Goal: Complete application form: Complete application form

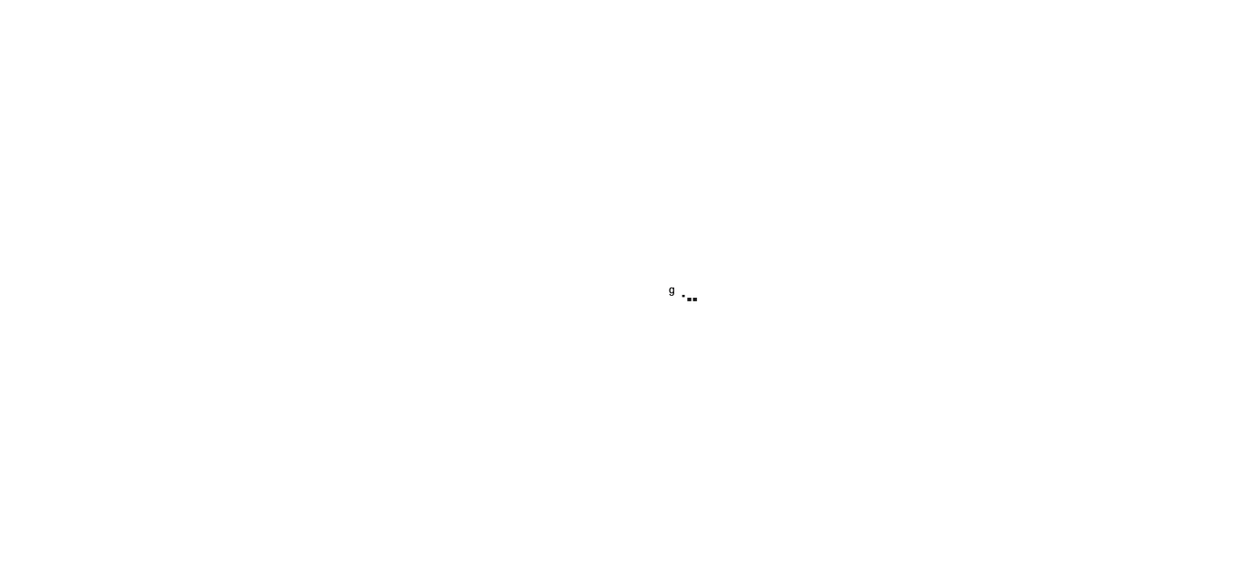
click at [238, 269] on div at bounding box center [624, 289] width 1248 height 578
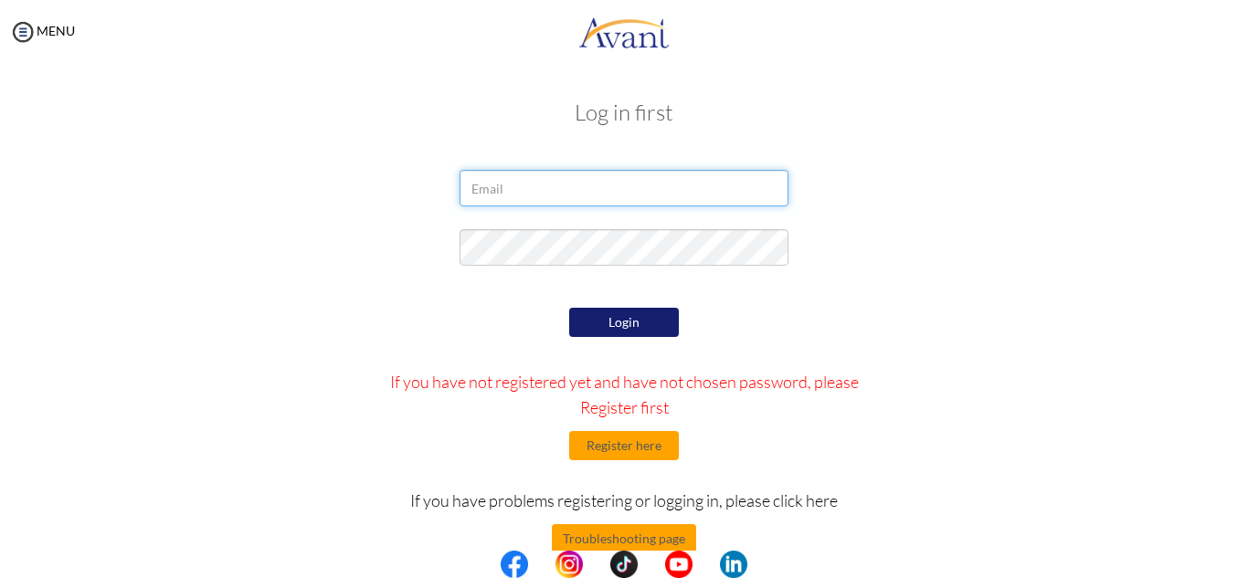
click at [653, 190] on input "email" at bounding box center [624, 188] width 329 height 37
type input "[EMAIL_ADDRESS][DOMAIN_NAME]"
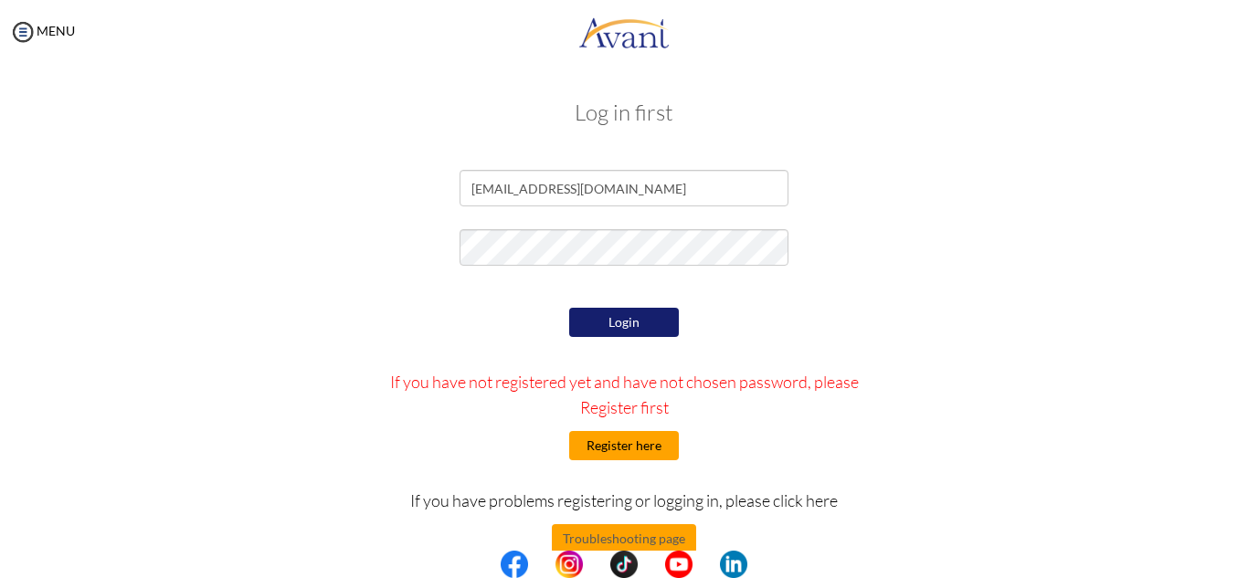
click at [631, 450] on button "Register here" at bounding box center [624, 445] width 110 height 29
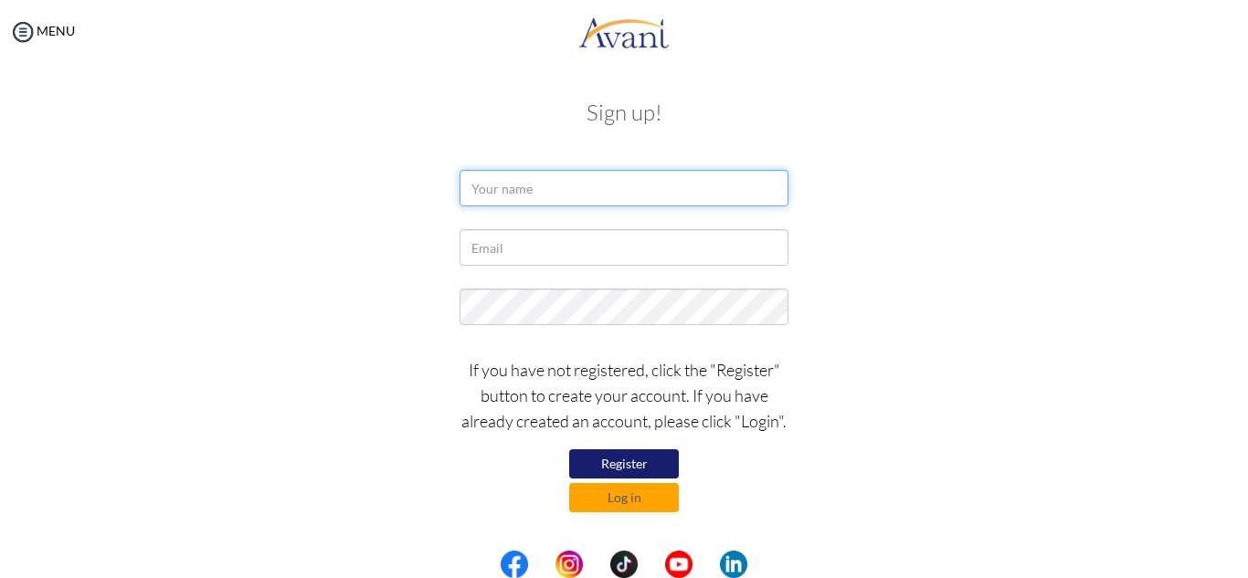
click at [503, 182] on input "text" at bounding box center [624, 188] width 329 height 37
type input "VICTORIA HAGAN AYISI"
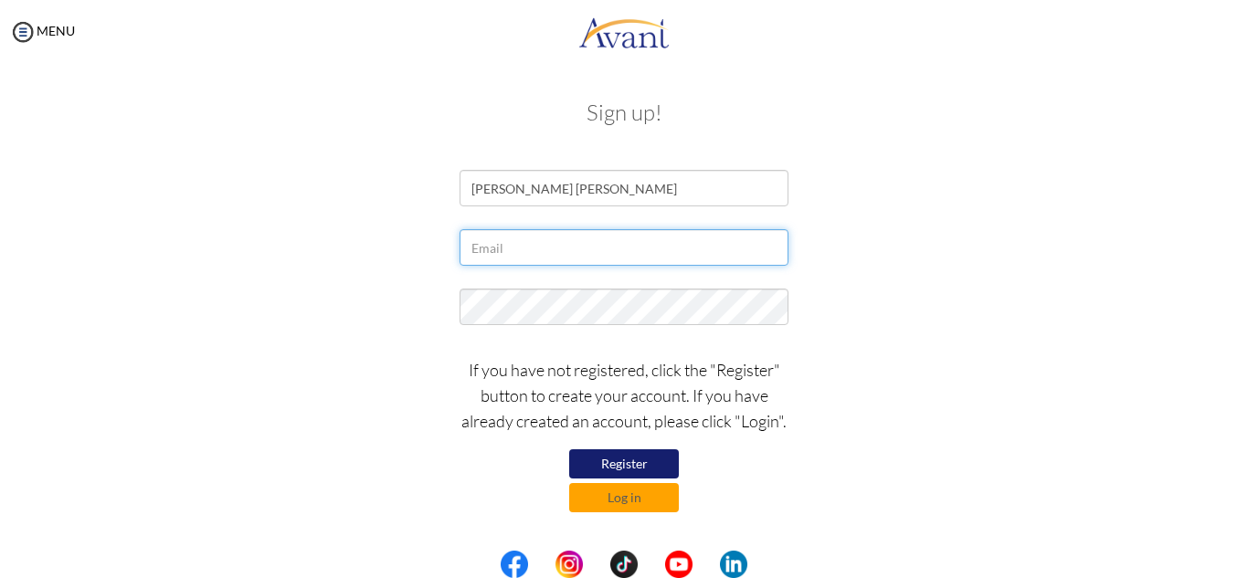
click at [506, 248] on input "text" at bounding box center [624, 247] width 329 height 37
type input "[EMAIL_ADDRESS][DOMAIN_NAME]"
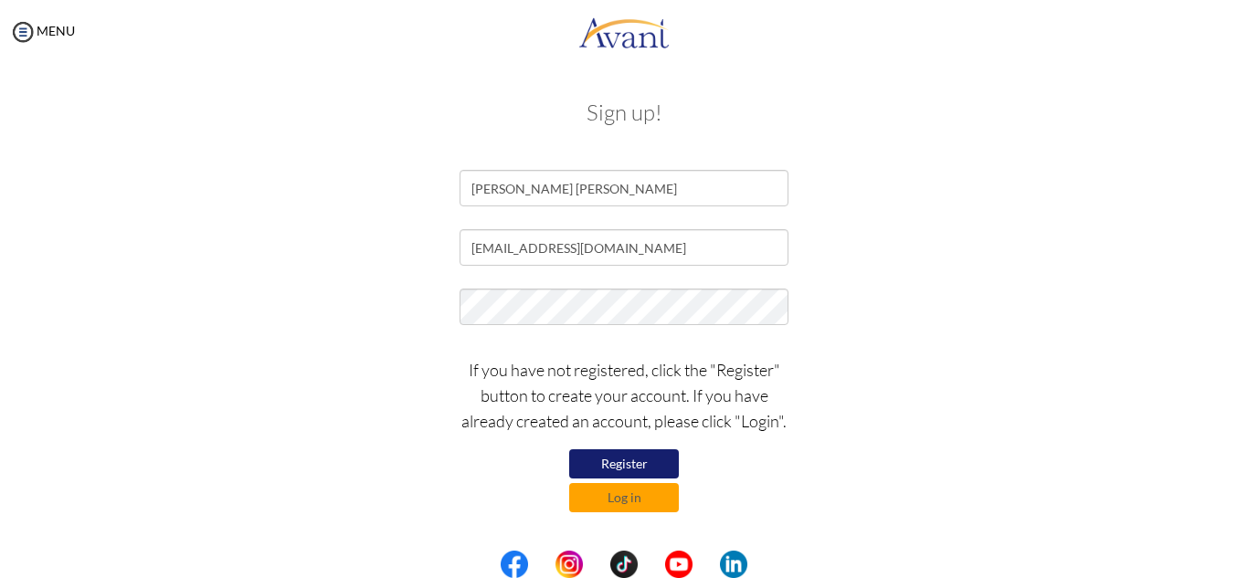
click at [619, 465] on button "Register" at bounding box center [624, 463] width 110 height 29
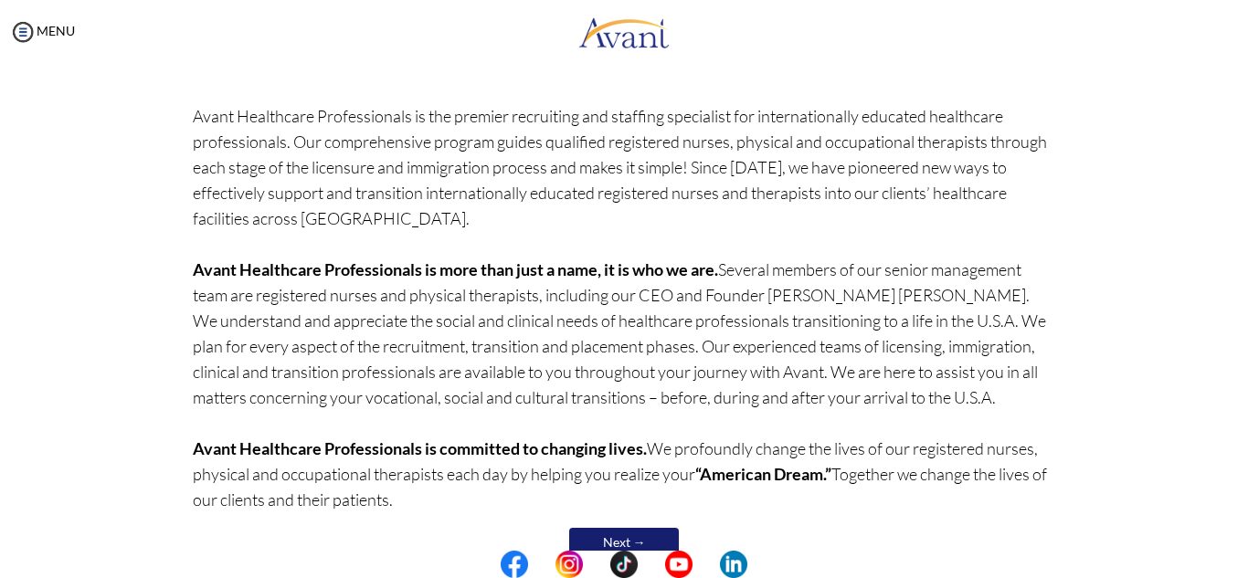
scroll to position [160, 0]
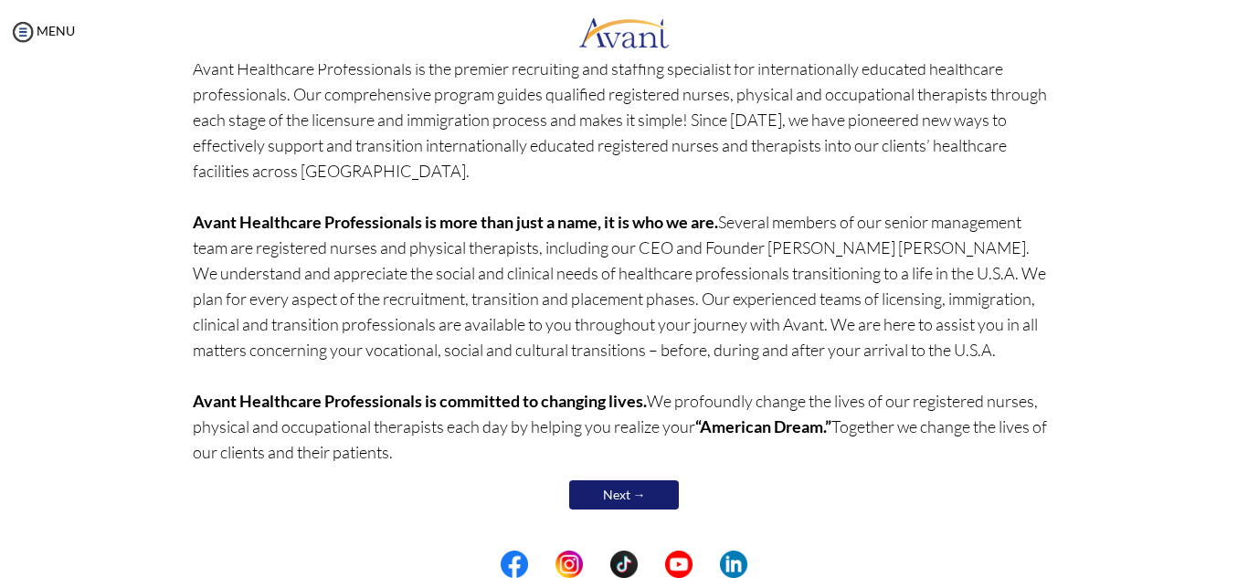
click at [637, 496] on link "Next →" at bounding box center [624, 495] width 110 height 29
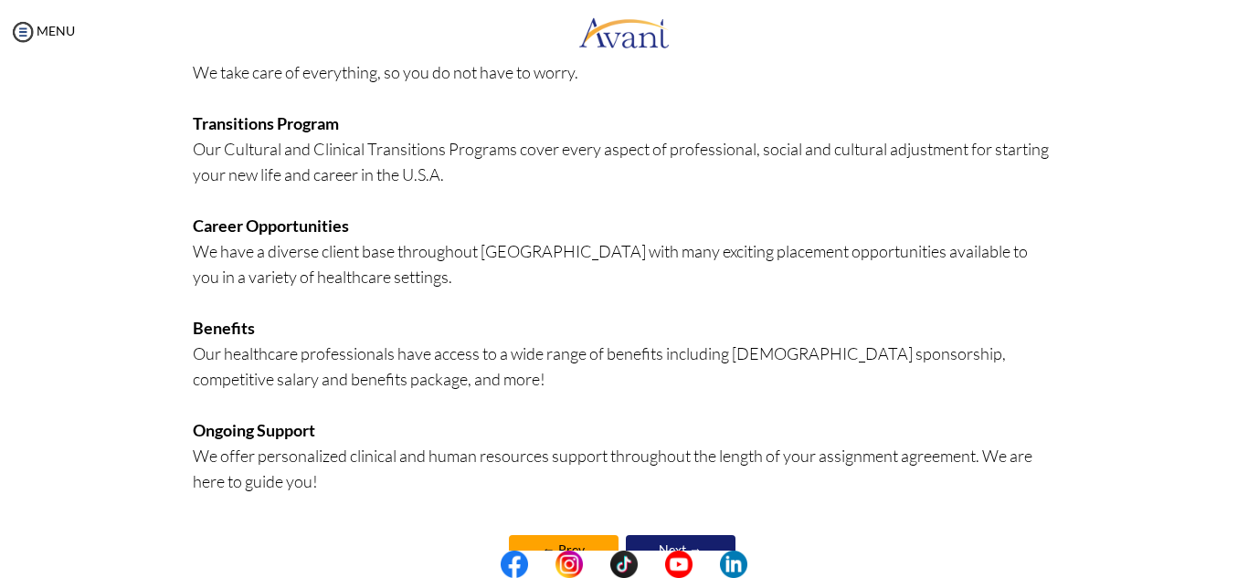
scroll to position [449, 0]
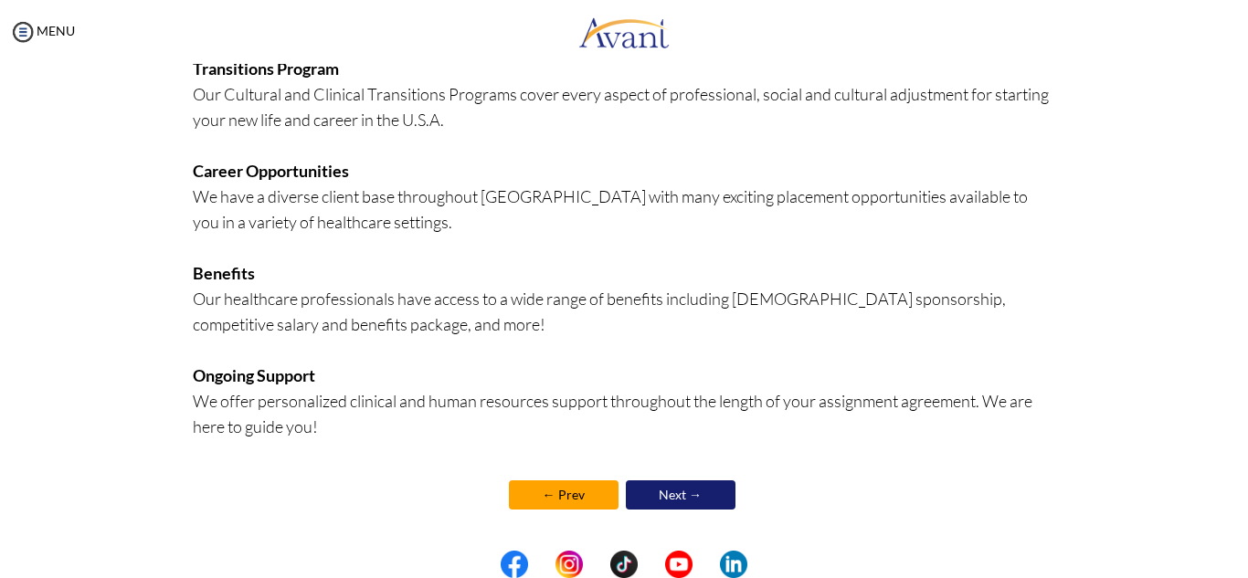
click at [687, 487] on link "Next →" at bounding box center [681, 495] width 110 height 29
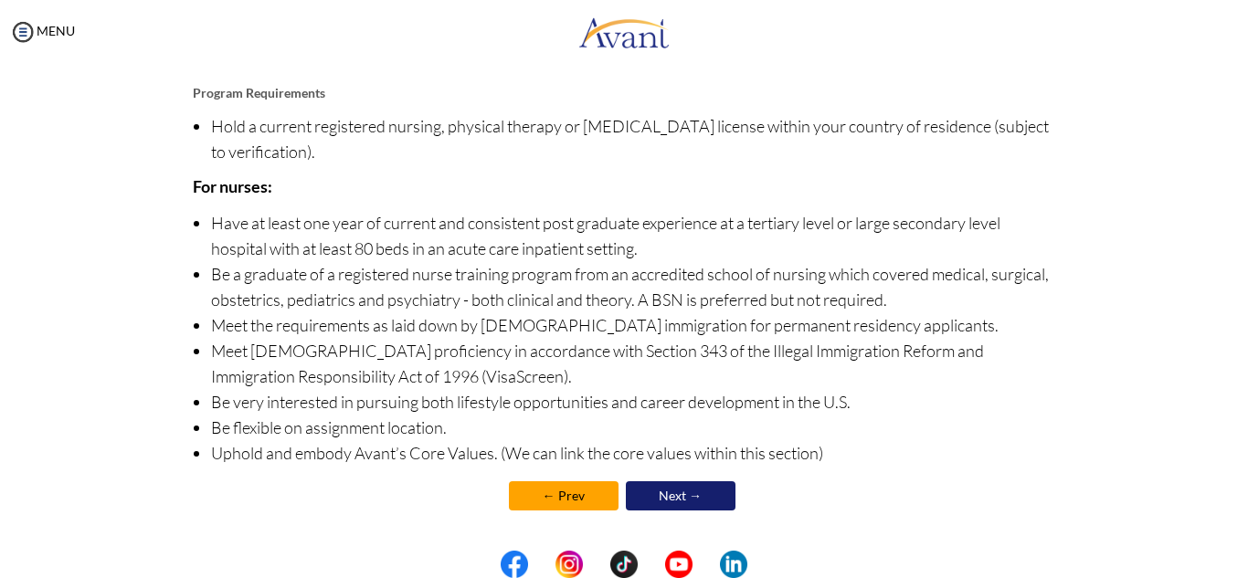
scroll to position [217, 0]
click at [703, 492] on link "Next →" at bounding box center [681, 495] width 110 height 29
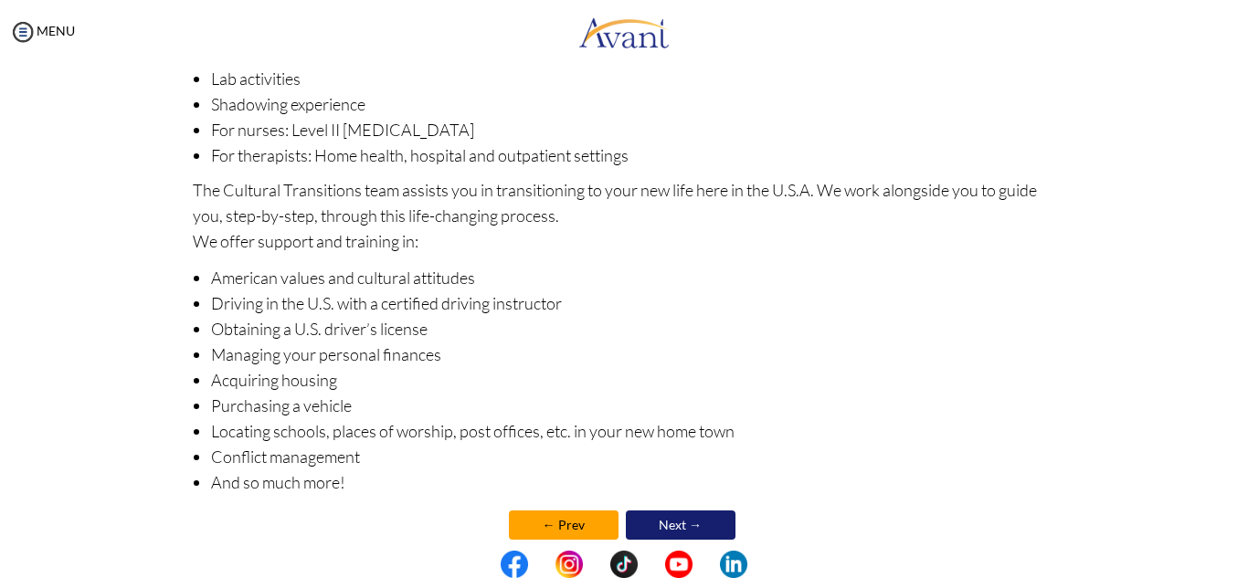
scroll to position [282, 0]
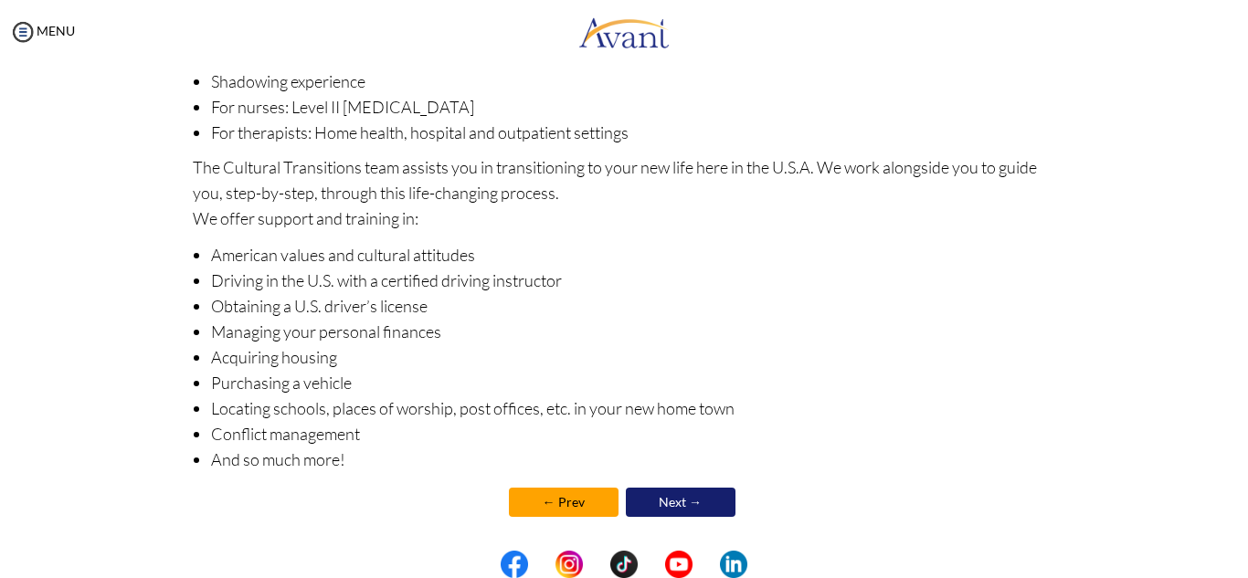
click at [671, 513] on link "Next →" at bounding box center [681, 502] width 110 height 29
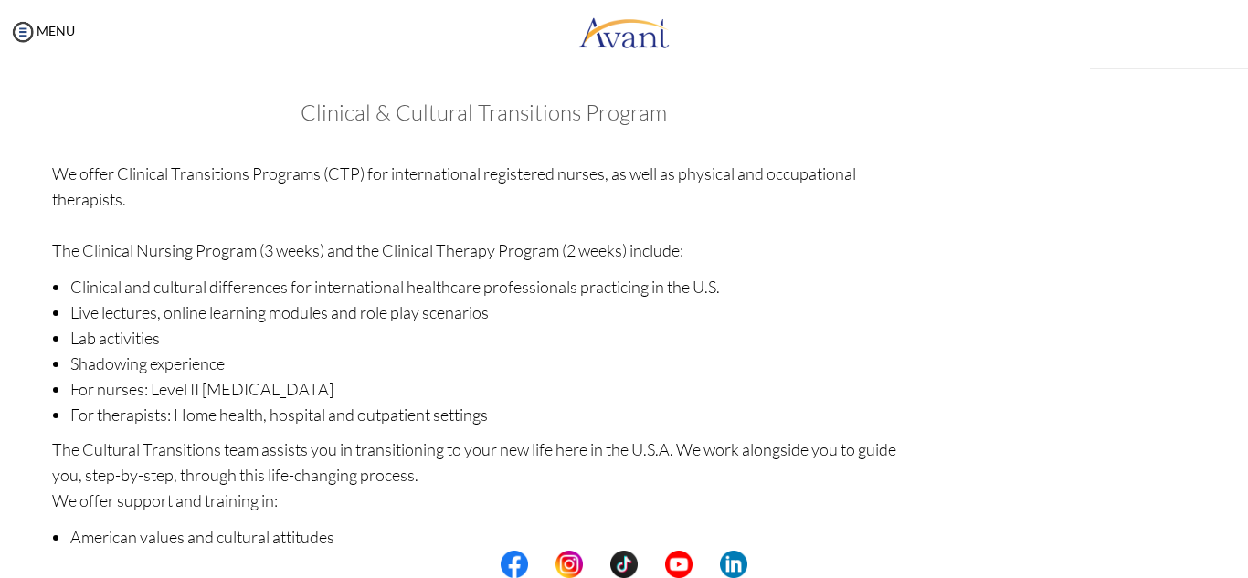
scroll to position [291, 0]
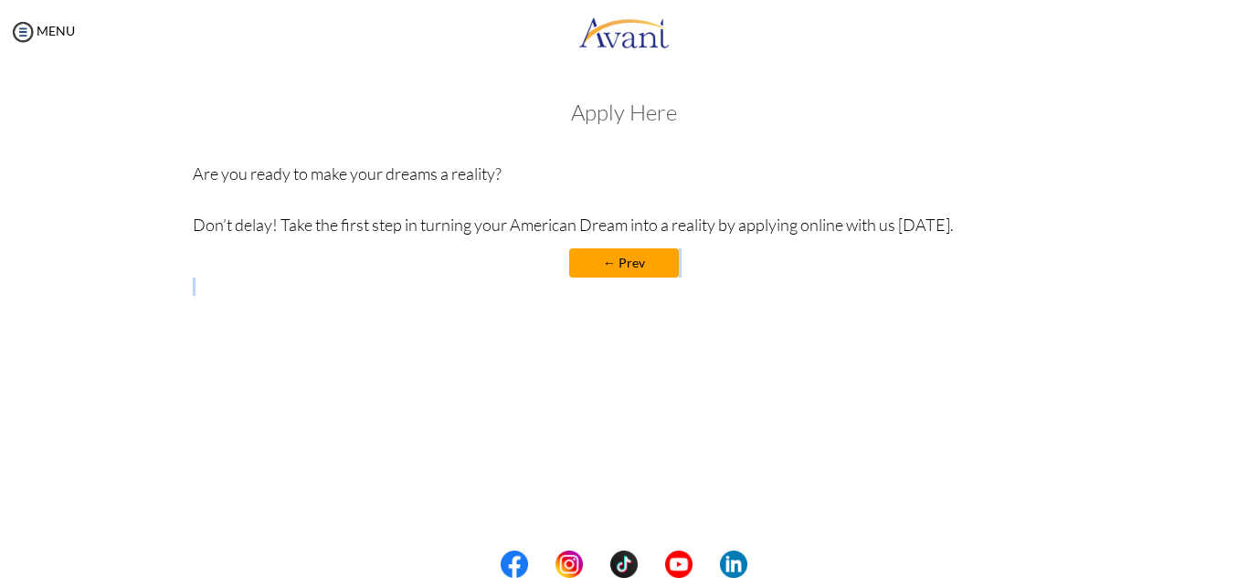
drag, startPoint x: 1247, startPoint y: 245, endPoint x: 1247, endPoint y: 307, distance: 62.1
click at [1247, 307] on div "My Status What is the next step? We would like you to watch the introductory vi…" at bounding box center [624, 353] width 1248 height 578
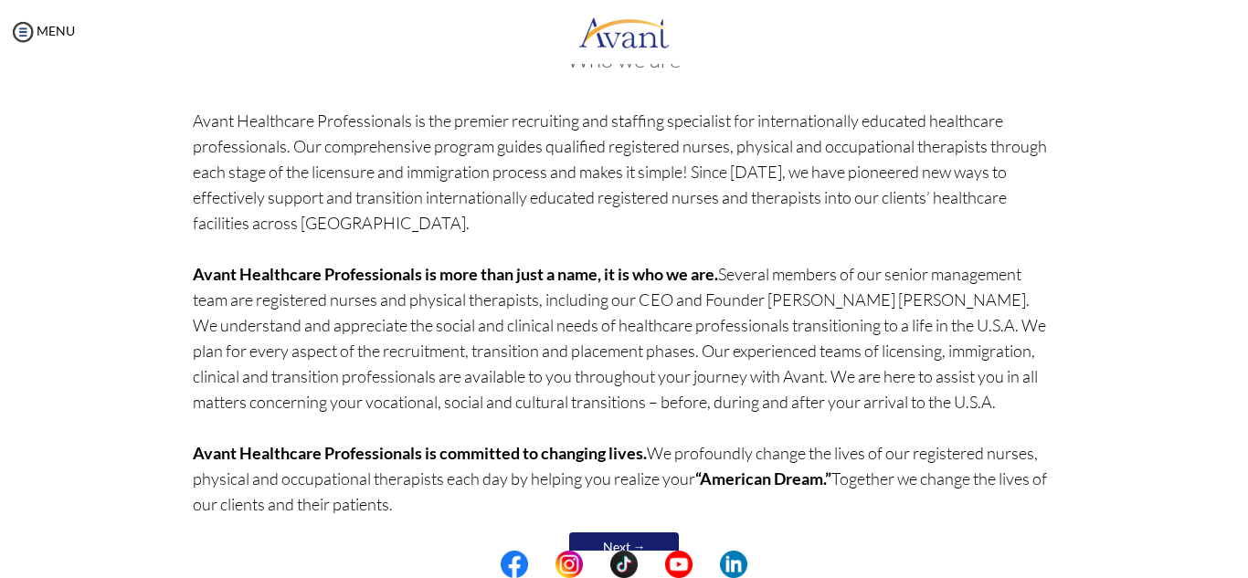
scroll to position [160, 0]
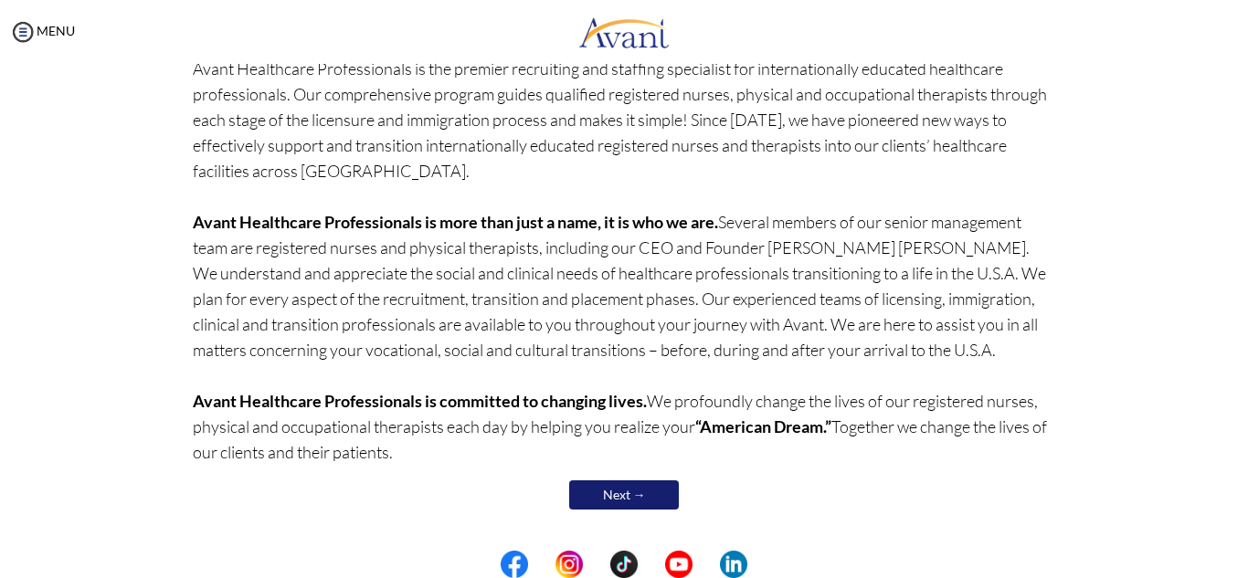
click at [619, 501] on link "Next →" at bounding box center [624, 495] width 110 height 29
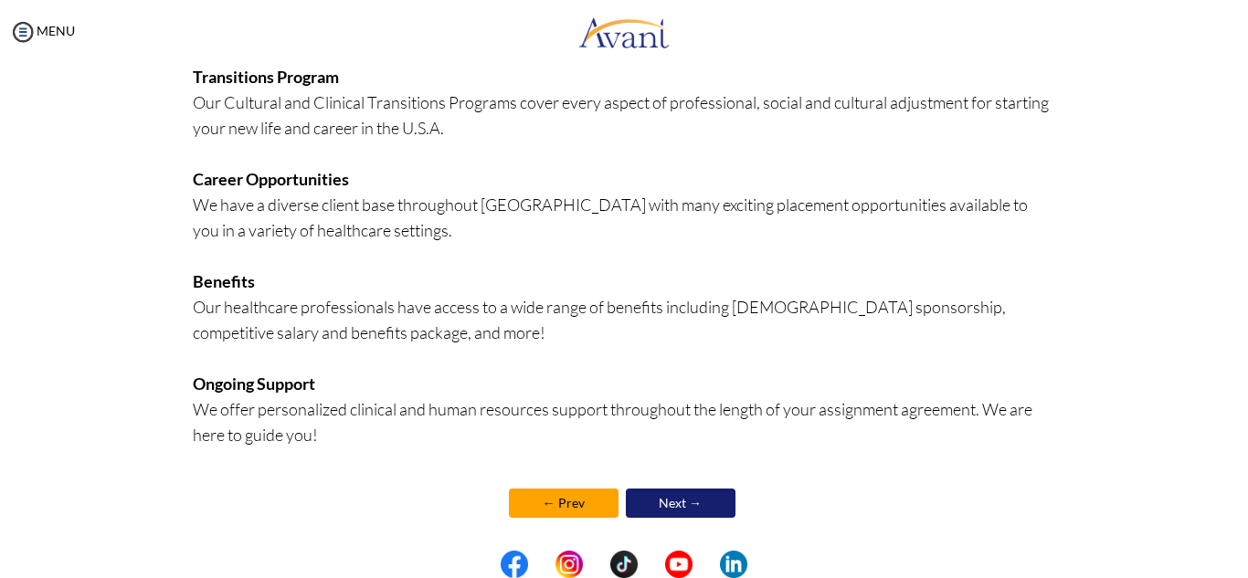
scroll to position [449, 0]
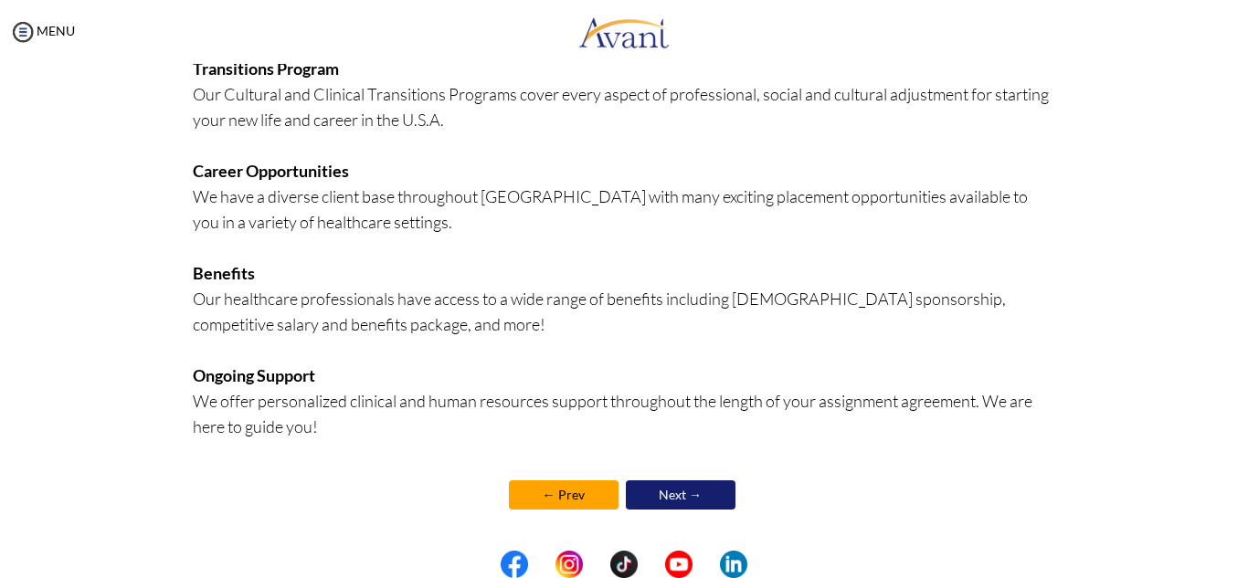
click at [676, 508] on link "Next →" at bounding box center [681, 495] width 110 height 29
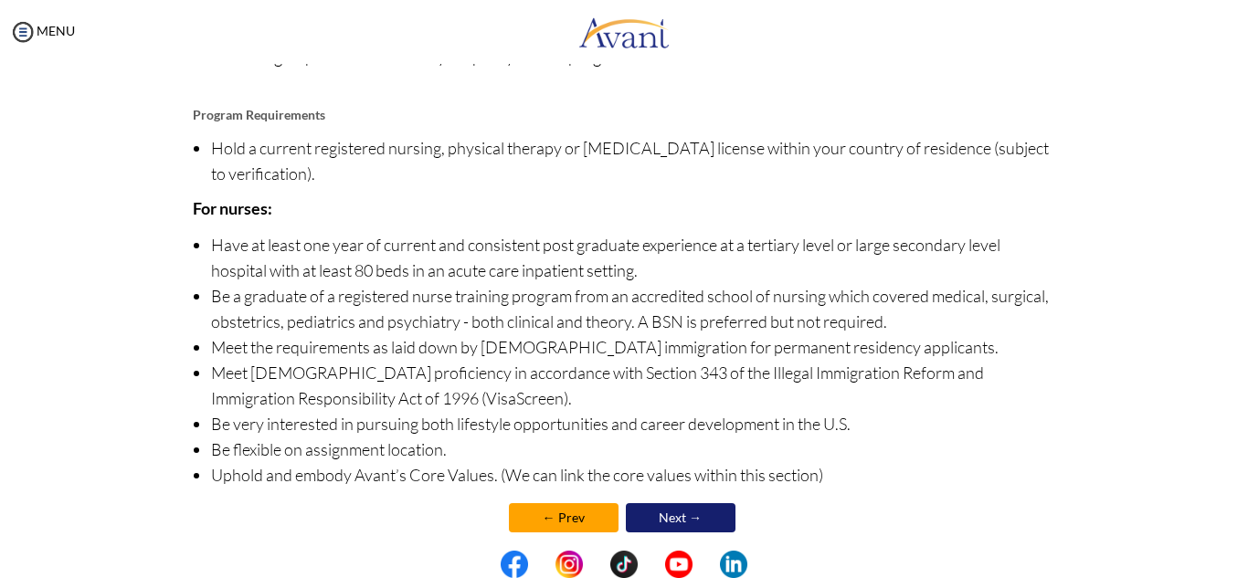
scroll to position [217, 0]
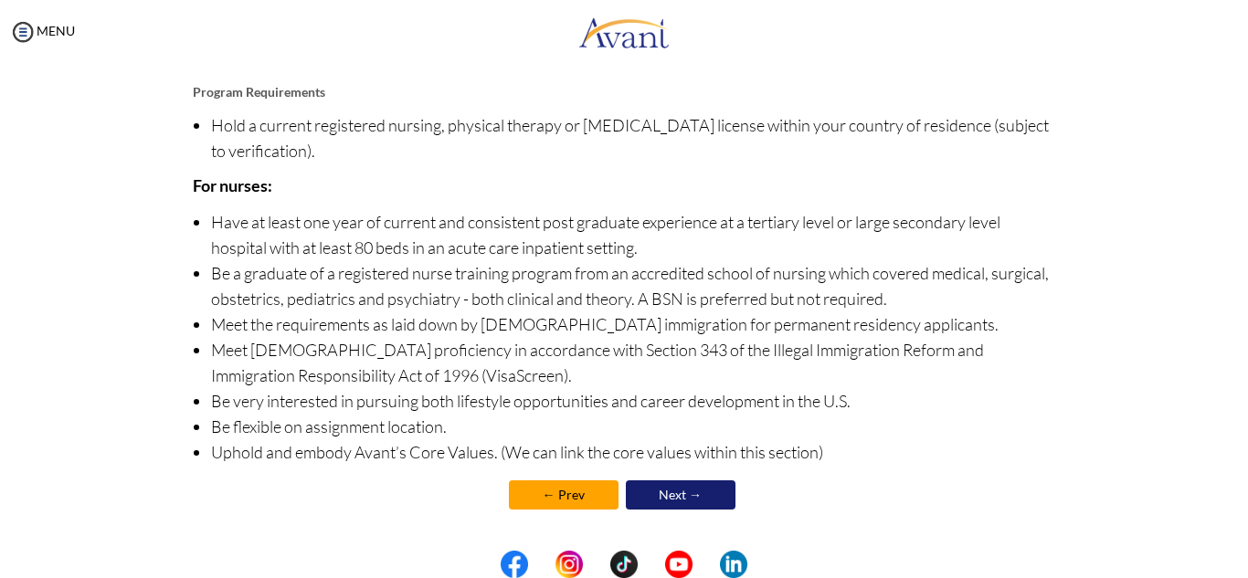
click at [659, 495] on link "Next →" at bounding box center [681, 495] width 110 height 29
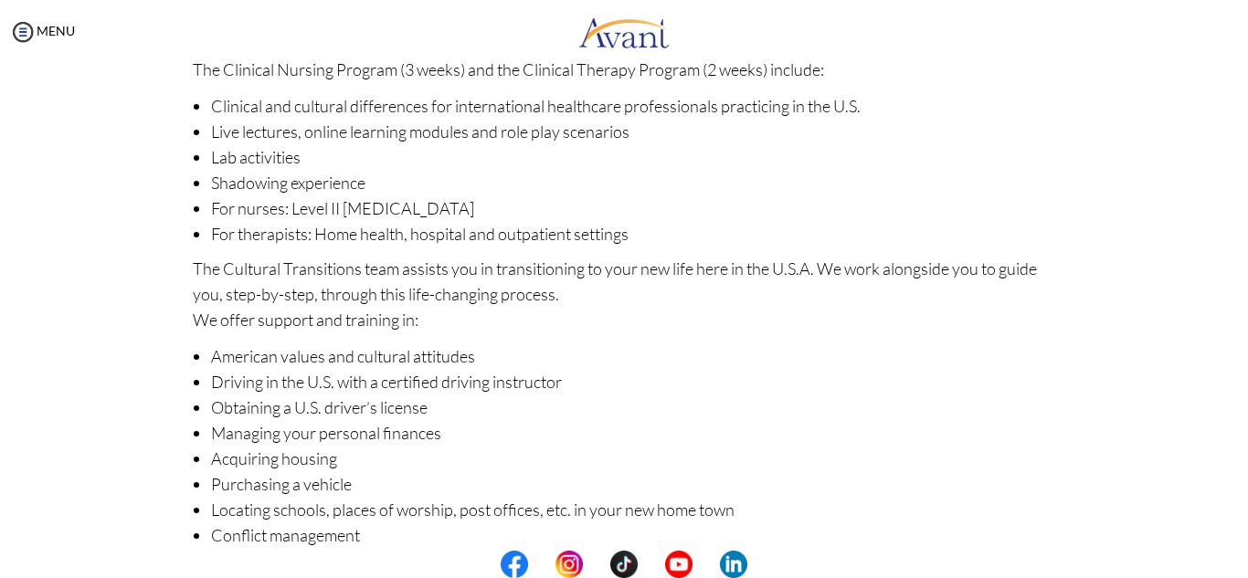
scroll to position [290, 0]
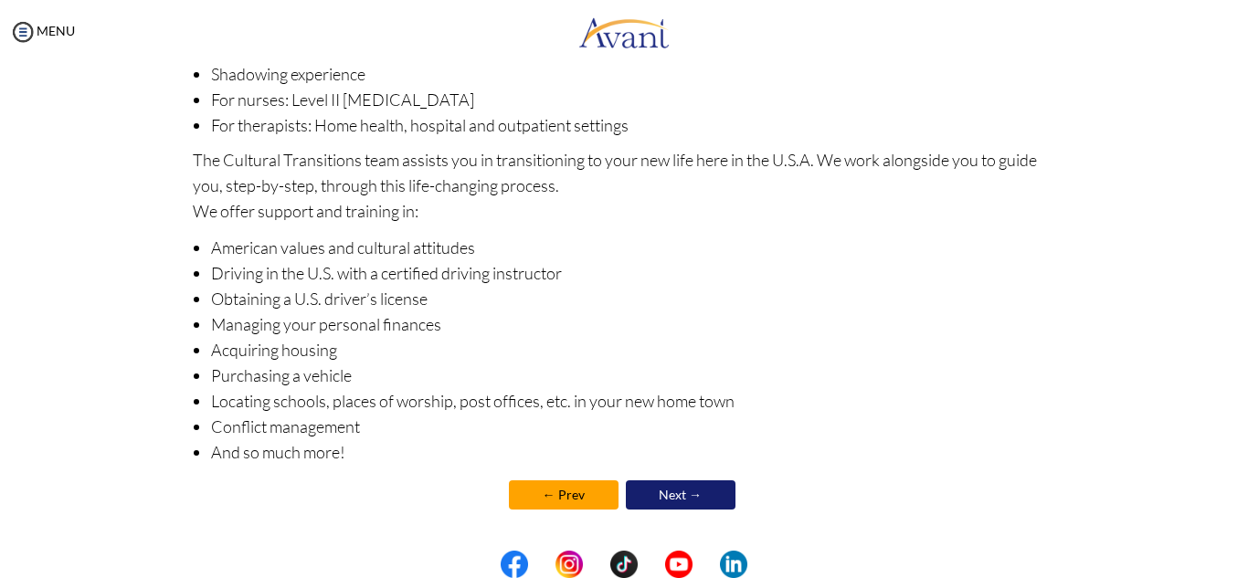
click at [675, 492] on link "Next →" at bounding box center [681, 495] width 110 height 29
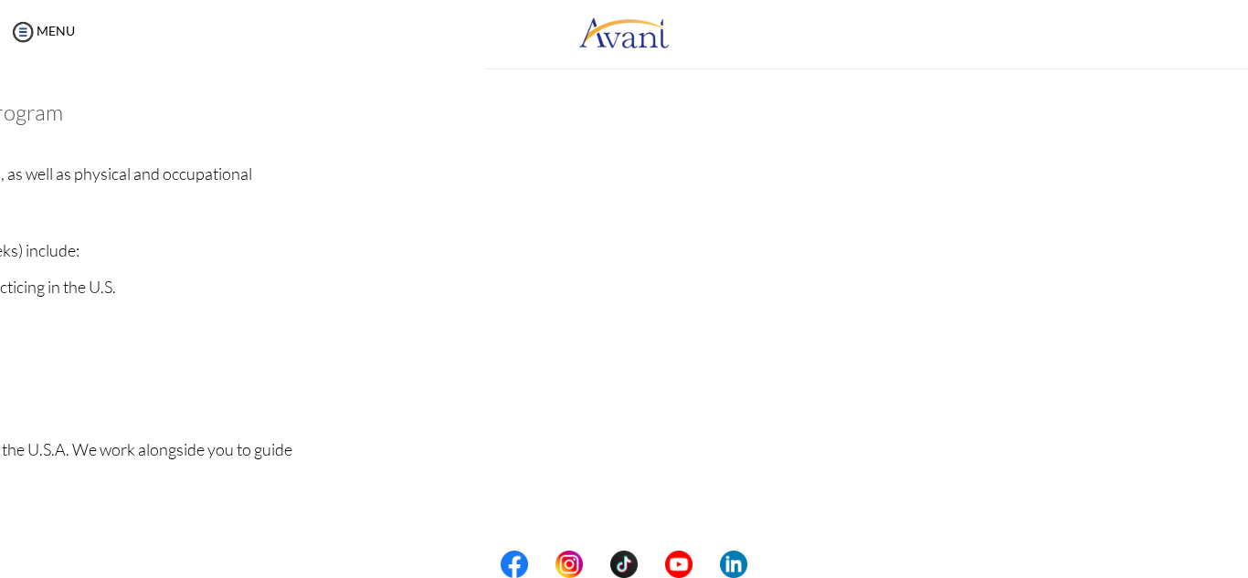
scroll to position [291, 0]
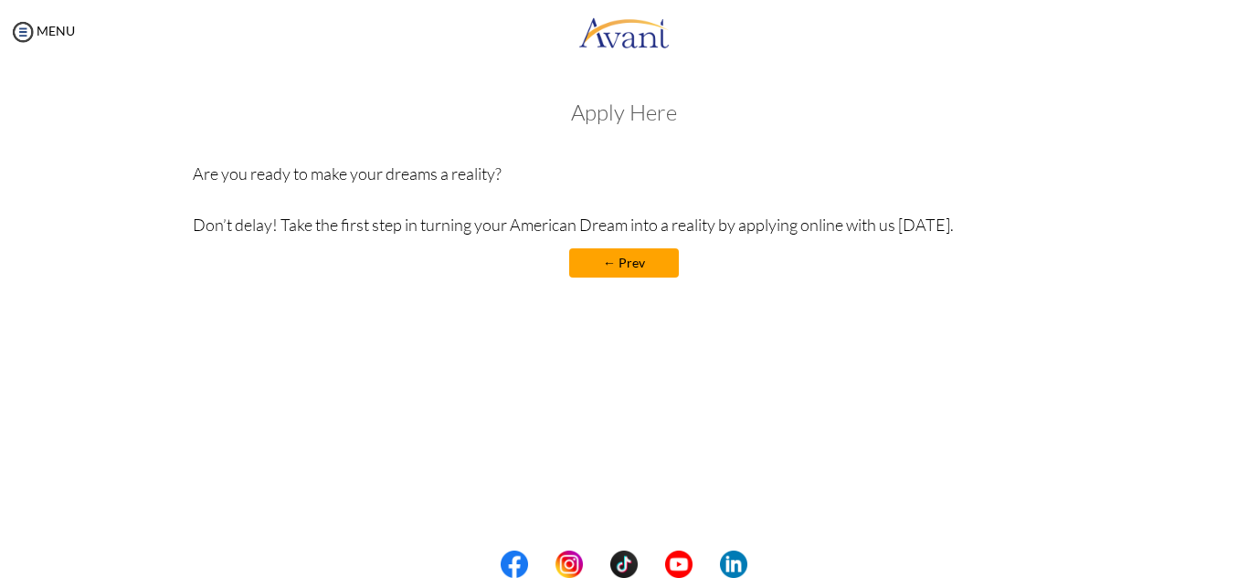
click at [604, 256] on link "← Prev" at bounding box center [624, 262] width 110 height 29
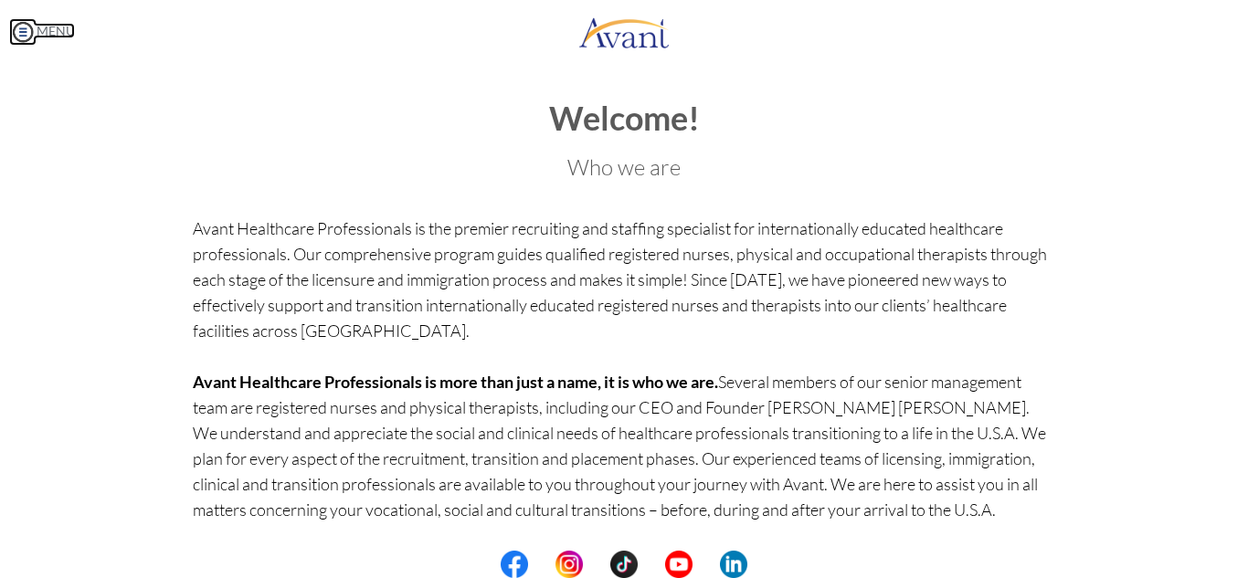
click at [19, 38] on img at bounding box center [22, 31] width 27 height 27
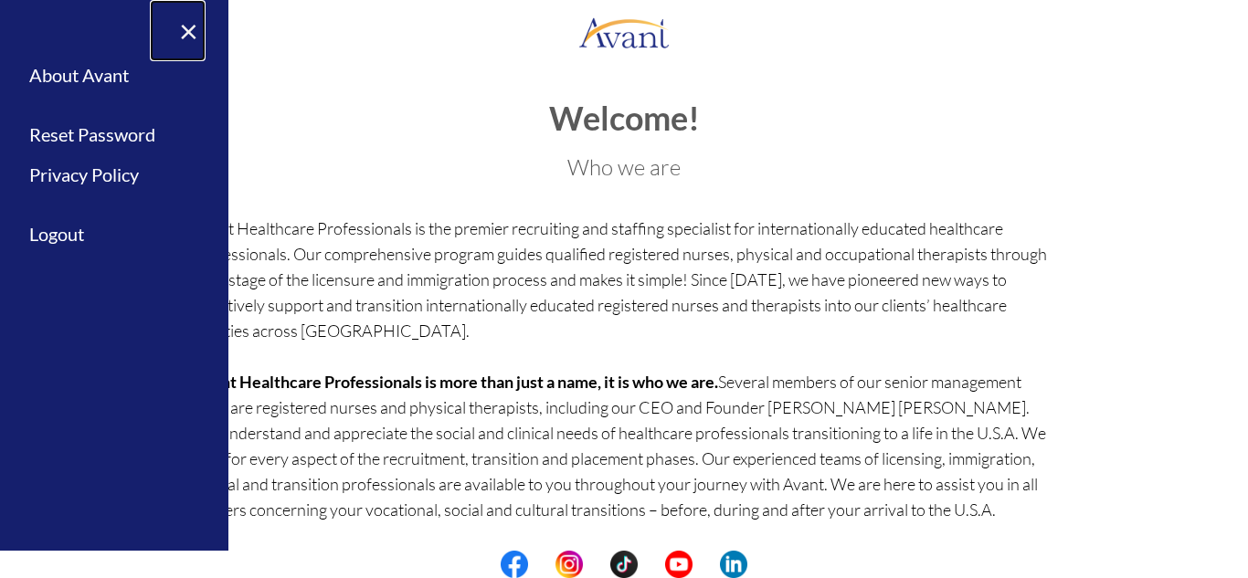
click at [186, 36] on link "×" at bounding box center [178, 30] width 56 height 61
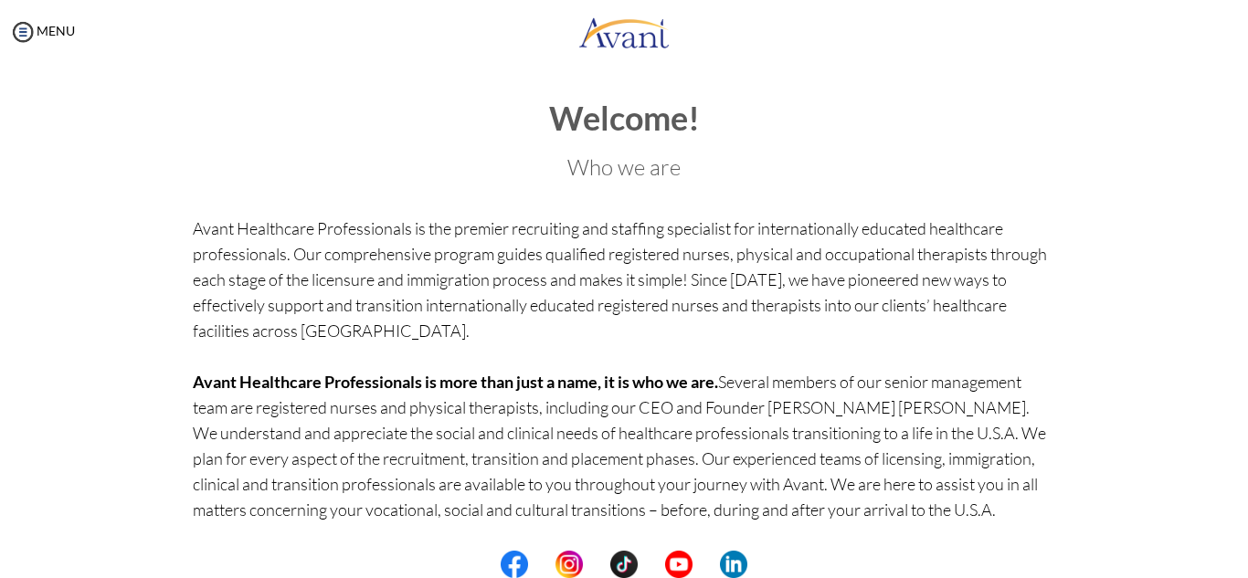
scroll to position [160, 0]
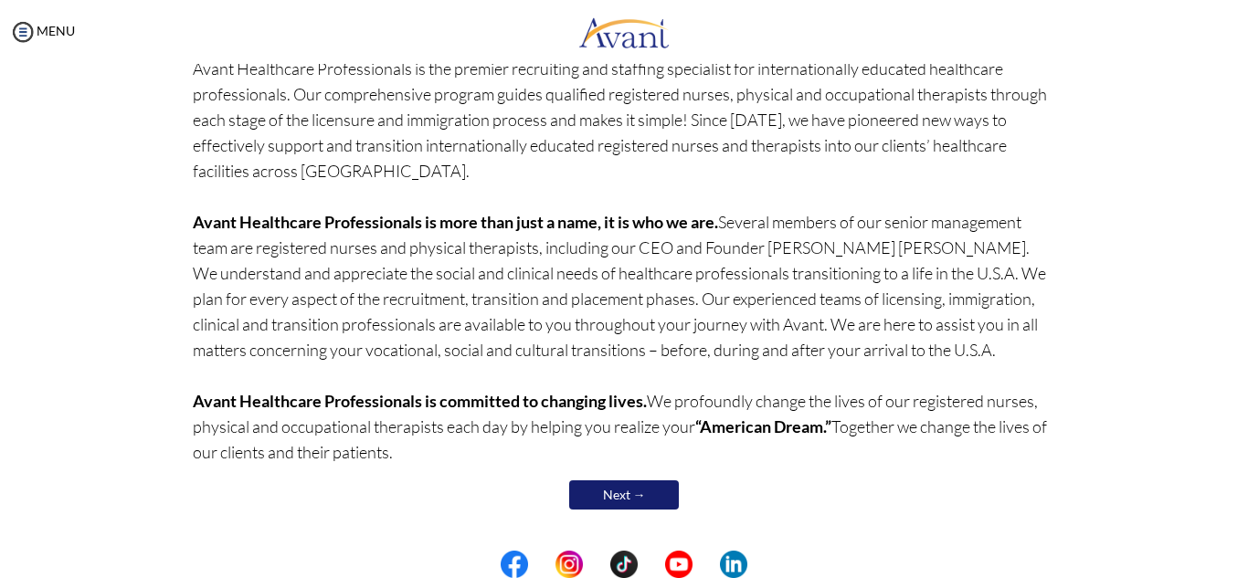
click at [637, 495] on link "Next →" at bounding box center [624, 495] width 110 height 29
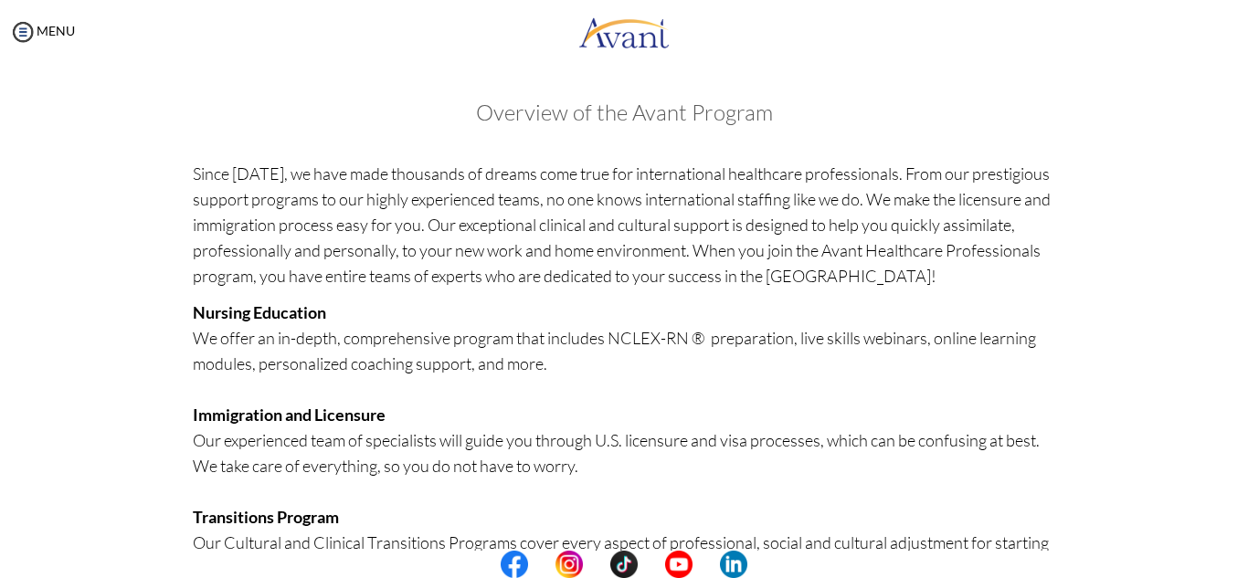
scroll to position [449, 0]
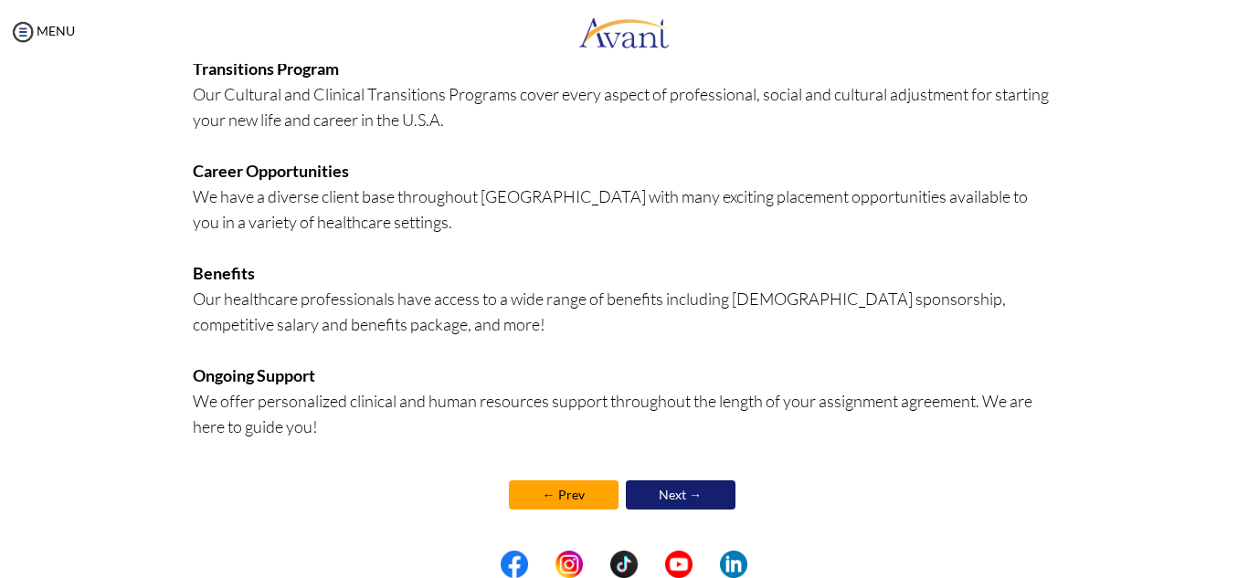
click at [682, 497] on link "Next →" at bounding box center [681, 495] width 110 height 29
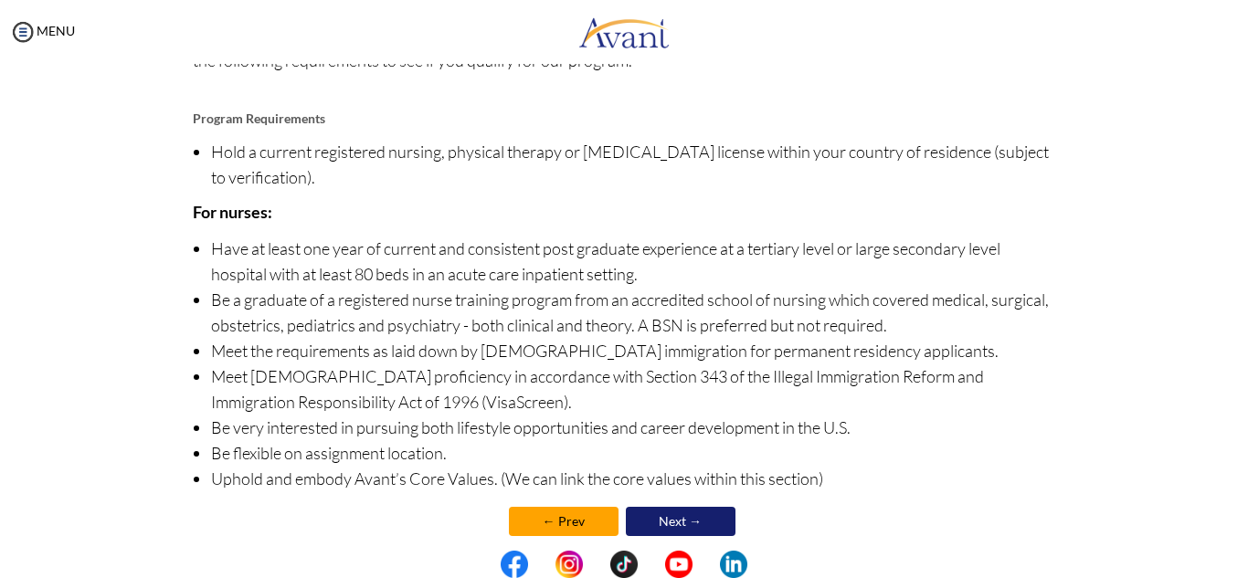
scroll to position [217, 0]
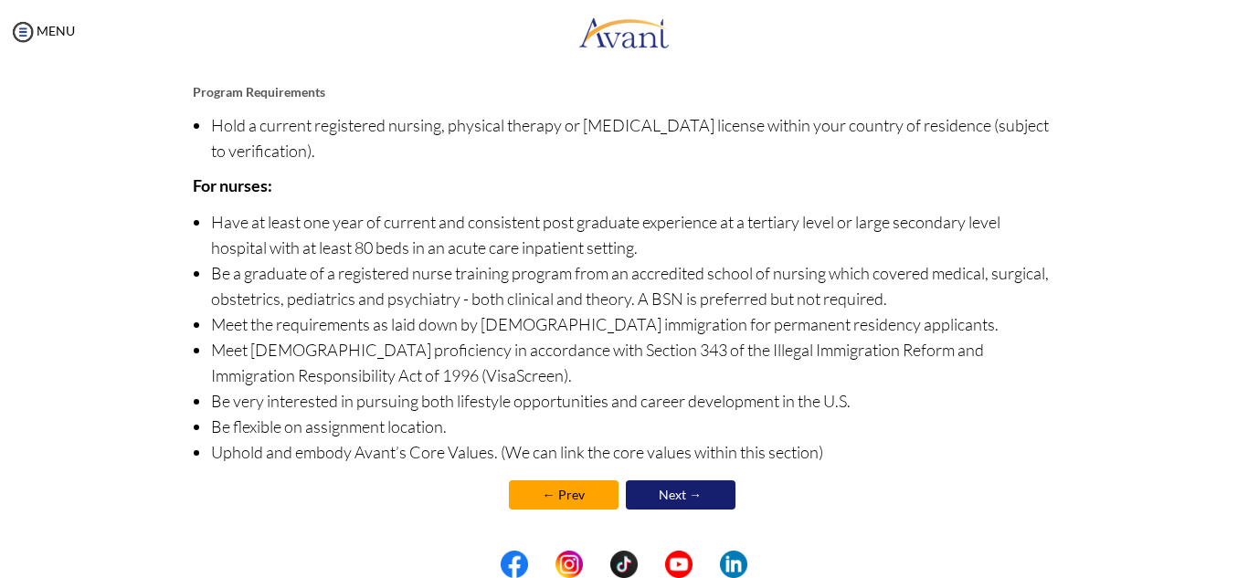
click at [672, 491] on link "Next →" at bounding box center [681, 495] width 110 height 29
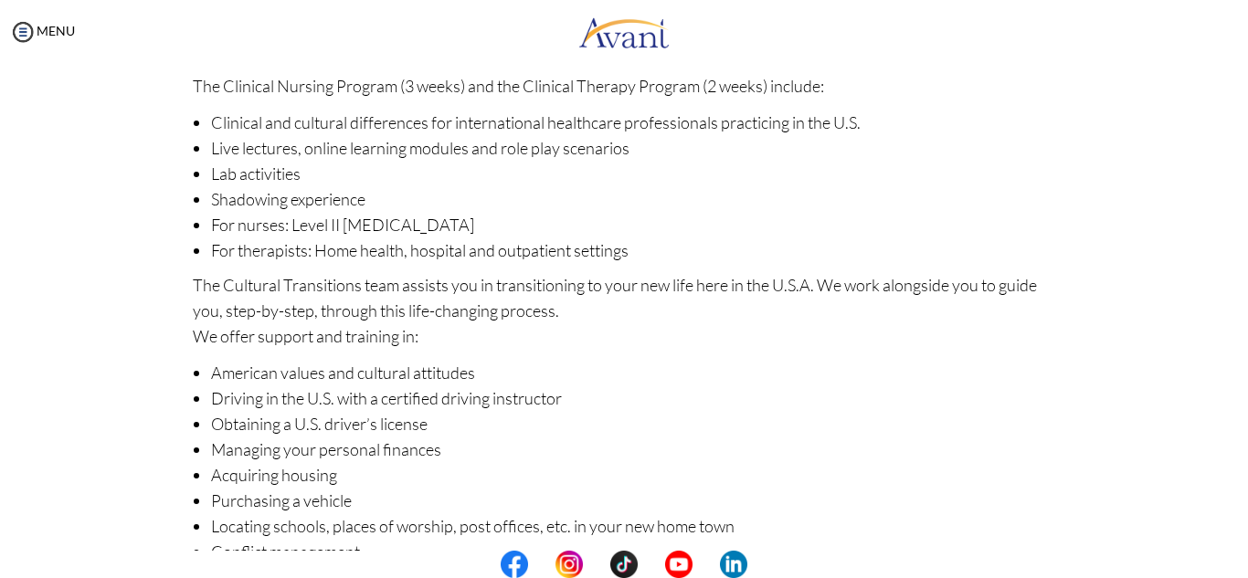
scroll to position [290, 0]
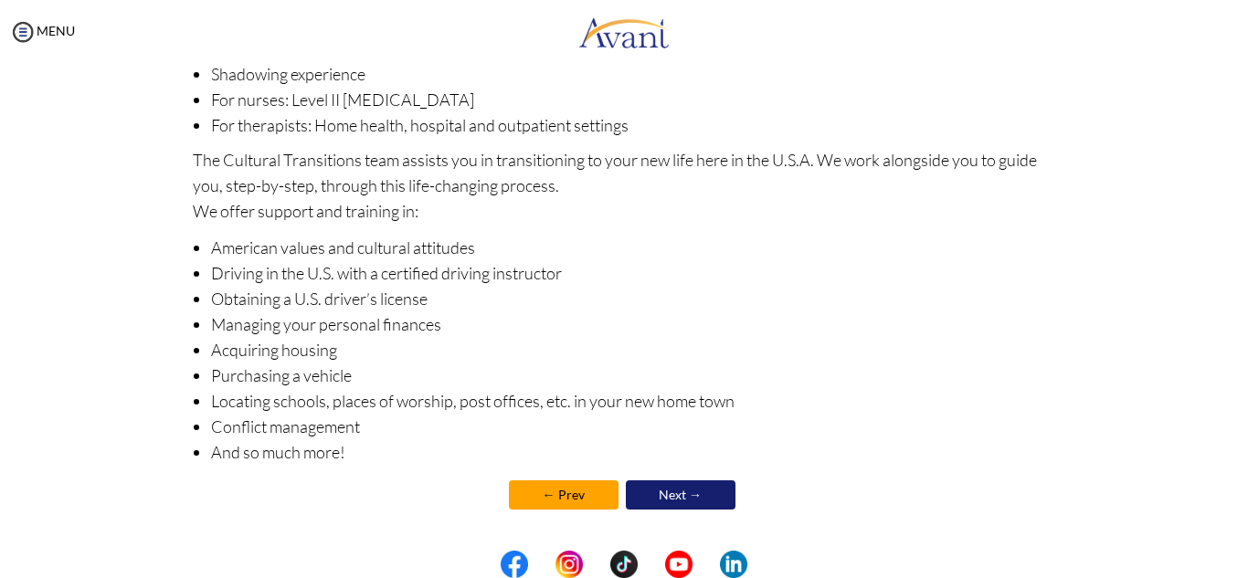
click at [693, 498] on link "Next →" at bounding box center [681, 495] width 110 height 29
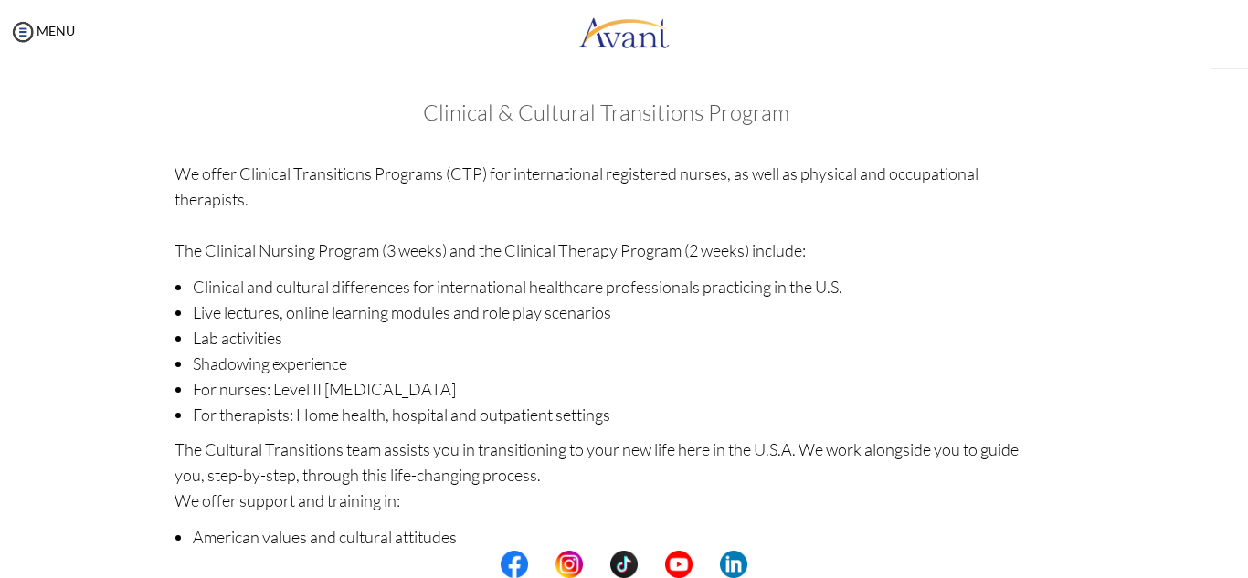
scroll to position [291, 0]
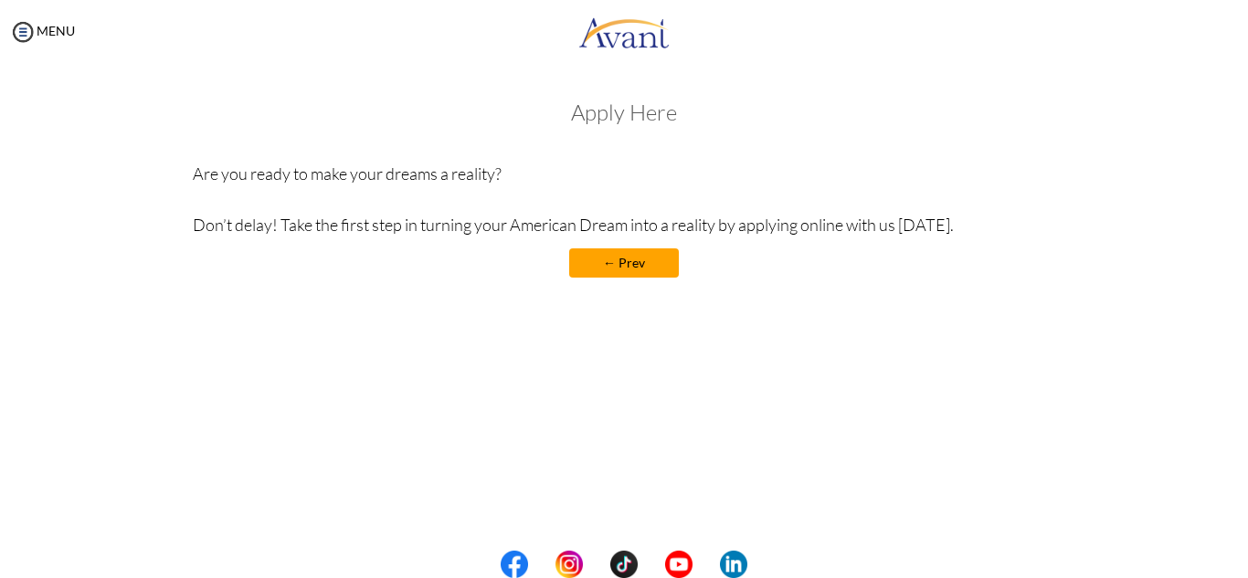
click at [607, 109] on h3 "Apply Here" at bounding box center [624, 112] width 863 height 24
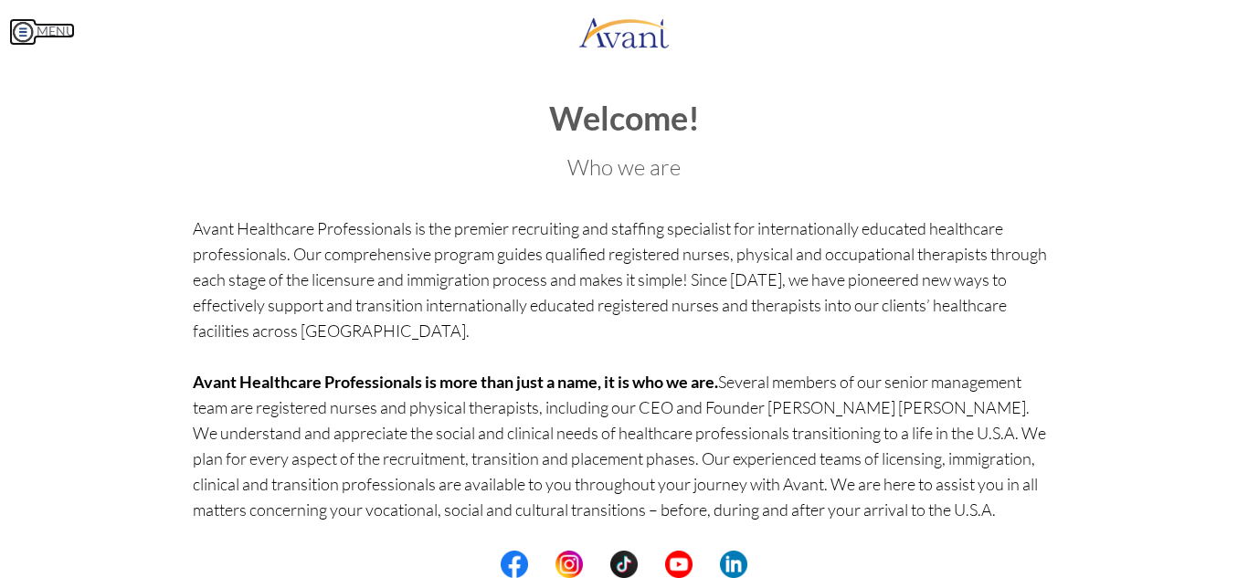
click at [47, 34] on link "MENU" at bounding box center [42, 31] width 66 height 16
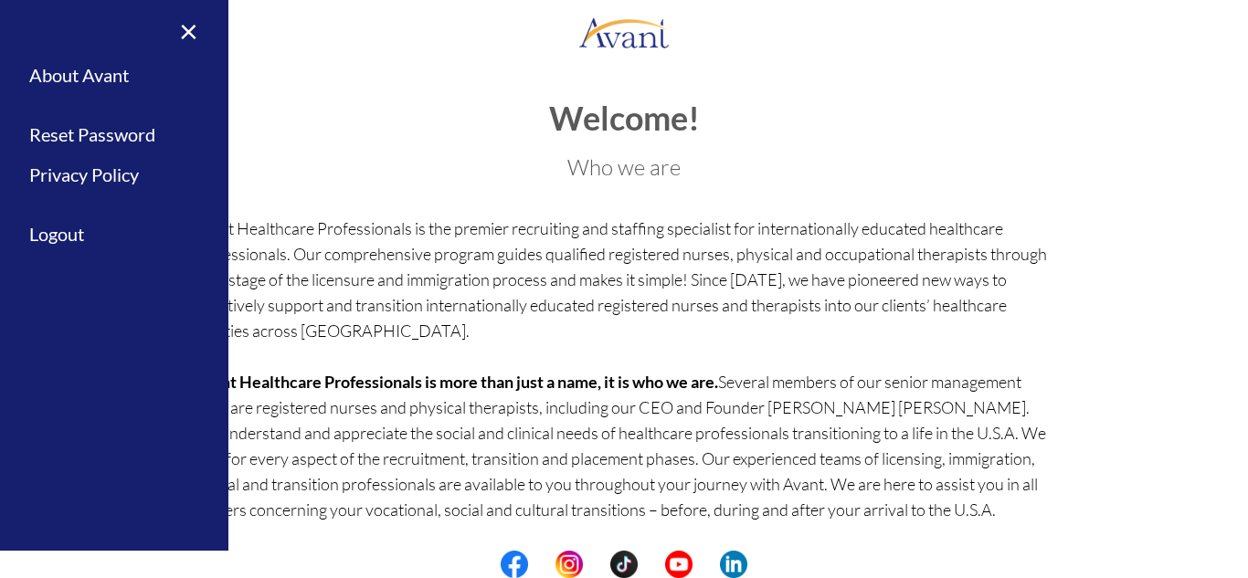
click at [81, 369] on div "× Home Avant Video Library My Process My Resources About Avant Refer a Friend R…" at bounding box center [114, 289] width 228 height 578
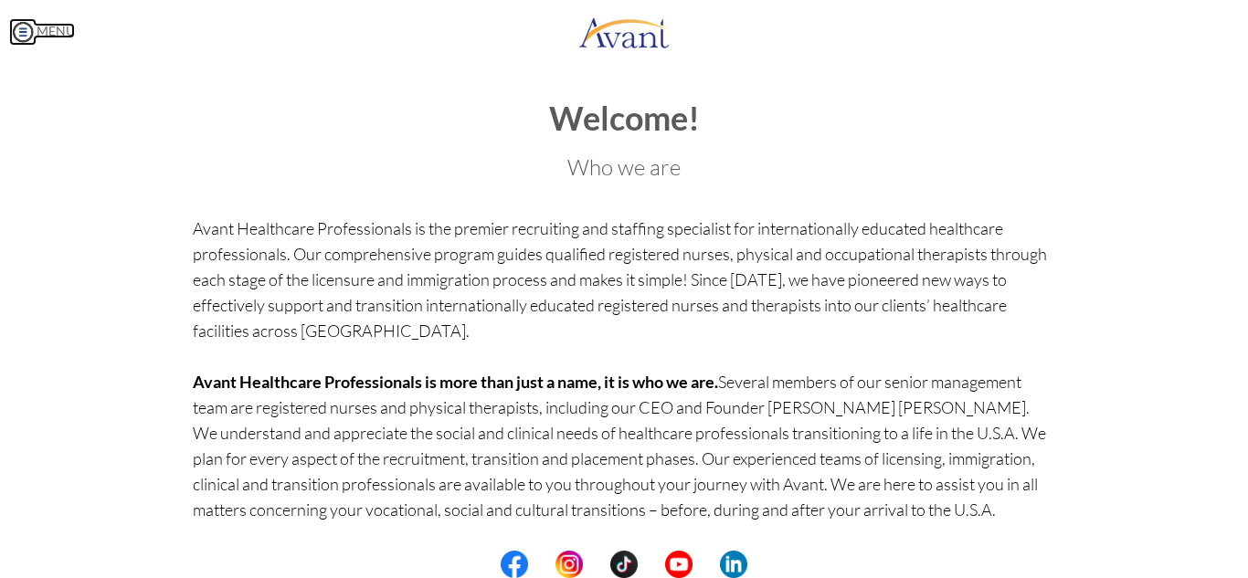
click at [59, 33] on link "MENU" at bounding box center [42, 31] width 66 height 16
click at [51, 28] on link "MENU" at bounding box center [42, 31] width 66 height 16
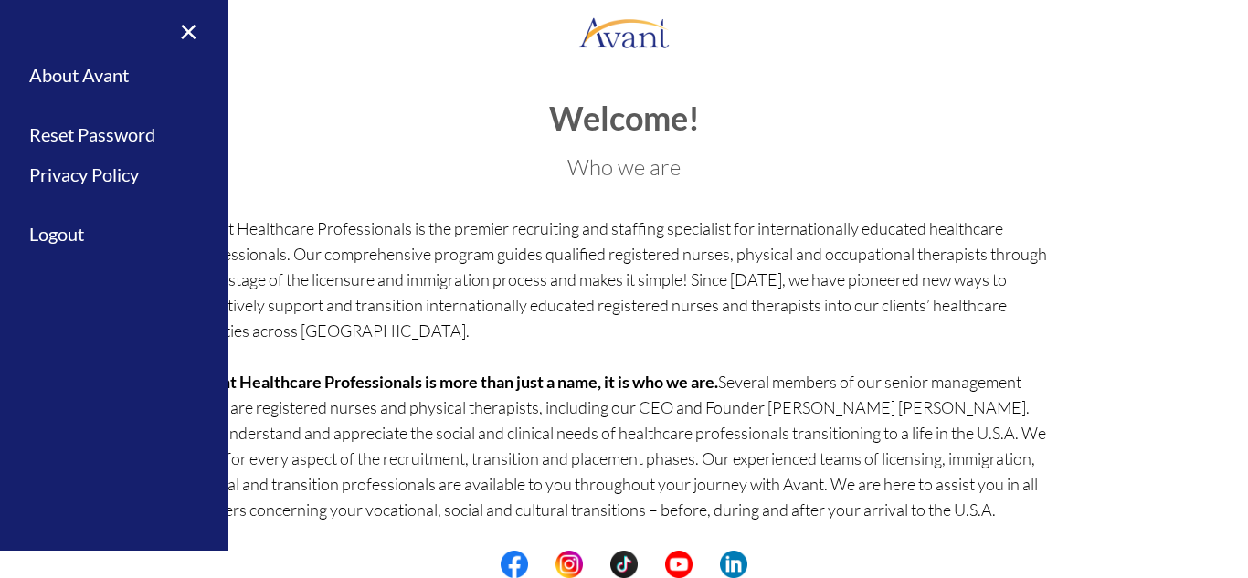
click at [259, 64] on div "My Status What is the next step? We would like you to watch the introductory vi…" at bounding box center [624, 353] width 1248 height 578
click at [187, 23] on link "×" at bounding box center [178, 30] width 56 height 61
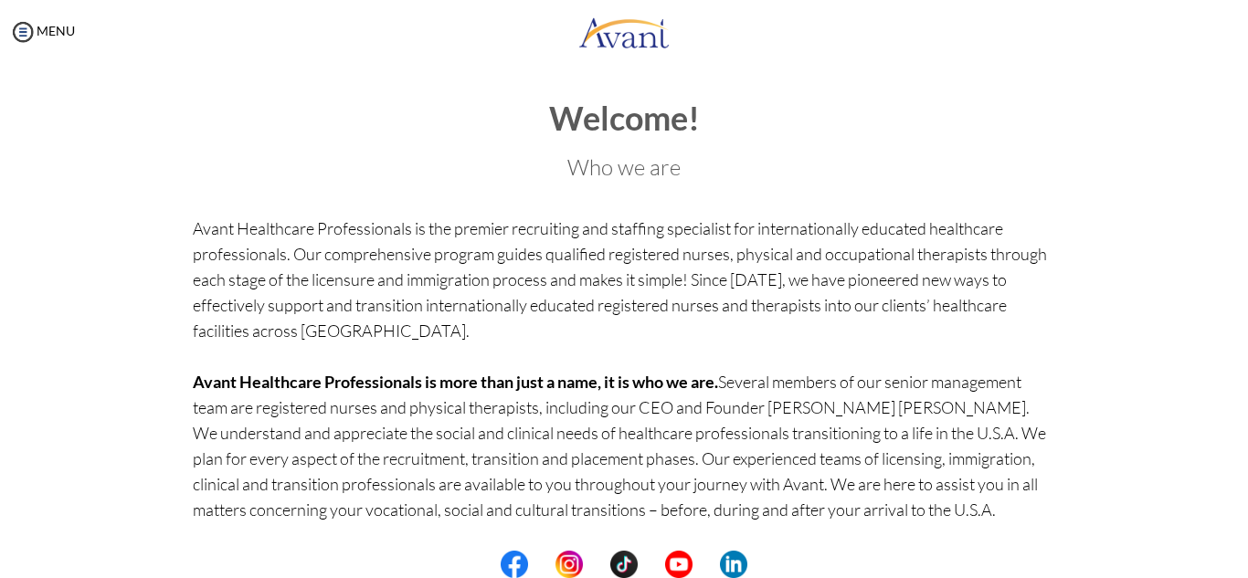
click at [271, 69] on div "My Status What is the next step? We would like you to watch the introductory vi…" at bounding box center [624, 353] width 1248 height 578
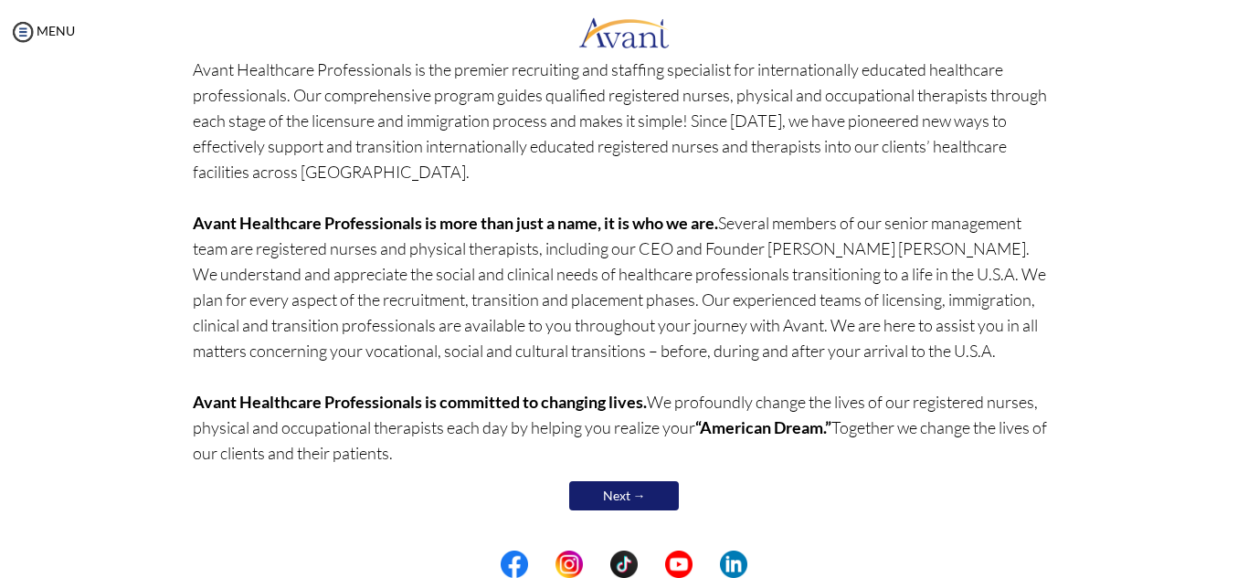
scroll to position [160, 0]
click at [625, 494] on link "Next →" at bounding box center [624, 495] width 110 height 29
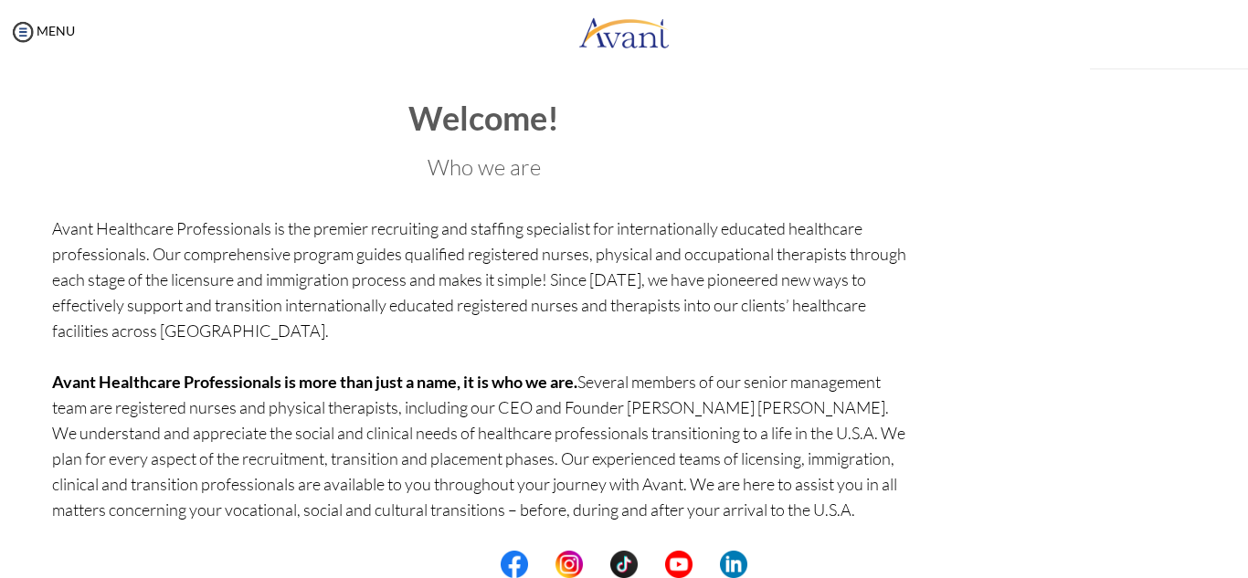
scroll to position [29, 0]
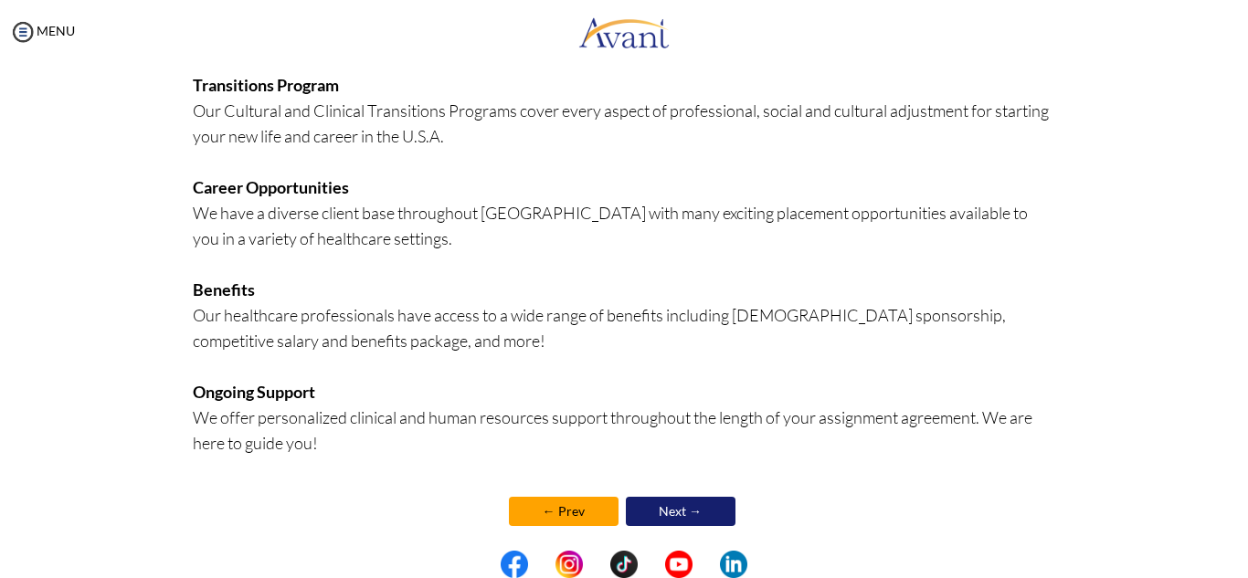
scroll to position [449, 0]
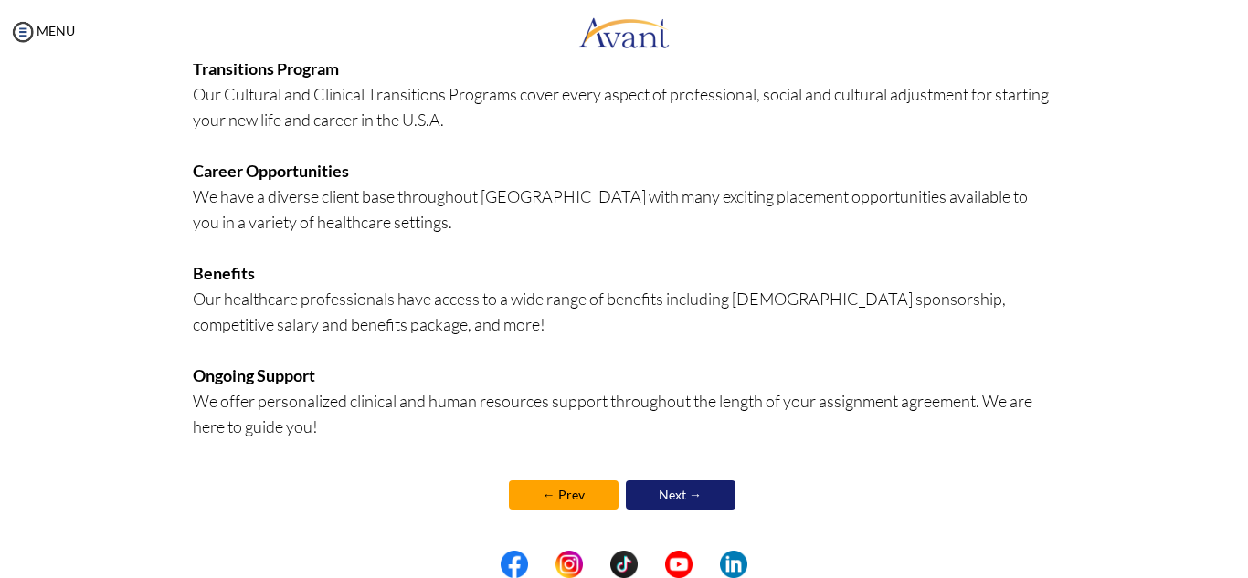
click at [666, 499] on link "Next →" at bounding box center [681, 495] width 110 height 29
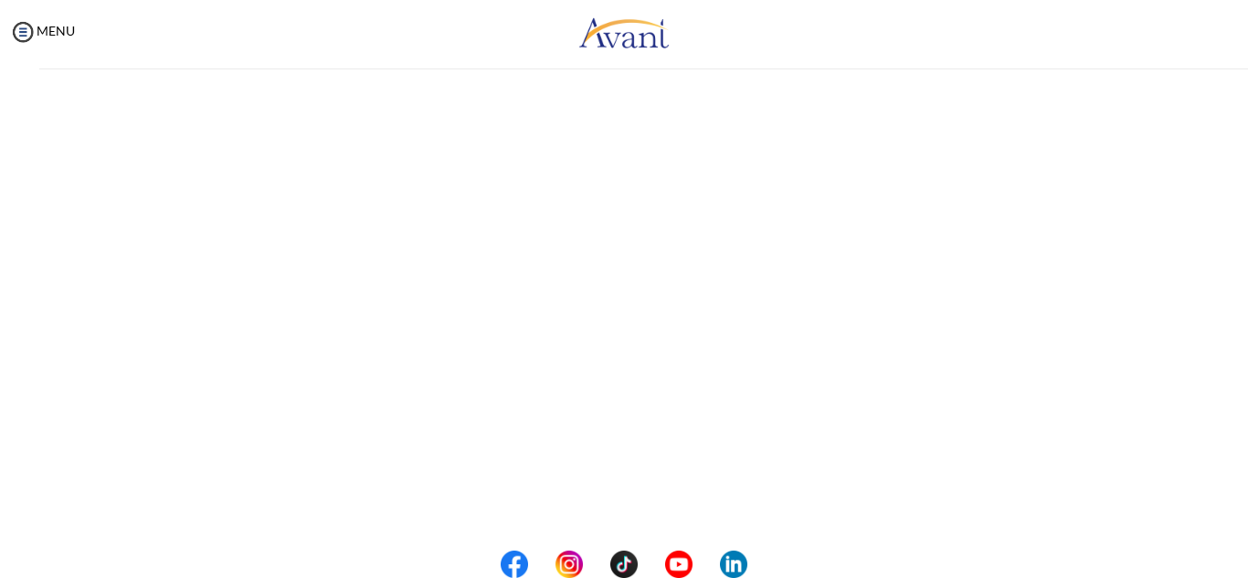
scroll to position [450, 0]
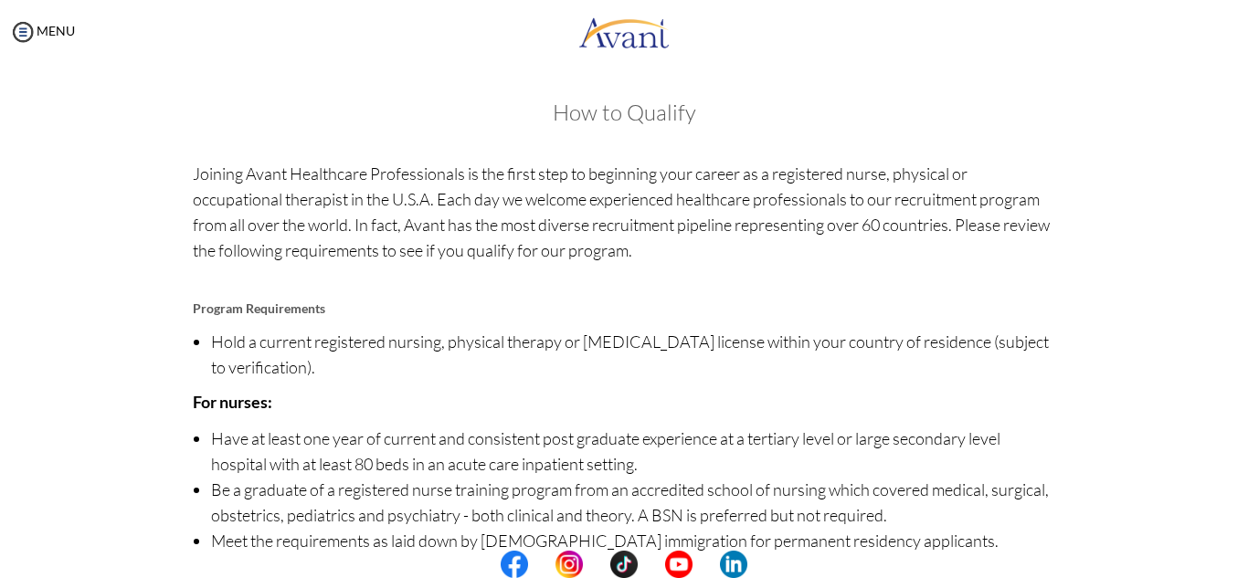
click at [785, 458] on li "Have at least one year of current and consistent post graduate experience at a …" at bounding box center [633, 451] width 845 height 51
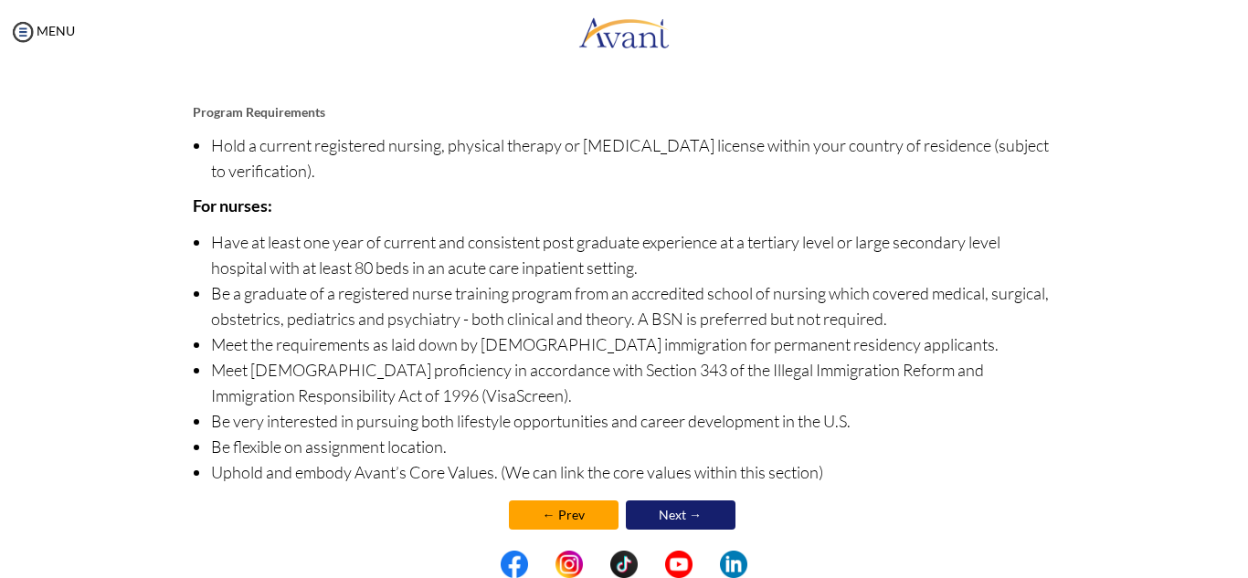
scroll to position [217, 0]
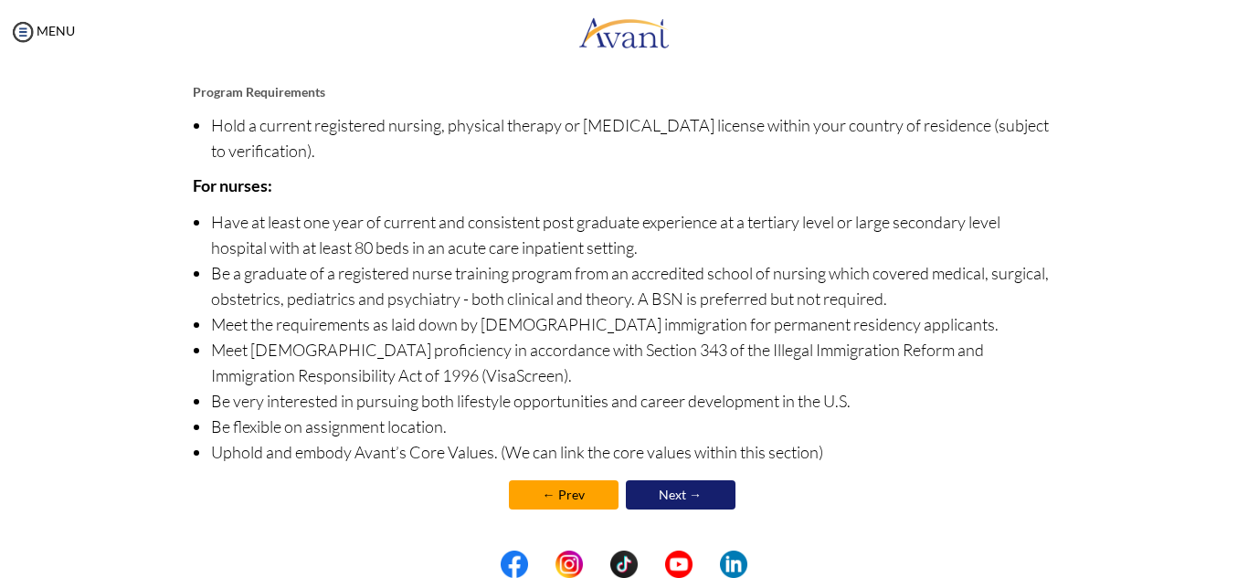
click at [646, 501] on link "Next →" at bounding box center [681, 495] width 110 height 29
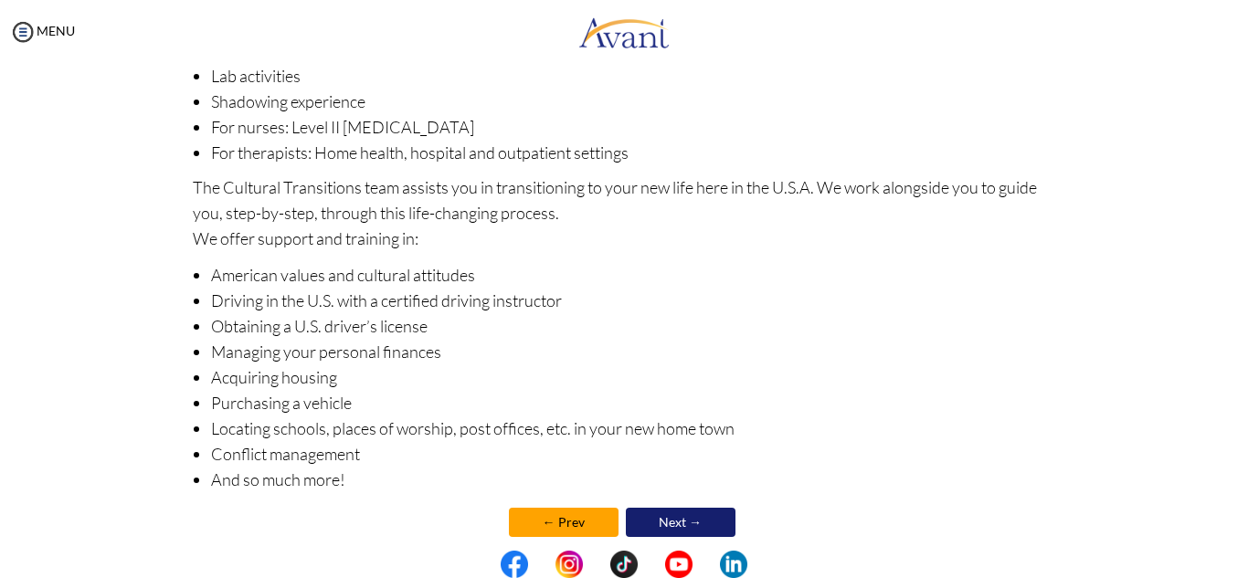
scroll to position [290, 0]
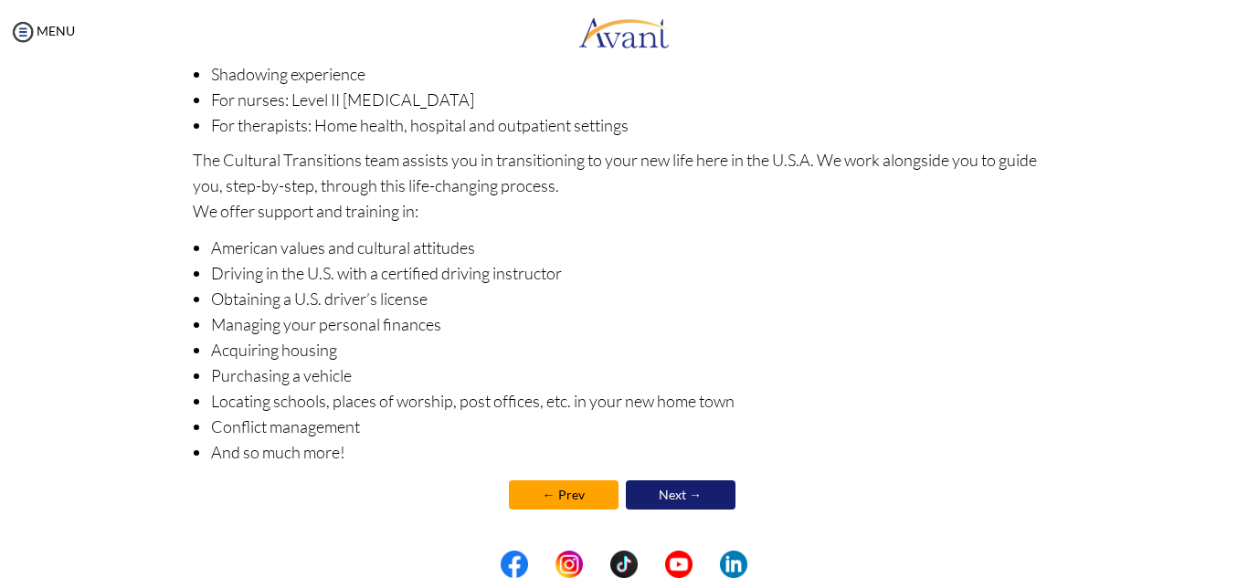
click at [703, 493] on link "Next →" at bounding box center [681, 495] width 110 height 29
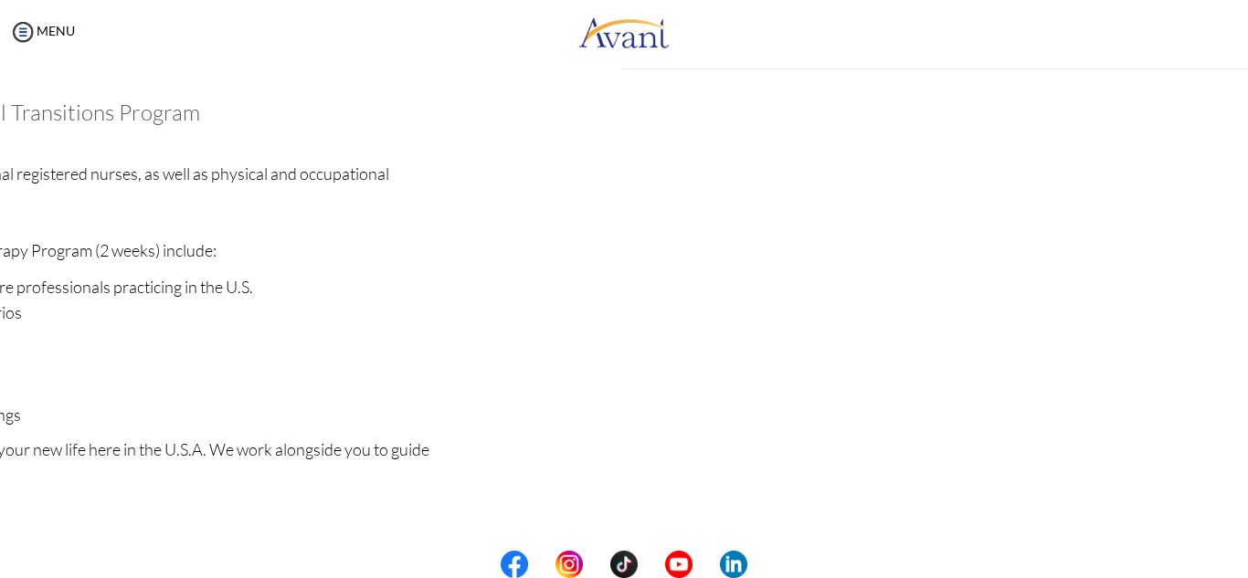
scroll to position [291, 0]
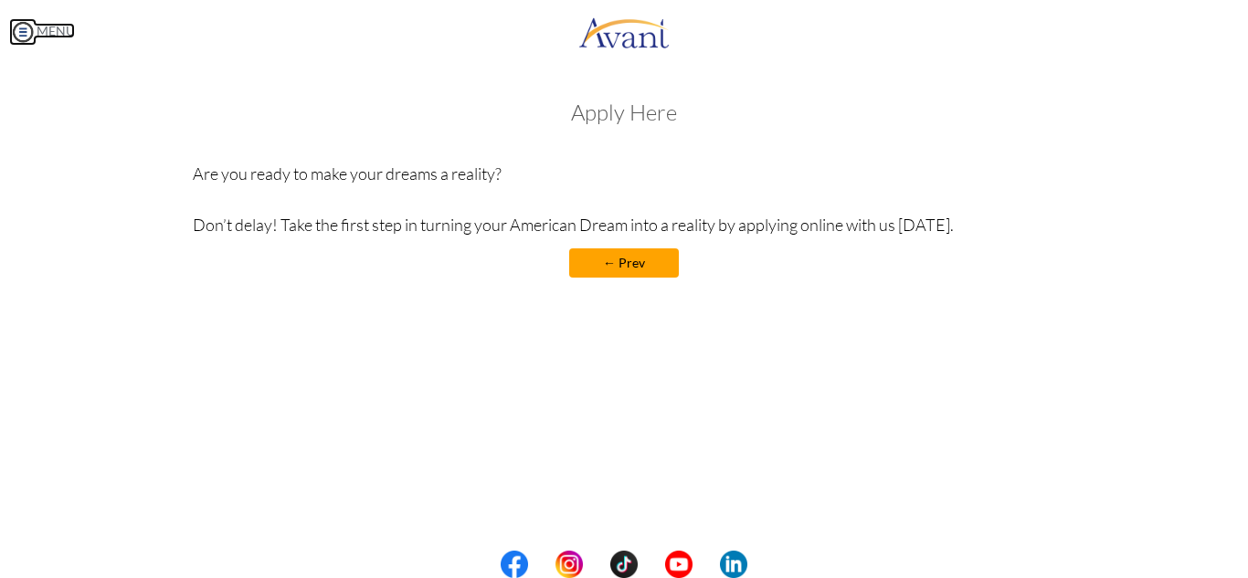
click at [44, 33] on link "MENU" at bounding box center [42, 31] width 66 height 16
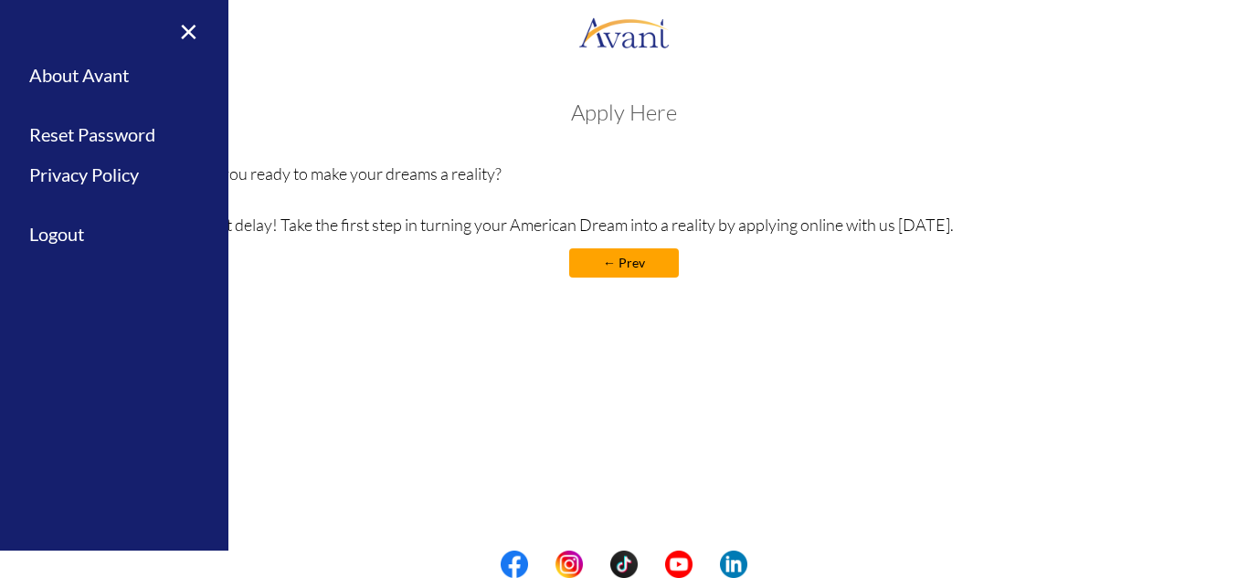
click at [403, 81] on div "My Status What is the next step? We would like you to watch the introductory vi…" at bounding box center [624, 353] width 1248 height 578
click at [197, 31] on link "×" at bounding box center [178, 30] width 56 height 61
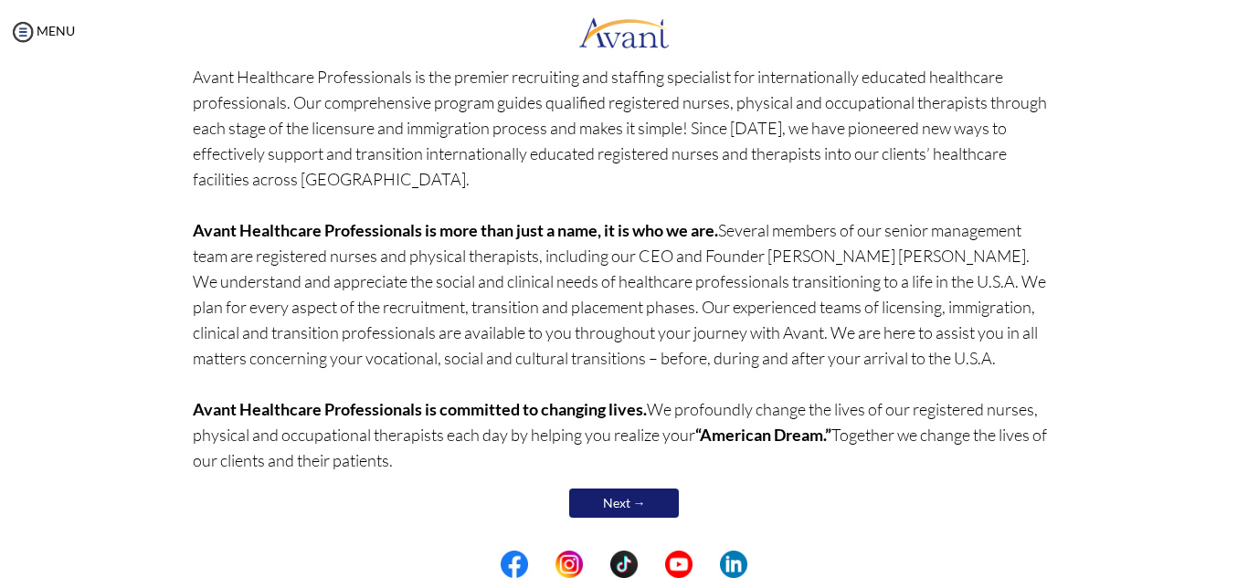
scroll to position [160, 0]
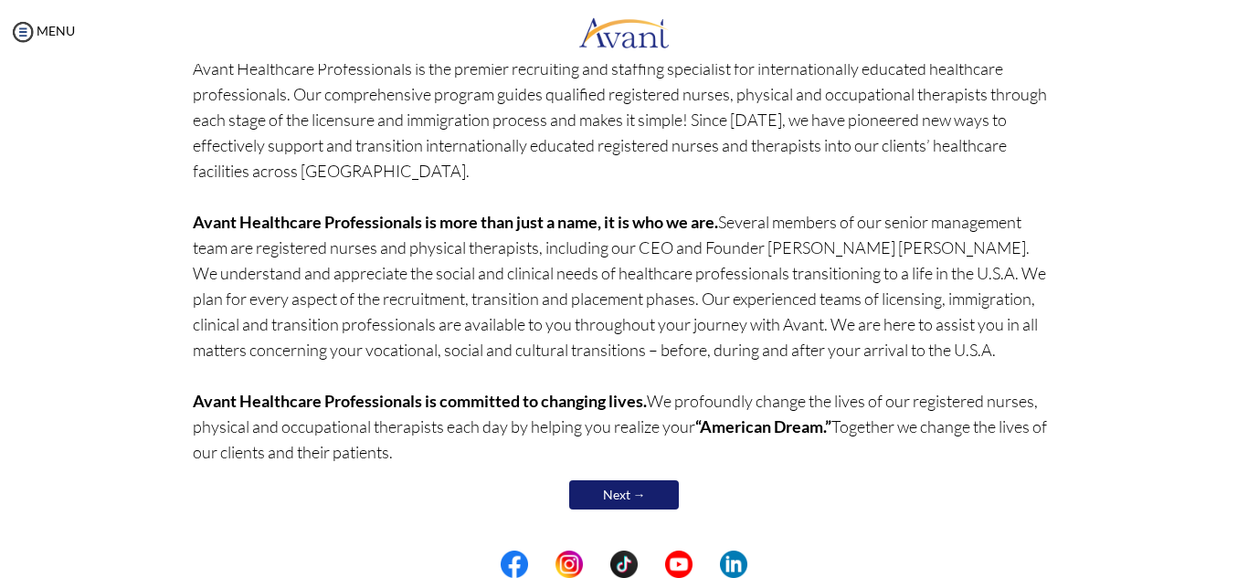
click at [649, 492] on link "Next →" at bounding box center [624, 495] width 110 height 29
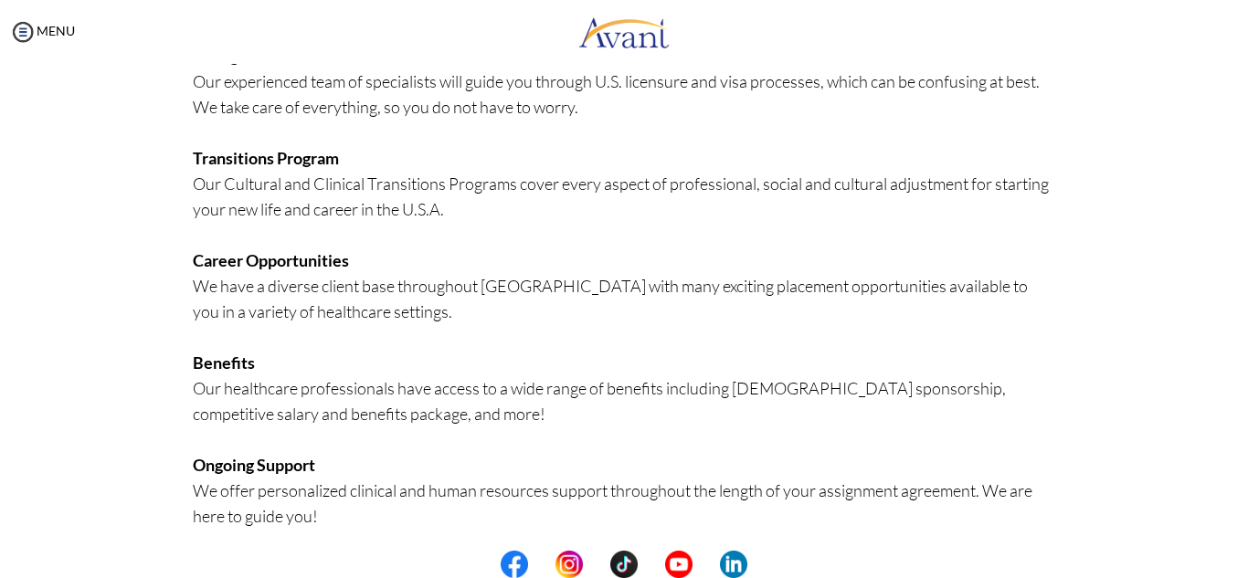
scroll to position [449, 0]
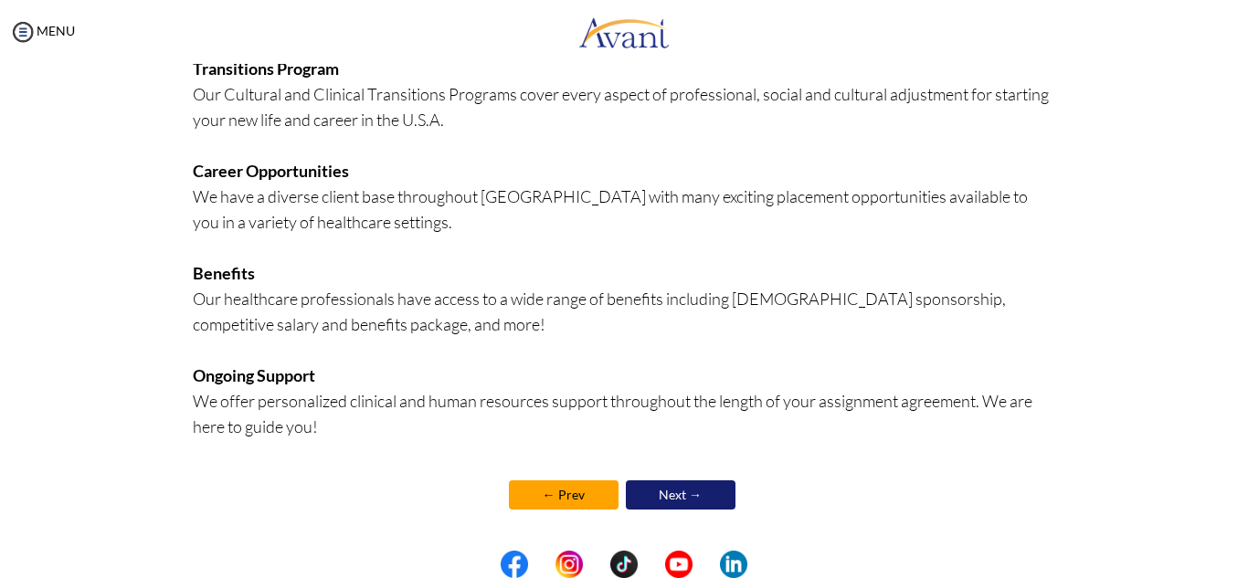
click at [689, 490] on link "Next →" at bounding box center [681, 495] width 110 height 29
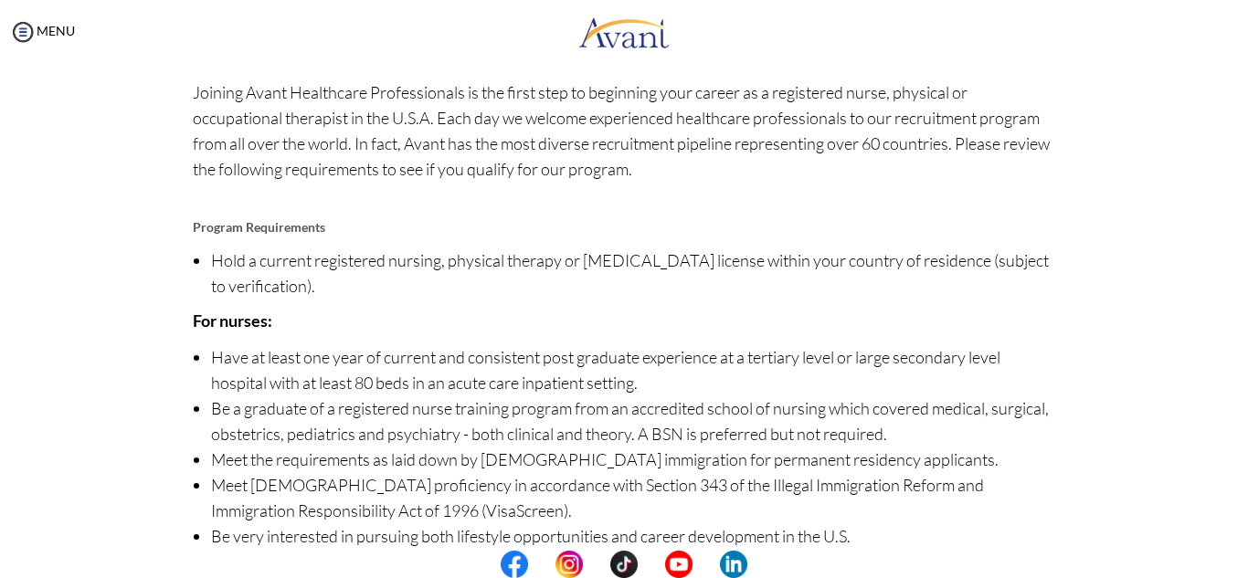
scroll to position [217, 0]
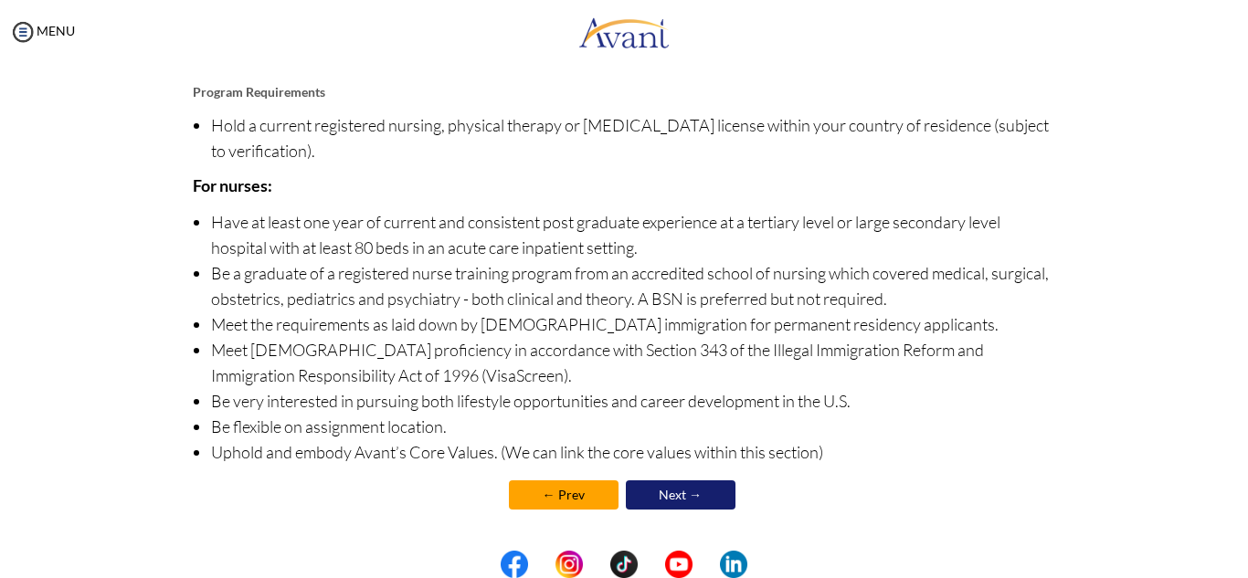
click at [707, 496] on link "Next →" at bounding box center [681, 495] width 110 height 29
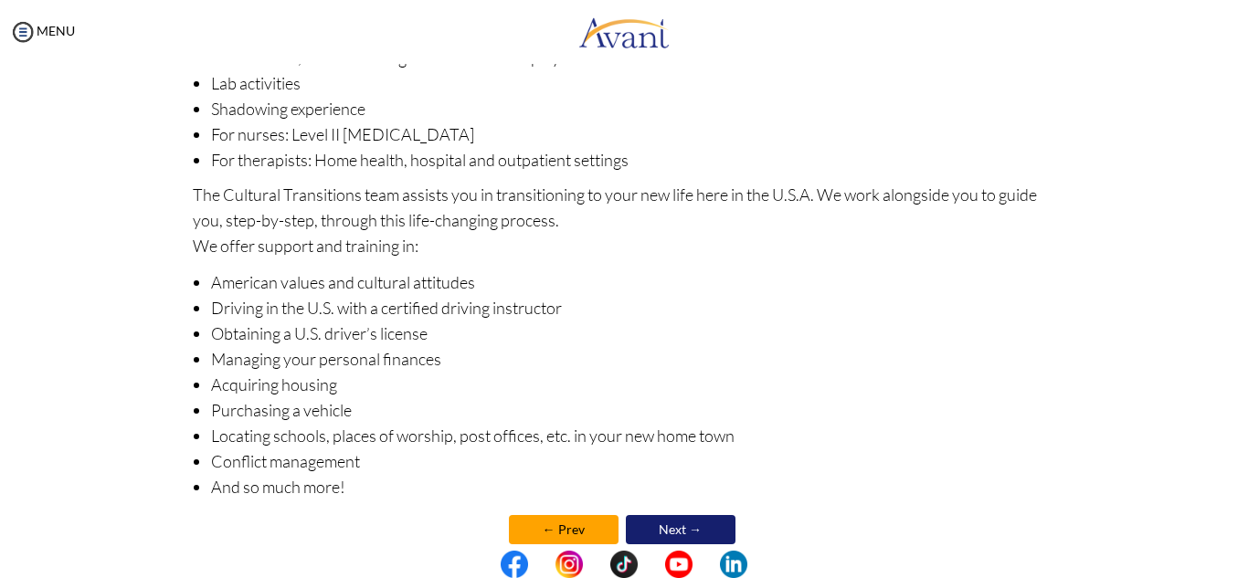
scroll to position [290, 0]
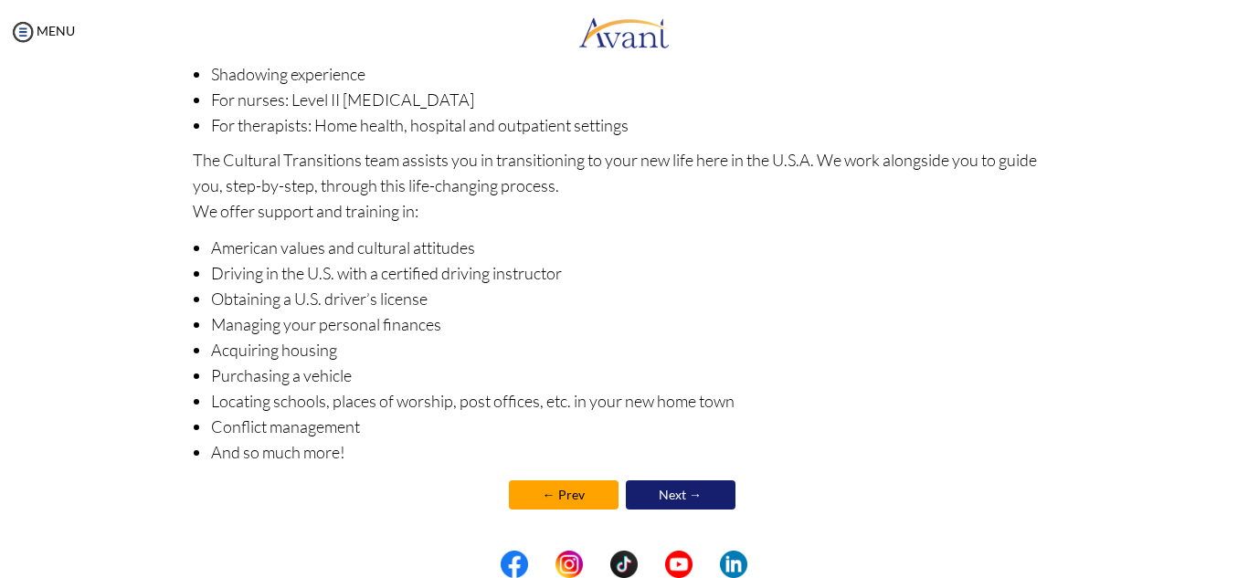
click at [696, 493] on link "Next →" at bounding box center [681, 495] width 110 height 29
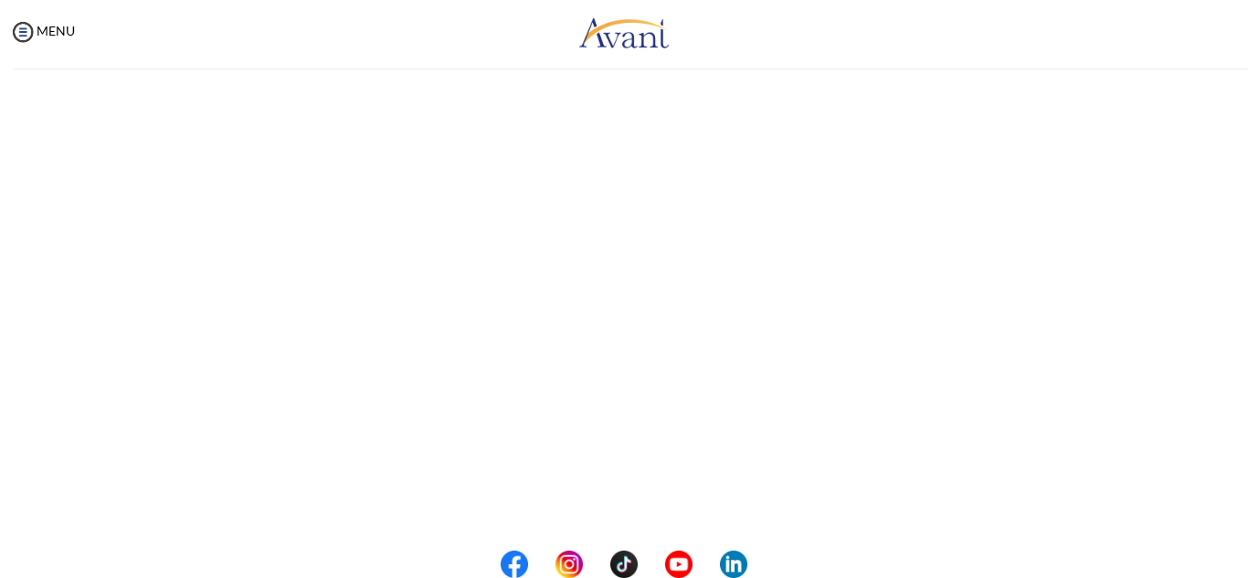
scroll to position [291, 0]
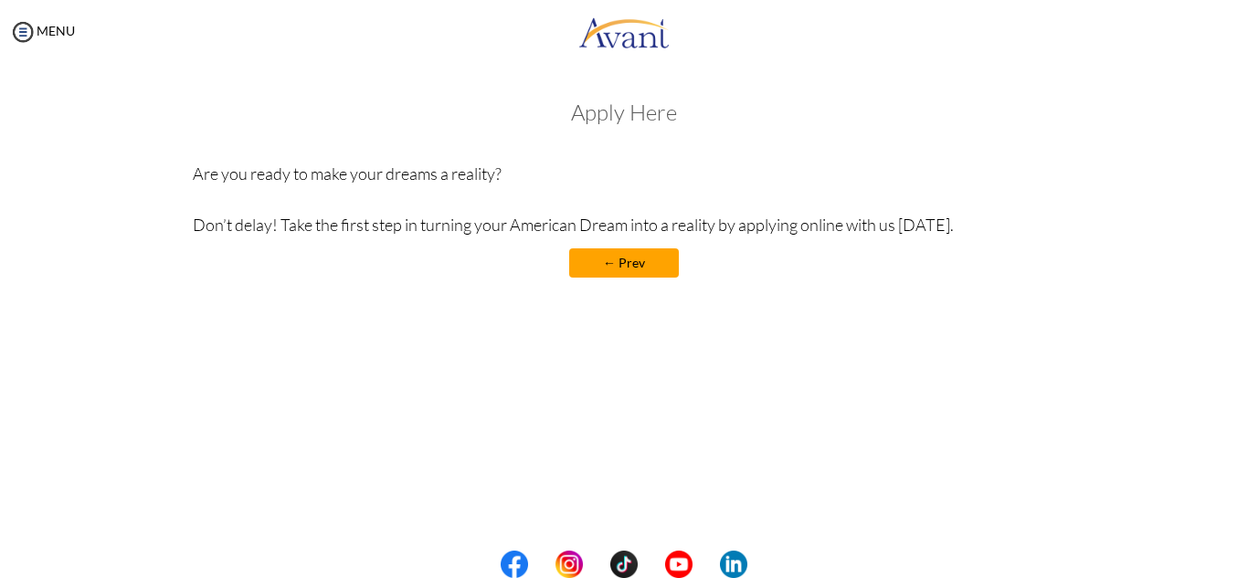
click at [35, 46] on div "MENU" at bounding box center [37, 289] width 75 height 578
click at [43, 37] on link "MENU" at bounding box center [42, 31] width 66 height 16
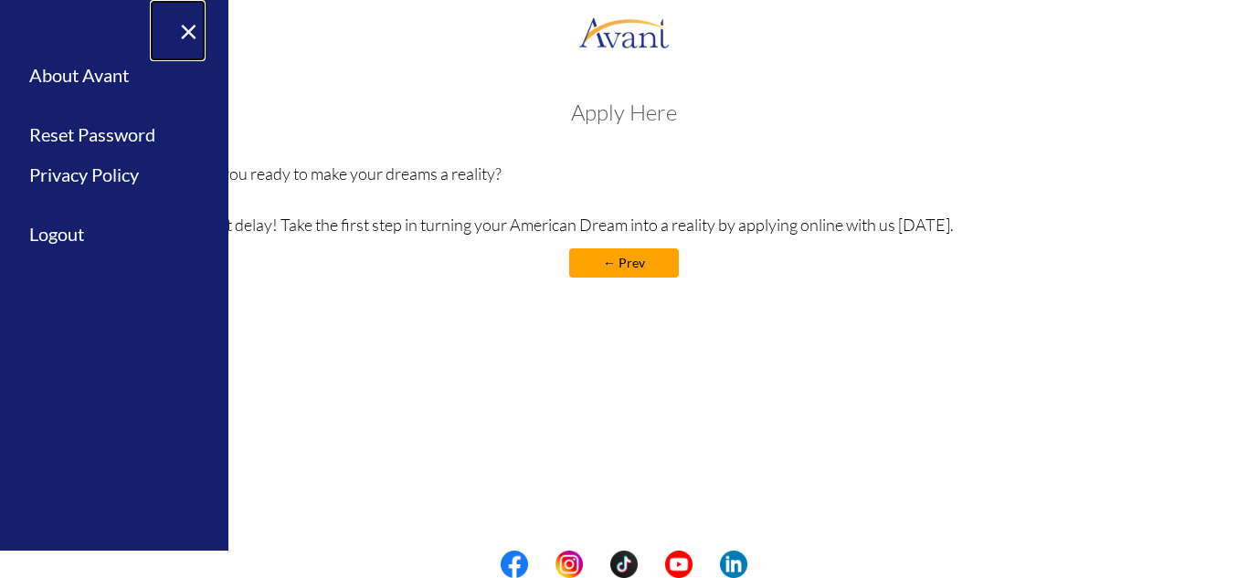
click at [191, 25] on link "×" at bounding box center [178, 30] width 56 height 61
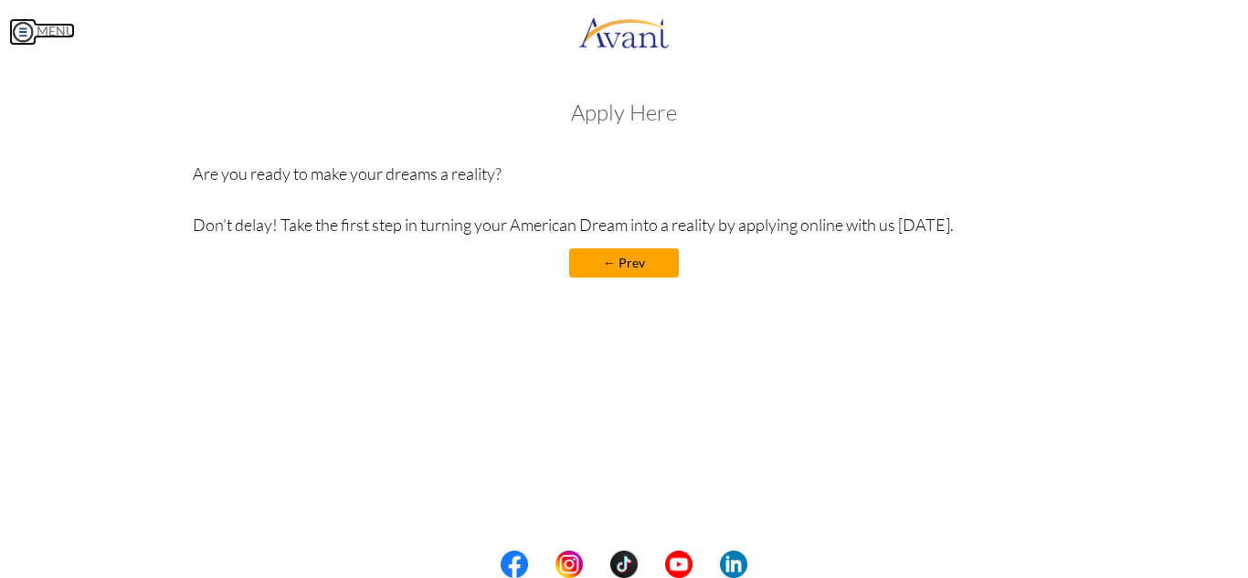
click at [55, 24] on link "MENU" at bounding box center [42, 31] width 66 height 16
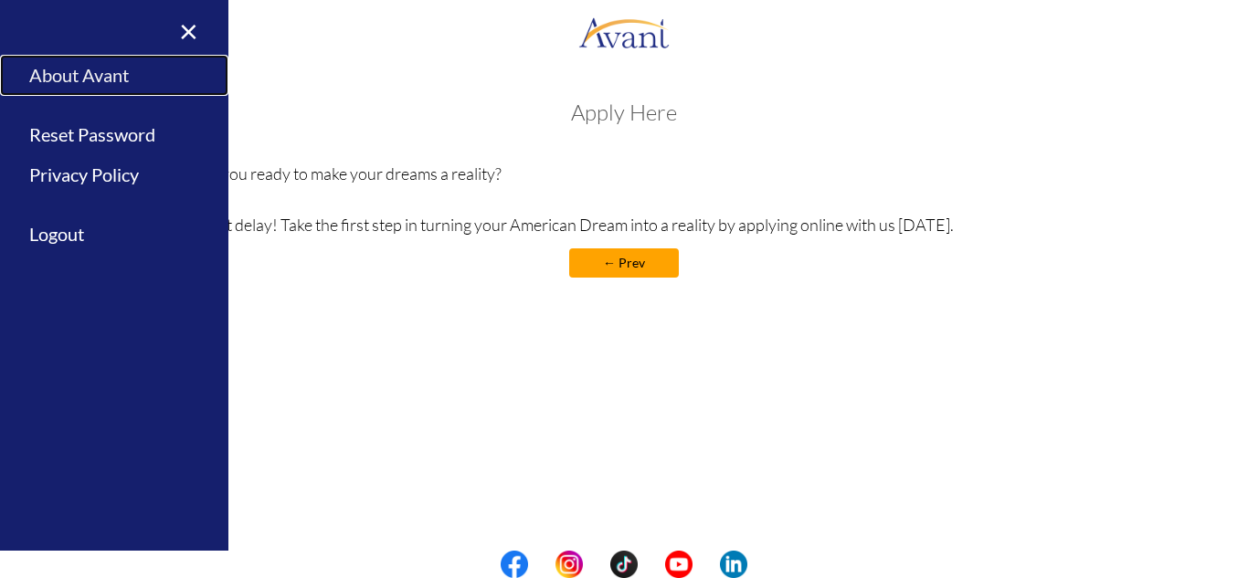
click at [74, 68] on link "About Avant" at bounding box center [114, 75] width 228 height 41
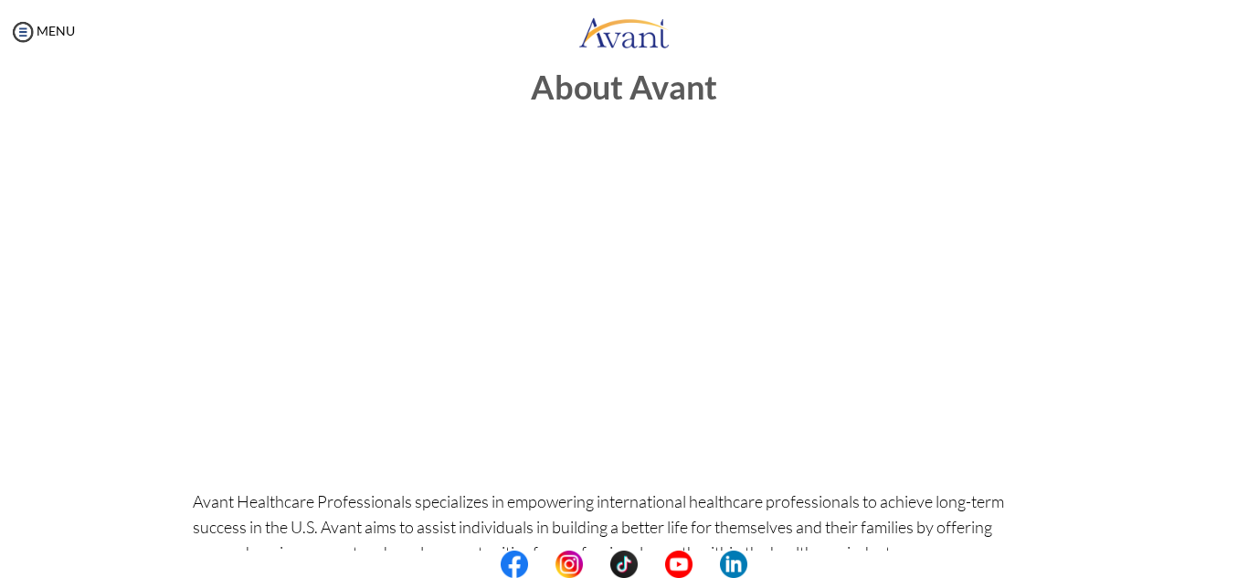
scroll to position [0, 0]
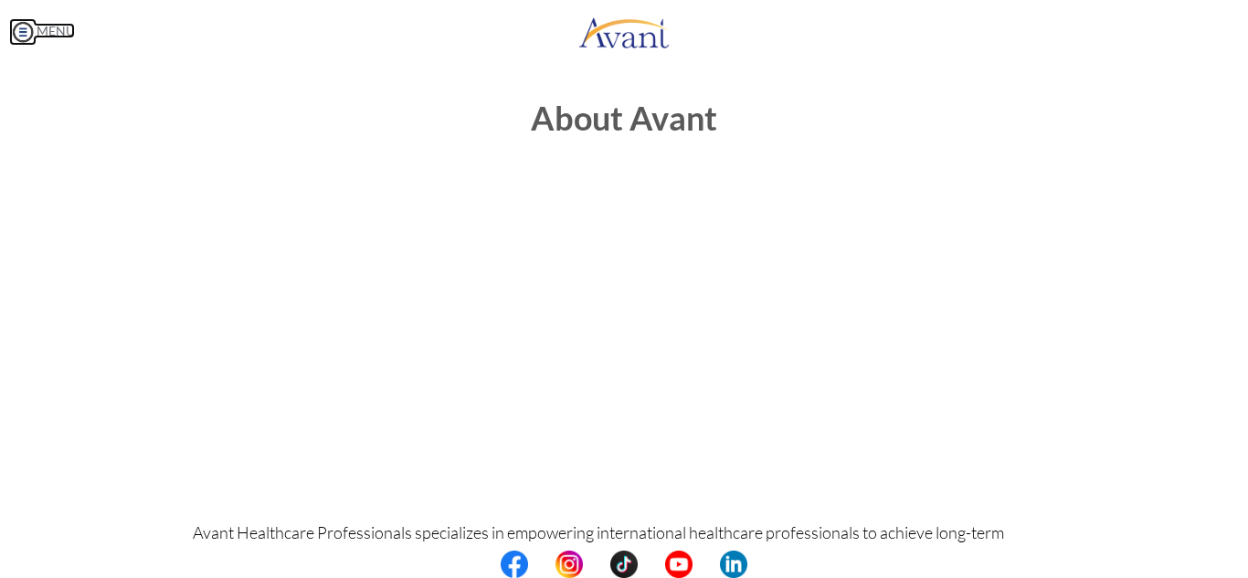
click at [45, 24] on link "MENU" at bounding box center [42, 31] width 66 height 16
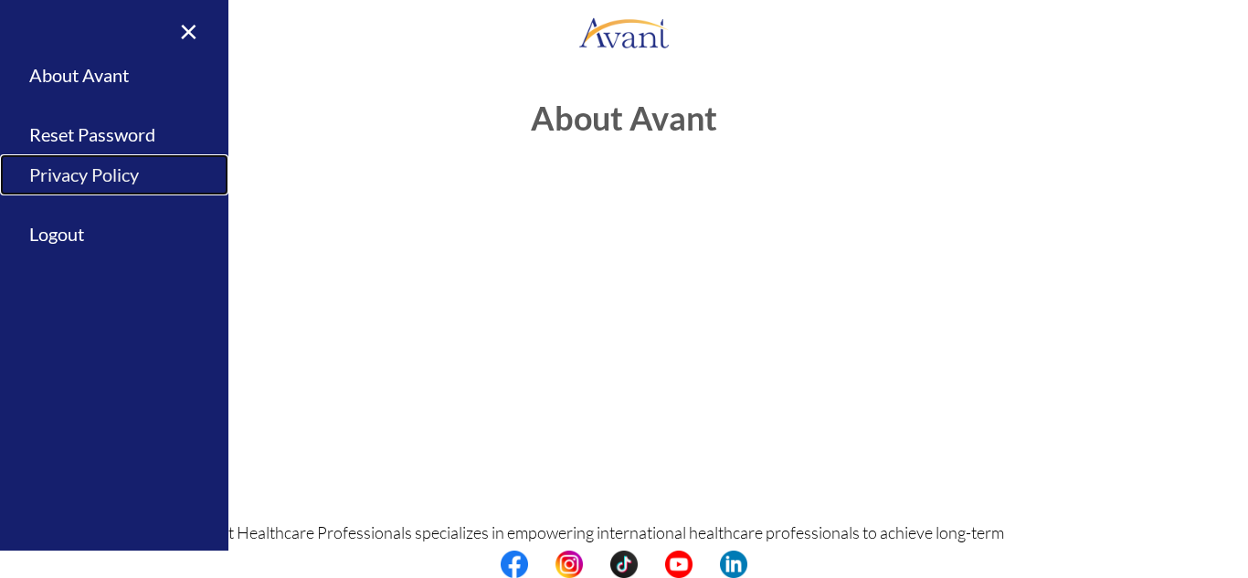
click at [95, 170] on link "Privacy Policy" at bounding box center [114, 174] width 228 height 41
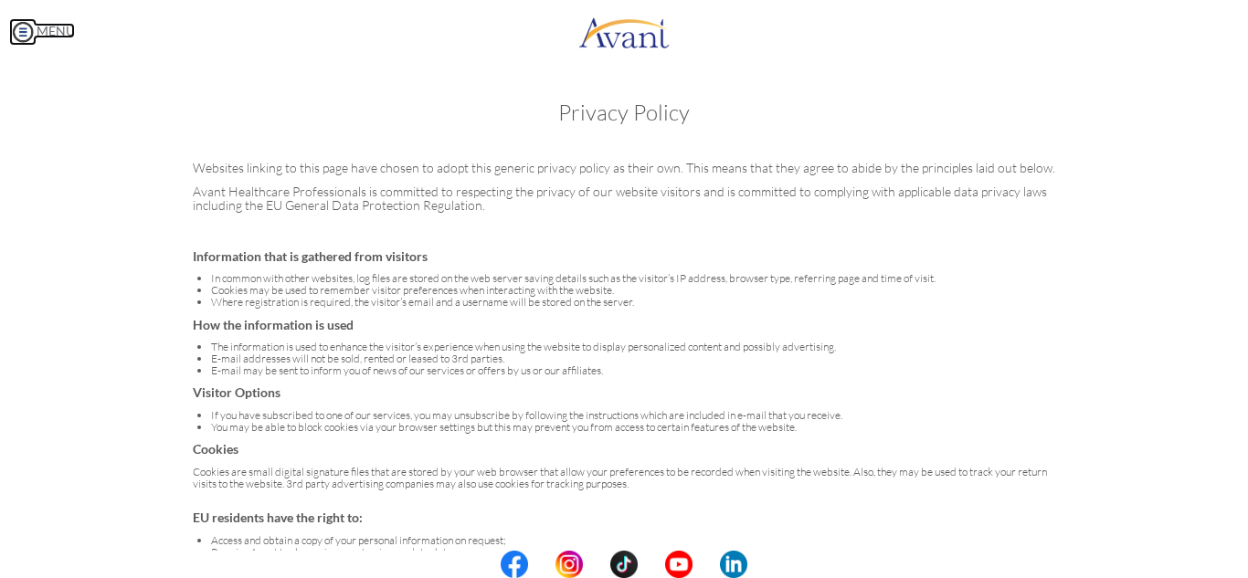
click at [24, 29] on img at bounding box center [22, 31] width 27 height 27
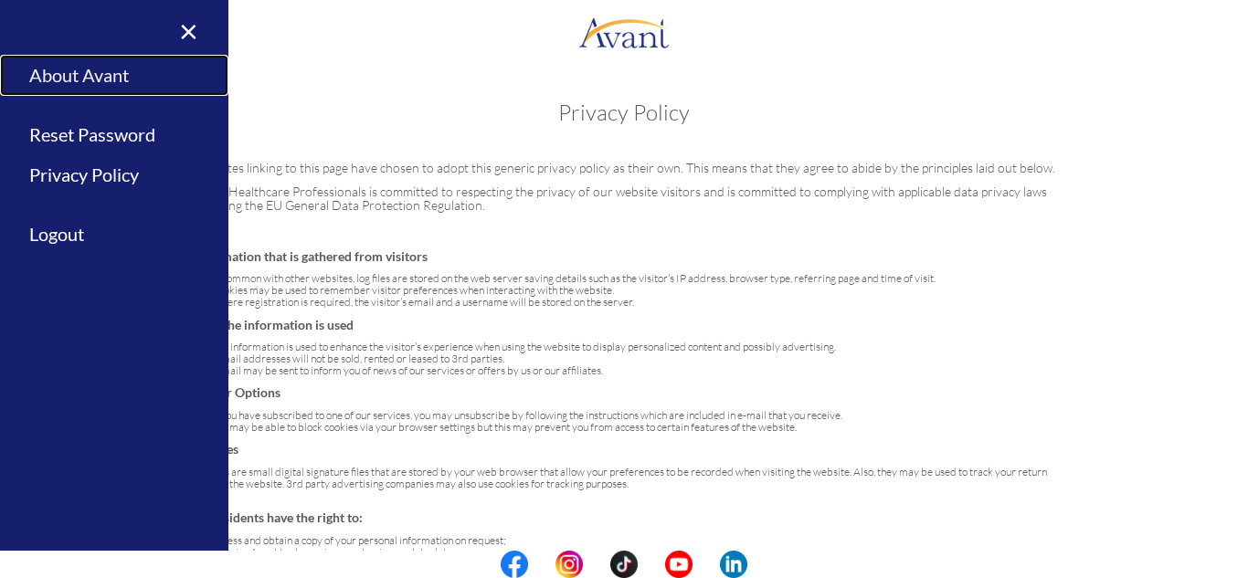
click at [75, 83] on link "About Avant" at bounding box center [114, 75] width 228 height 41
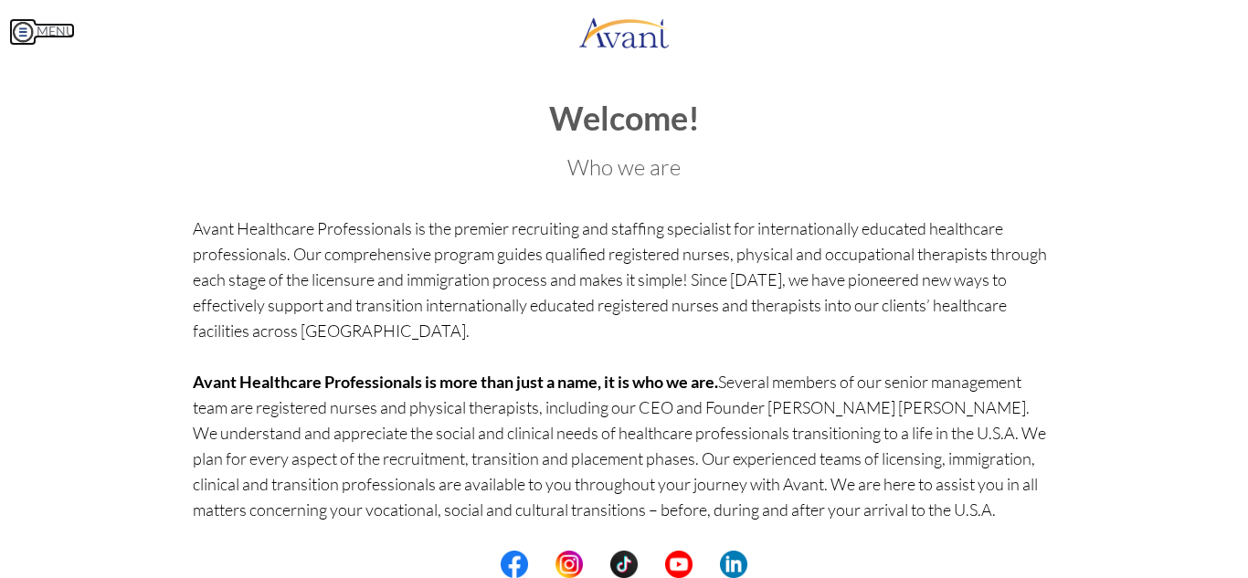
click at [29, 33] on img at bounding box center [22, 31] width 27 height 27
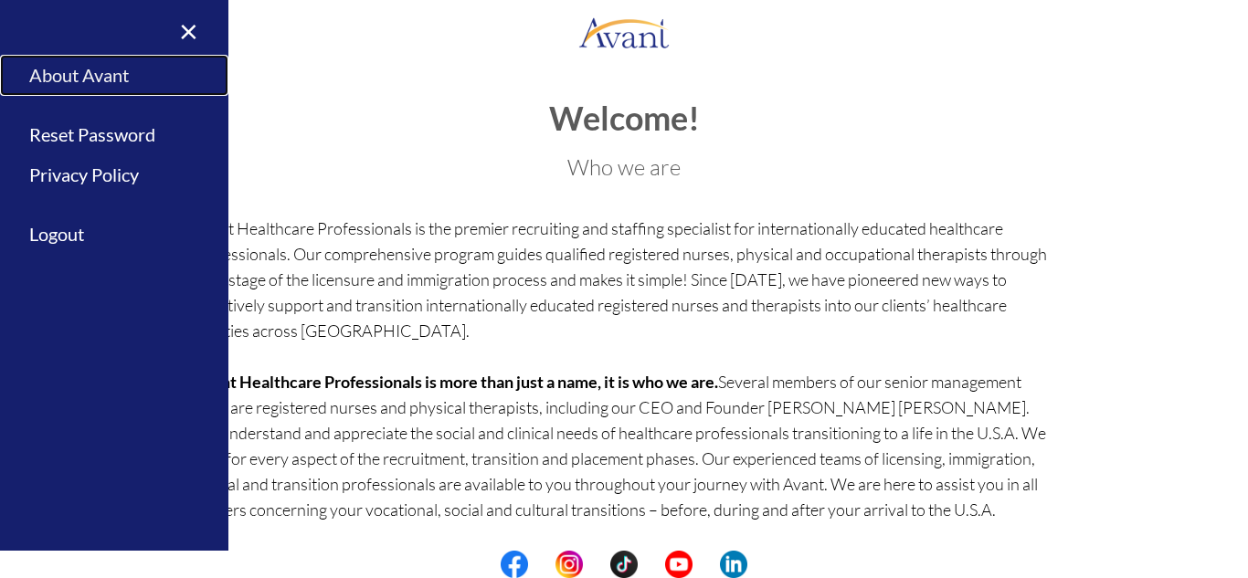
click at [59, 80] on link "About Avant" at bounding box center [114, 75] width 228 height 41
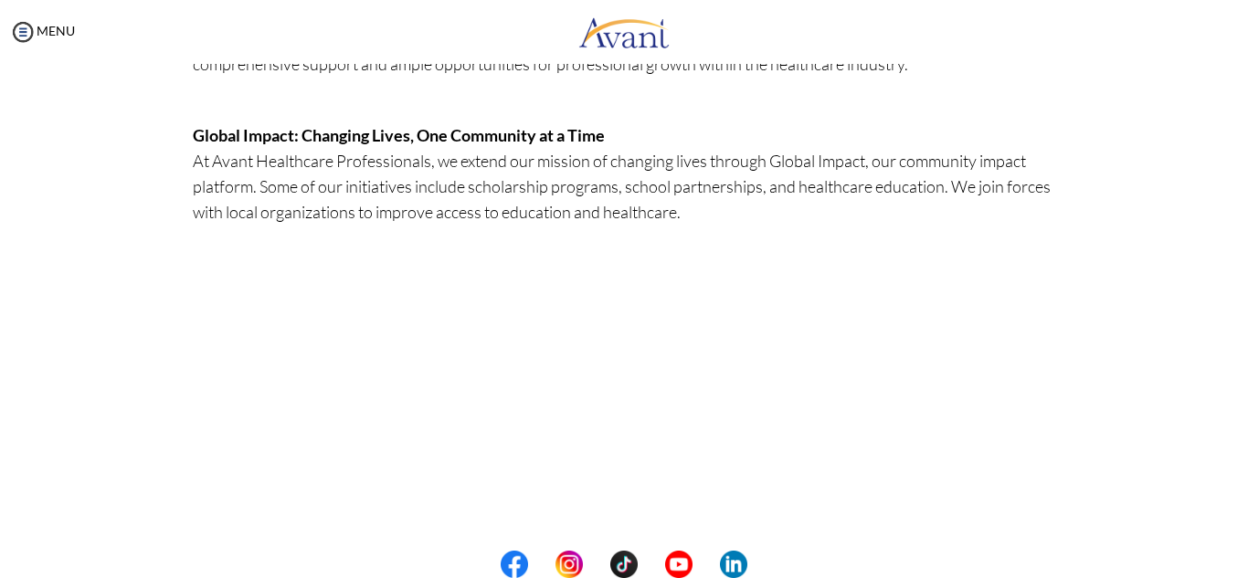
scroll to position [15, 0]
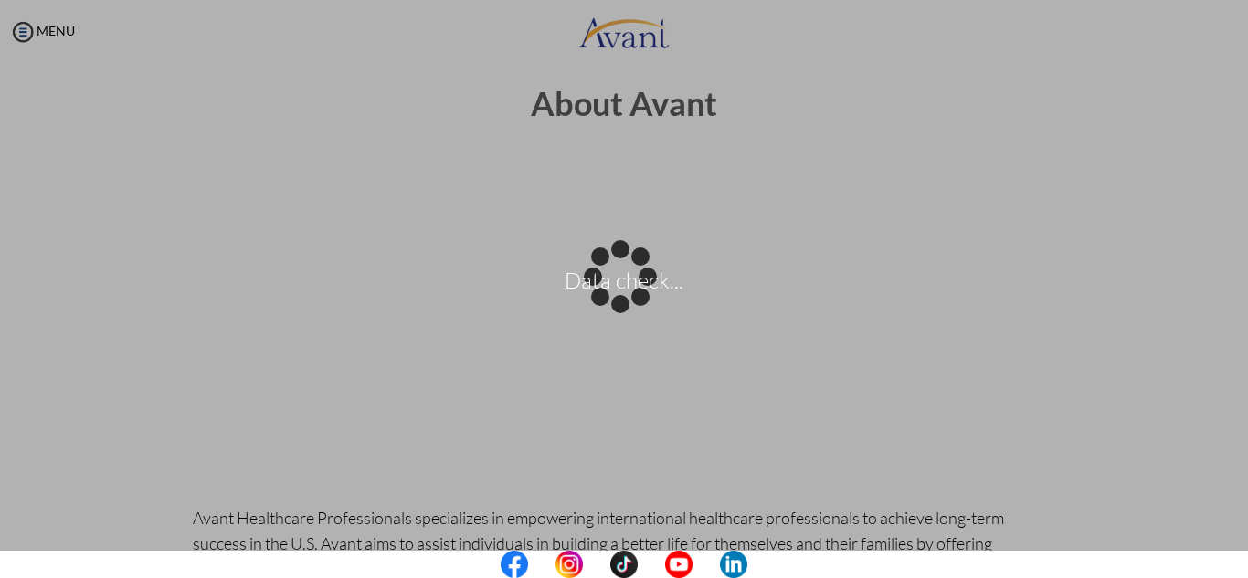
click at [929, 367] on body "Data check... Maintenance break. Please come back in 2 hours. MENU My Status Wh…" at bounding box center [624, 289] width 1248 height 578
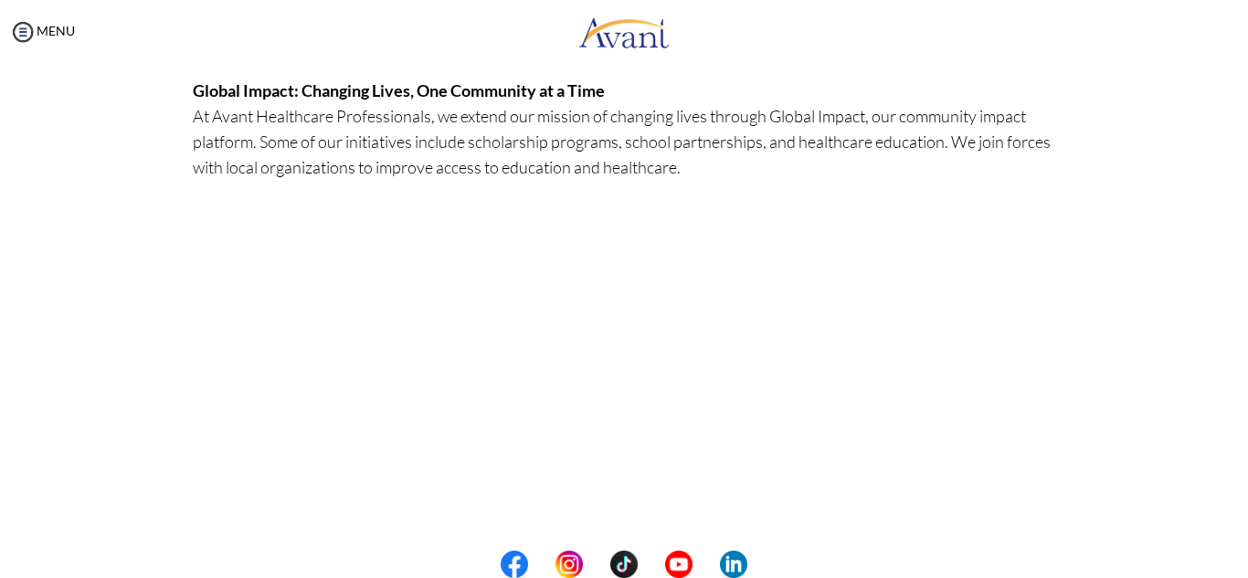
scroll to position [588, 0]
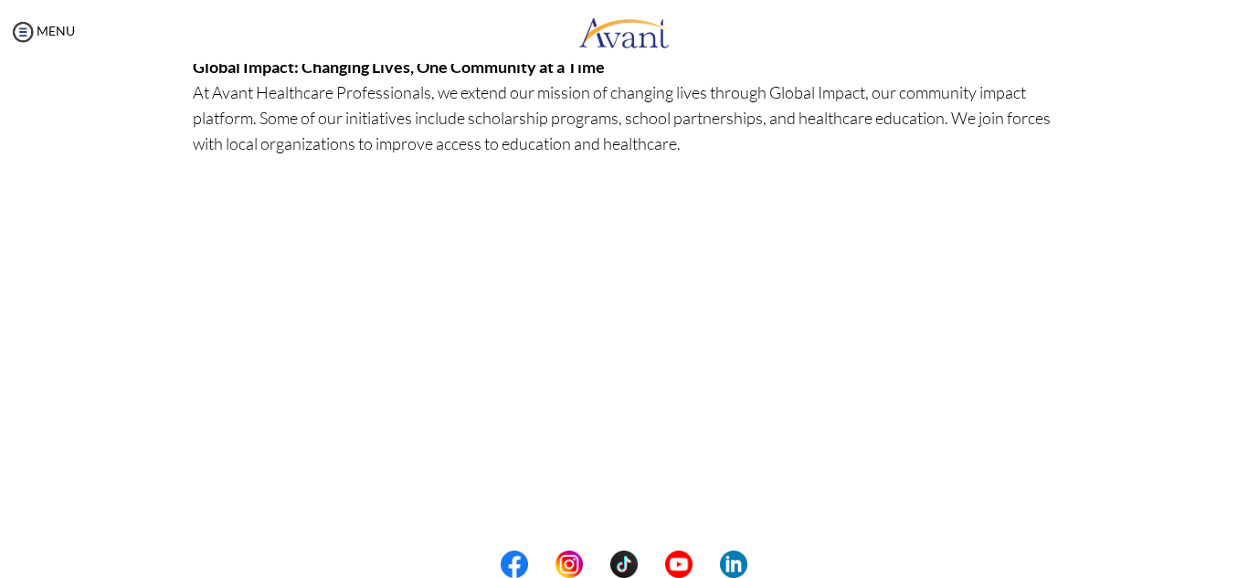
click at [1242, 558] on center at bounding box center [624, 564] width 1248 height 27
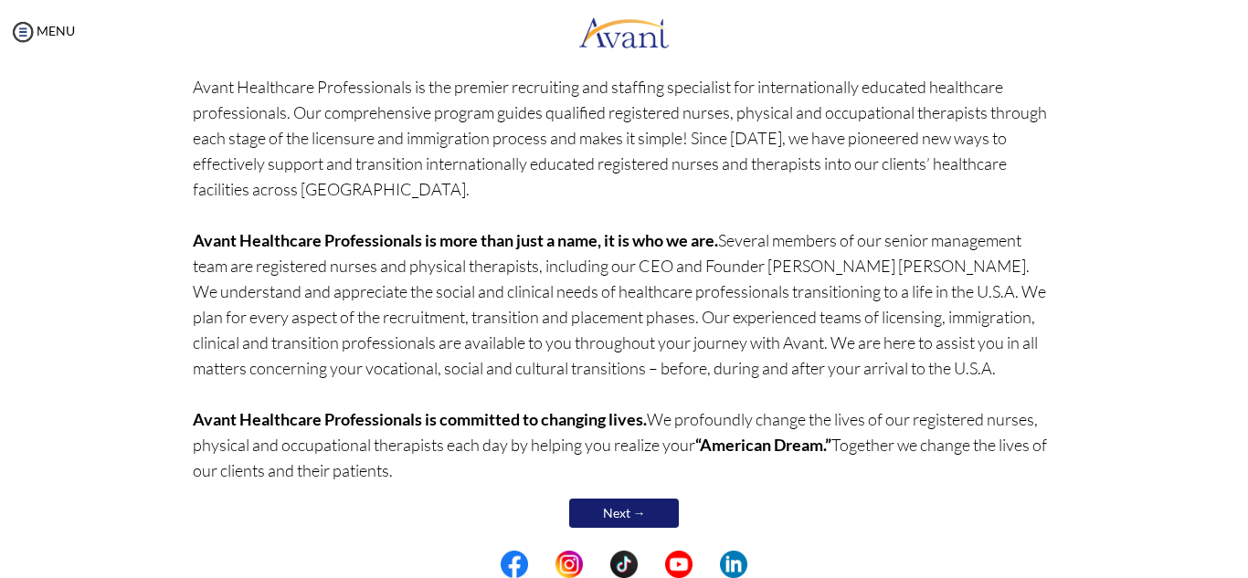
scroll to position [160, 0]
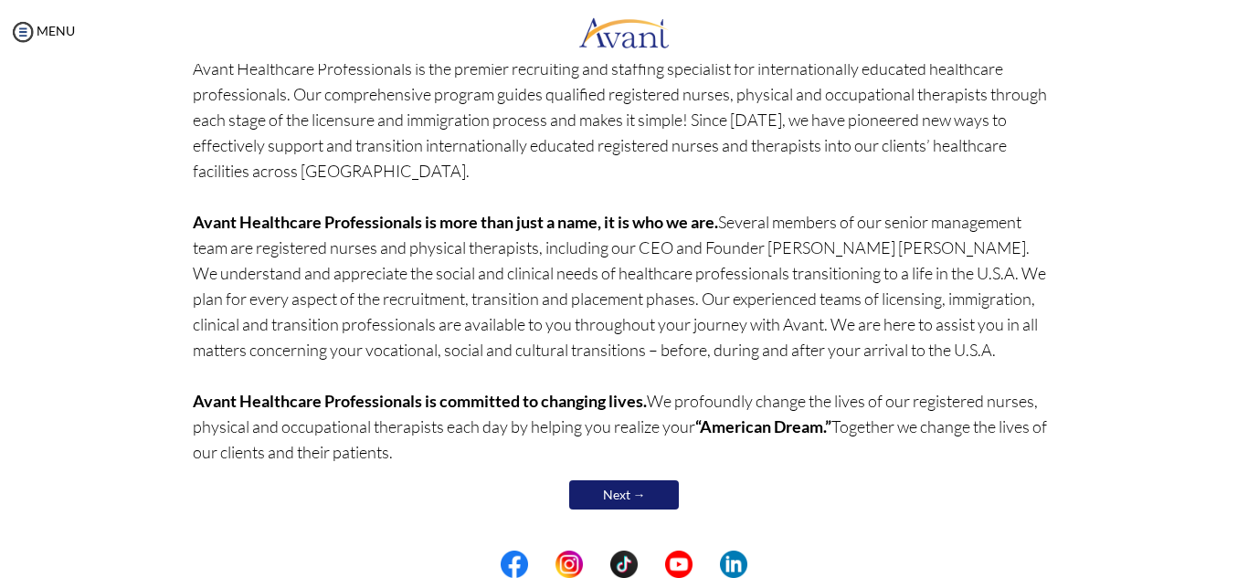
click at [637, 499] on link "Next →" at bounding box center [624, 495] width 110 height 29
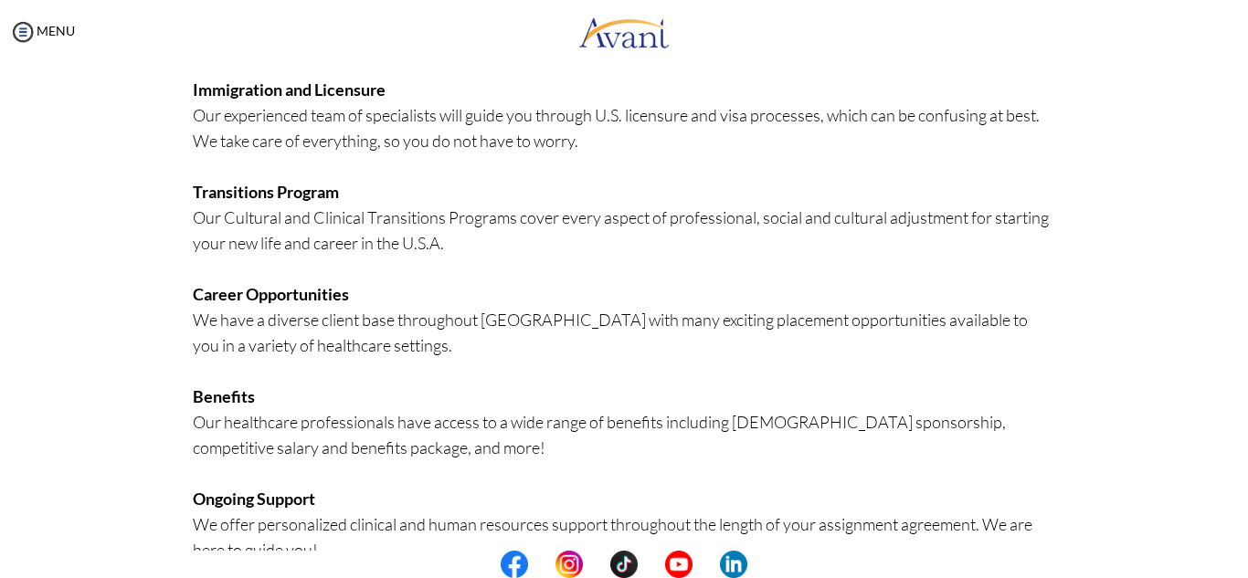
scroll to position [414, 0]
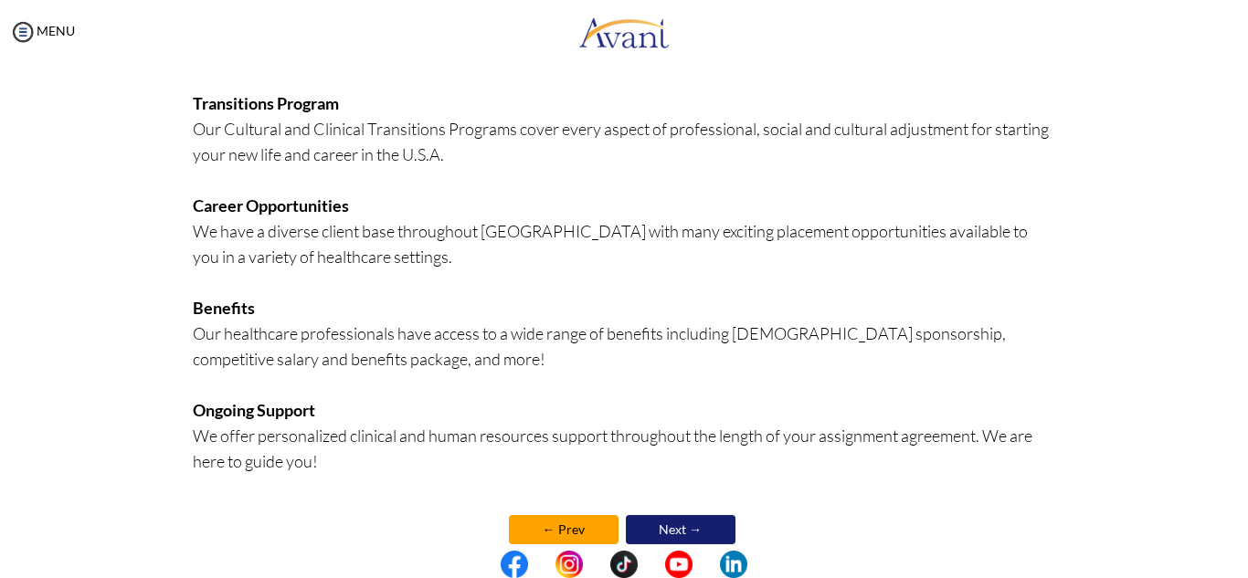
click at [673, 532] on link "Next →" at bounding box center [681, 529] width 110 height 29
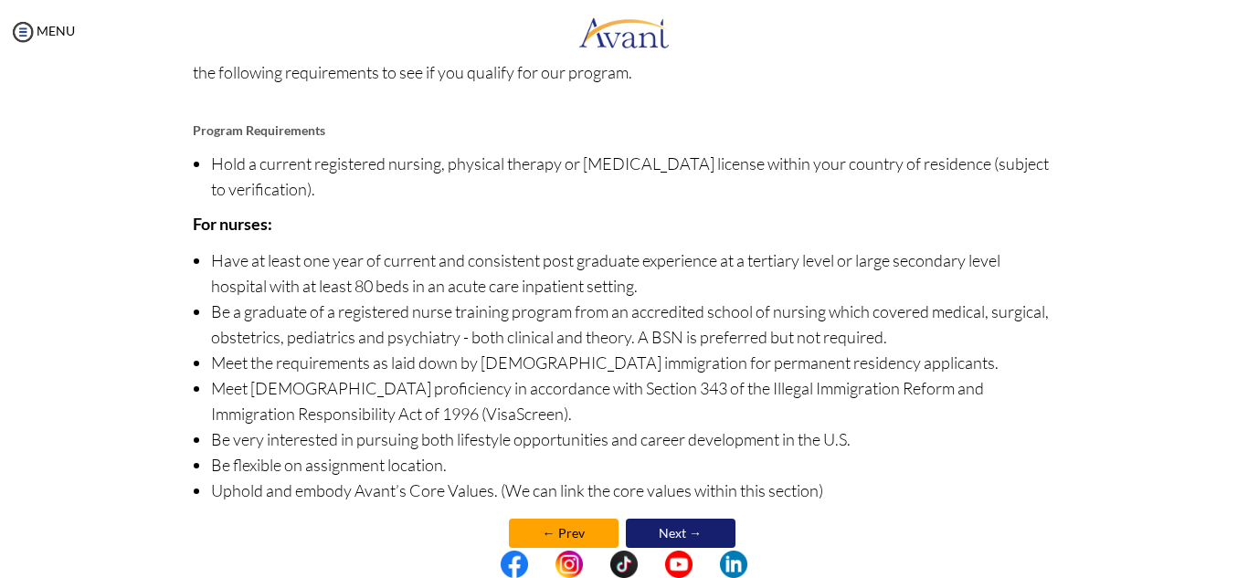
scroll to position [217, 0]
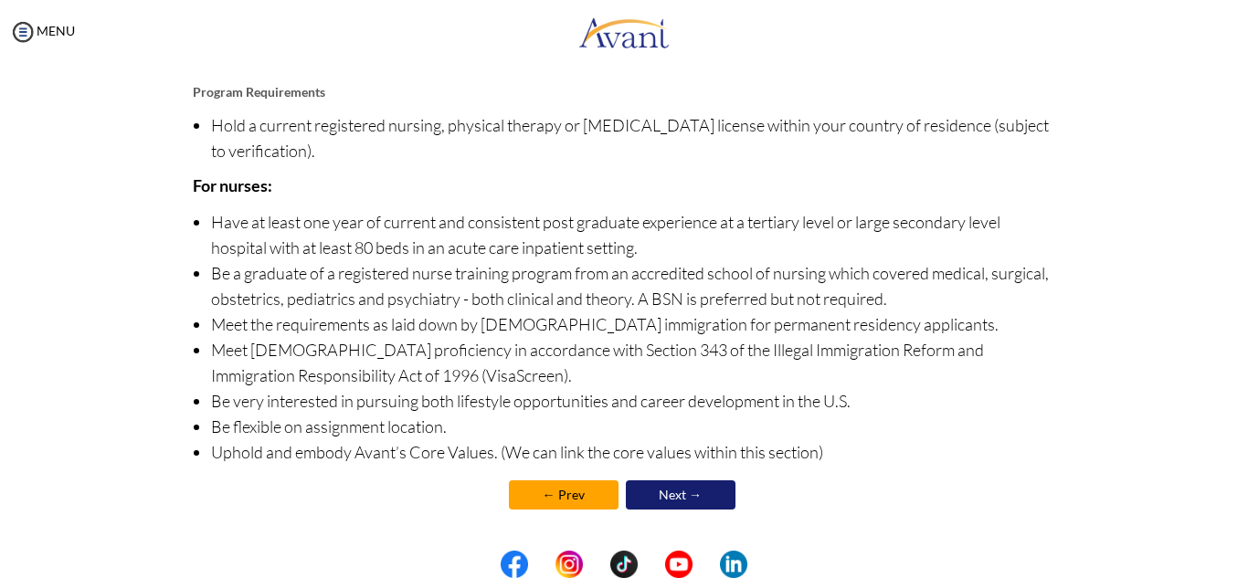
click at [682, 495] on link "Next →" at bounding box center [681, 495] width 110 height 29
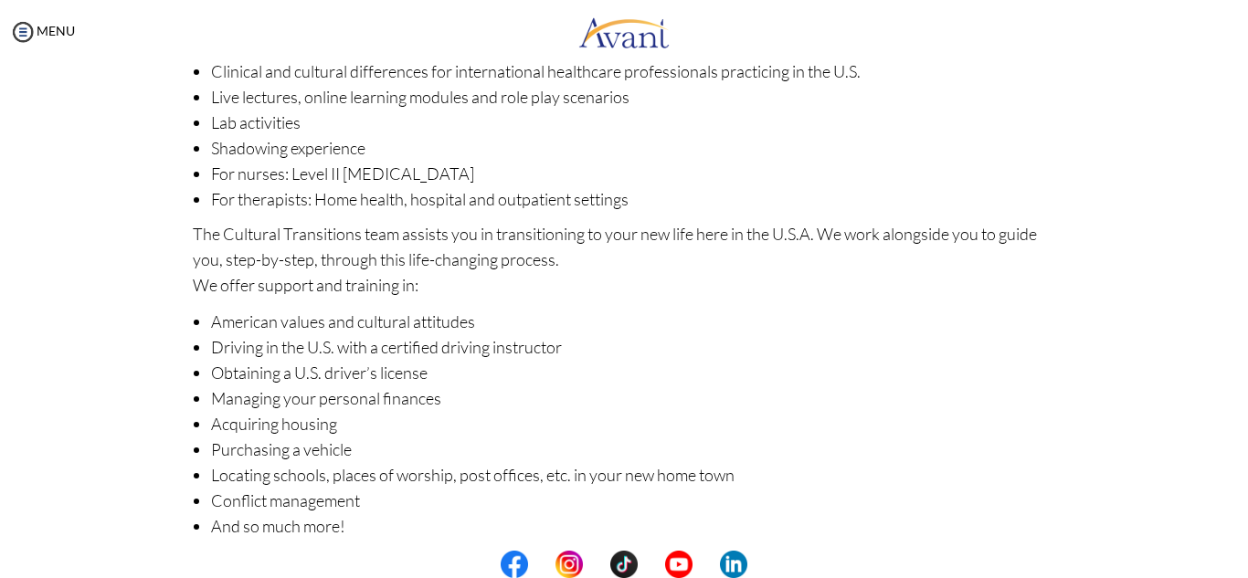
scroll to position [290, 0]
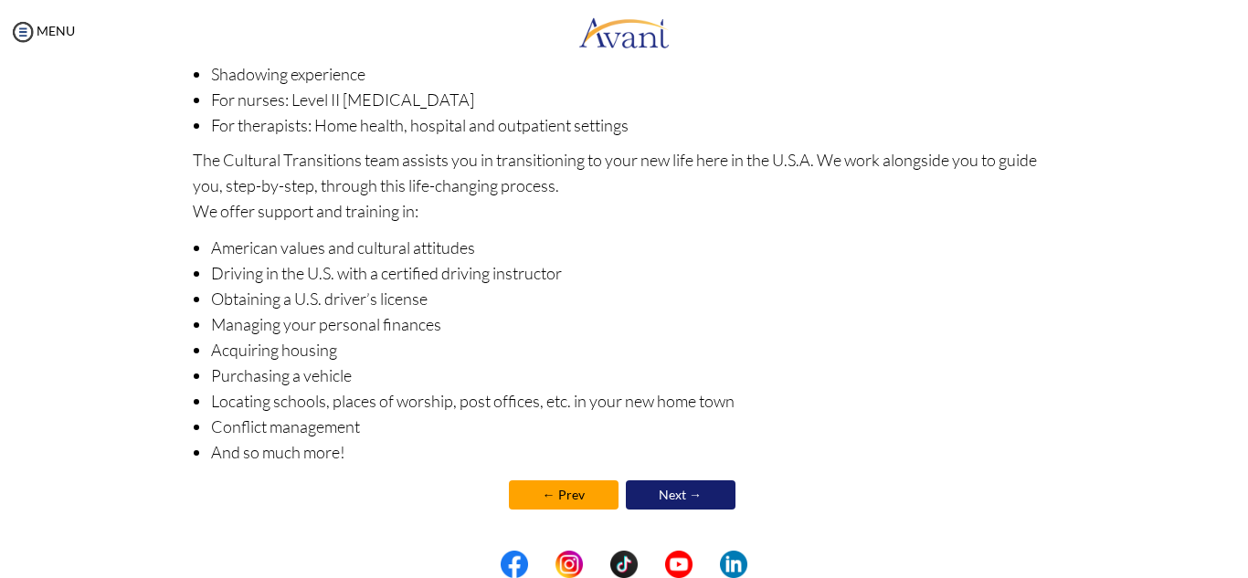
click at [672, 496] on link "Next →" at bounding box center [681, 495] width 110 height 29
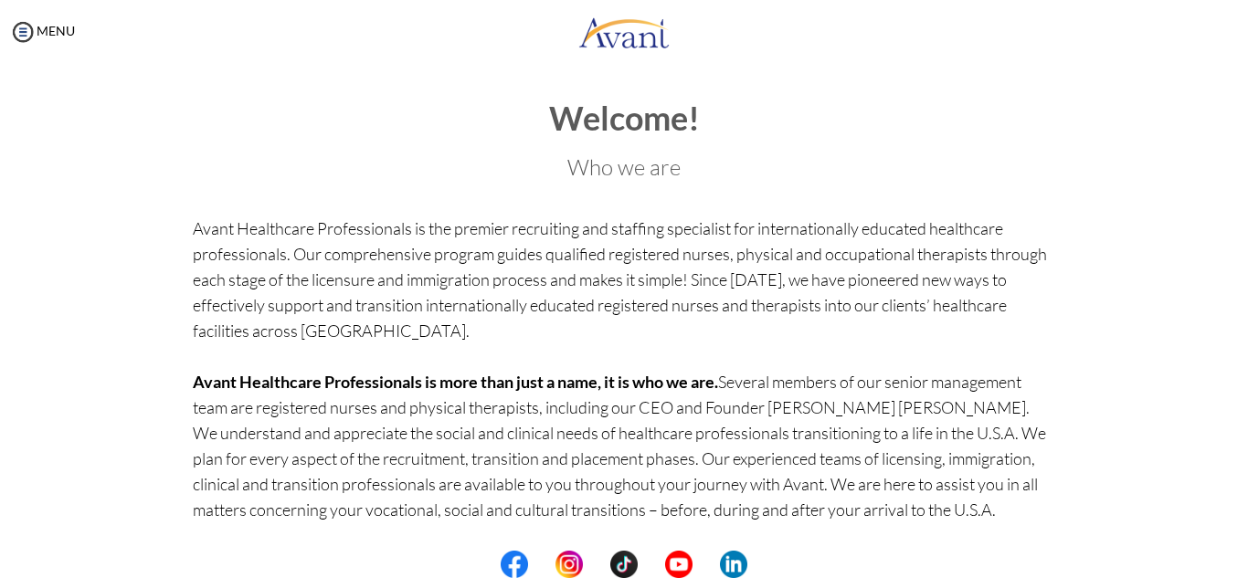
scroll to position [160, 0]
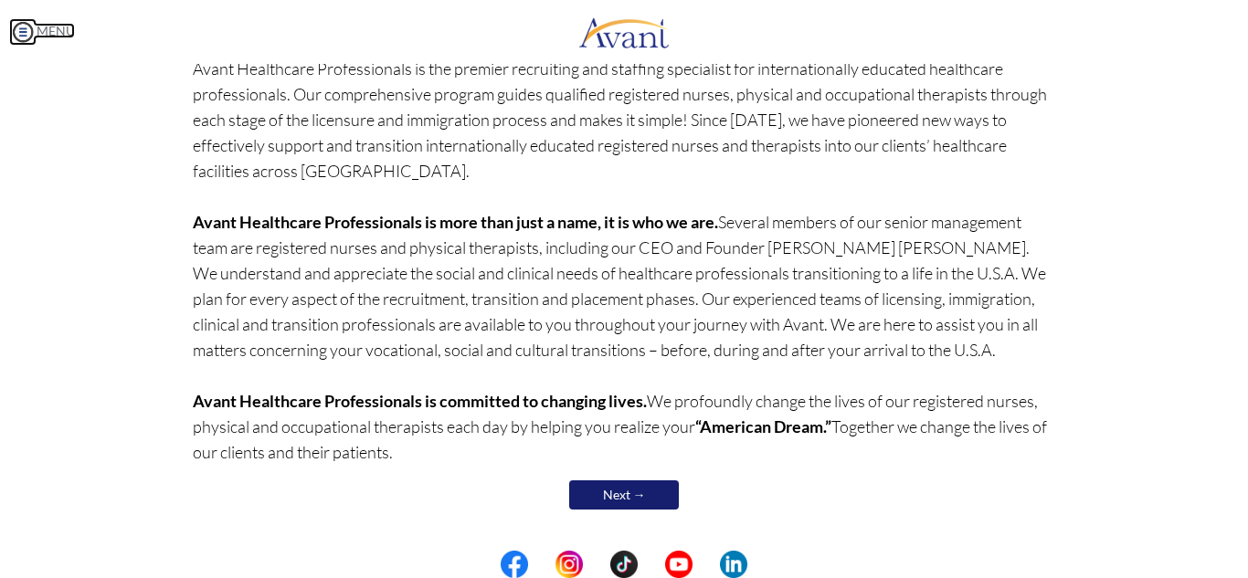
click at [32, 37] on img at bounding box center [22, 31] width 27 height 27
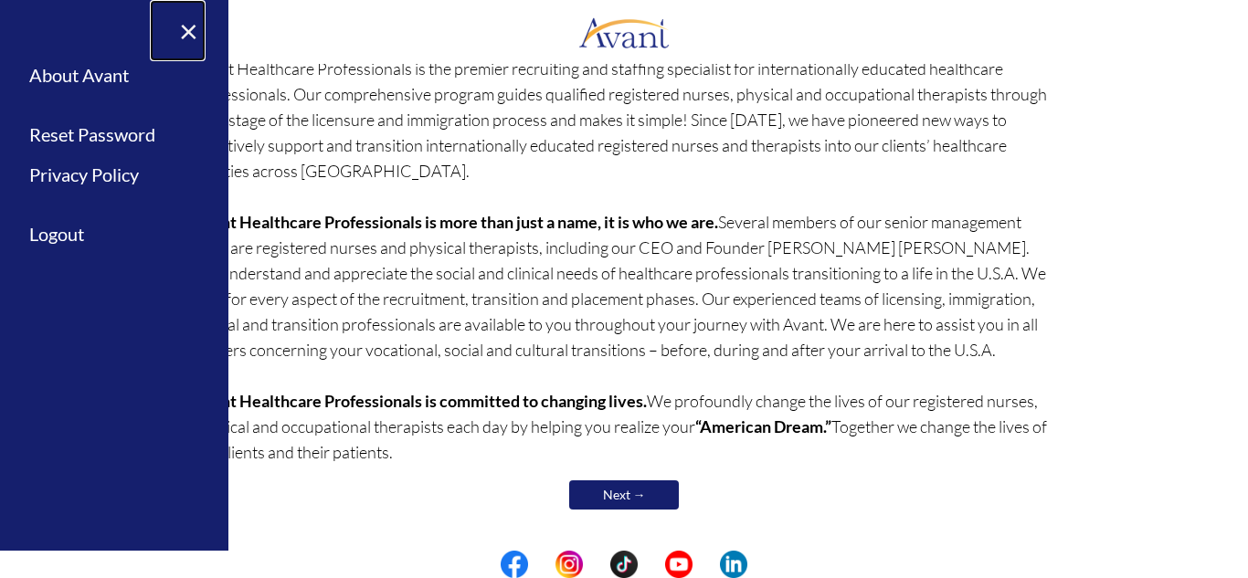
click at [184, 29] on link "×" at bounding box center [178, 30] width 56 height 61
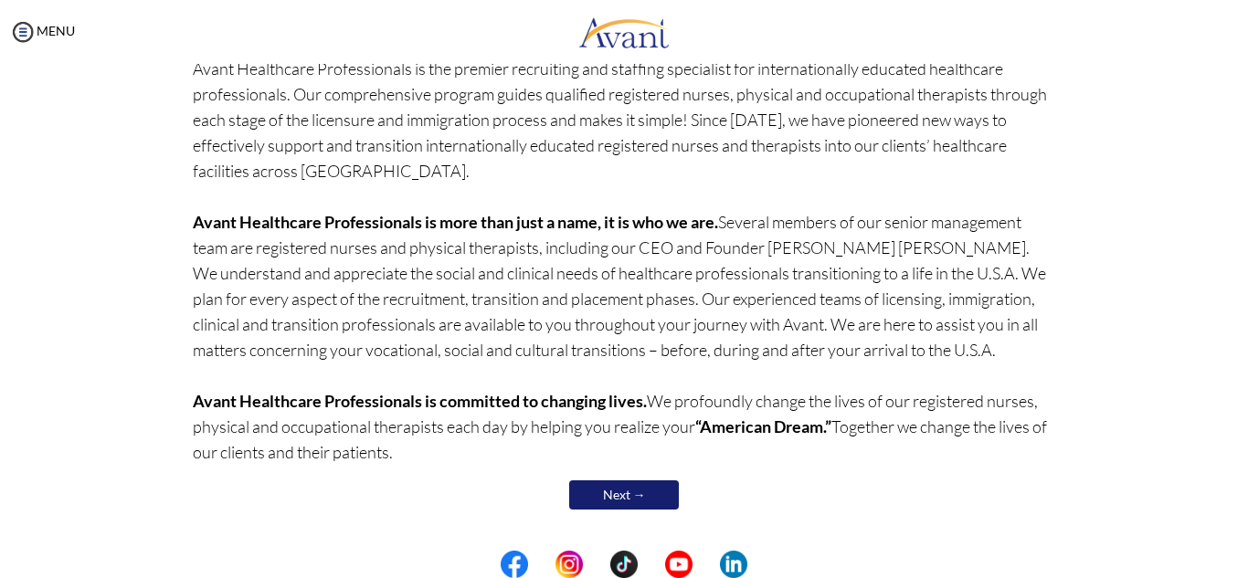
click at [619, 492] on link "Next →" at bounding box center [624, 495] width 110 height 29
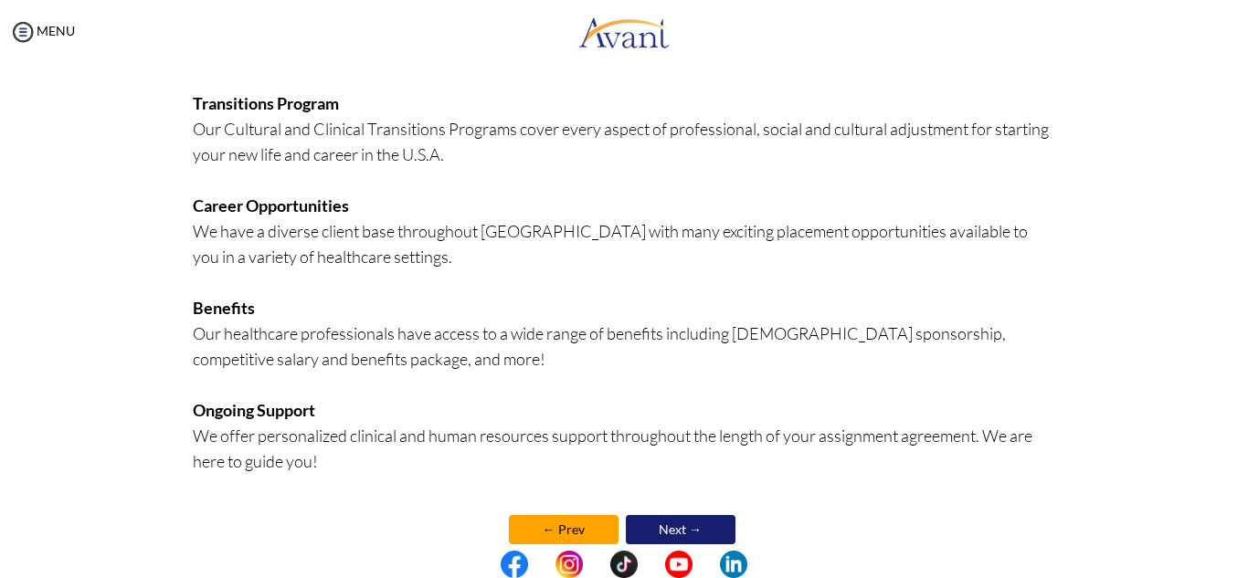
scroll to position [449, 0]
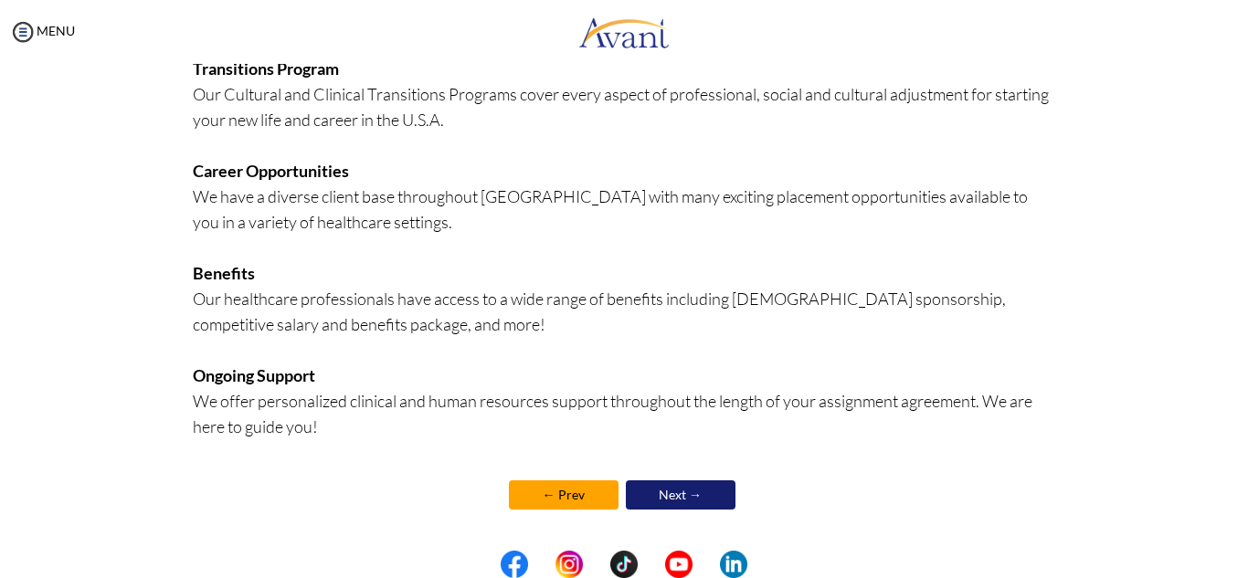
click at [661, 499] on link "Next →" at bounding box center [681, 495] width 110 height 29
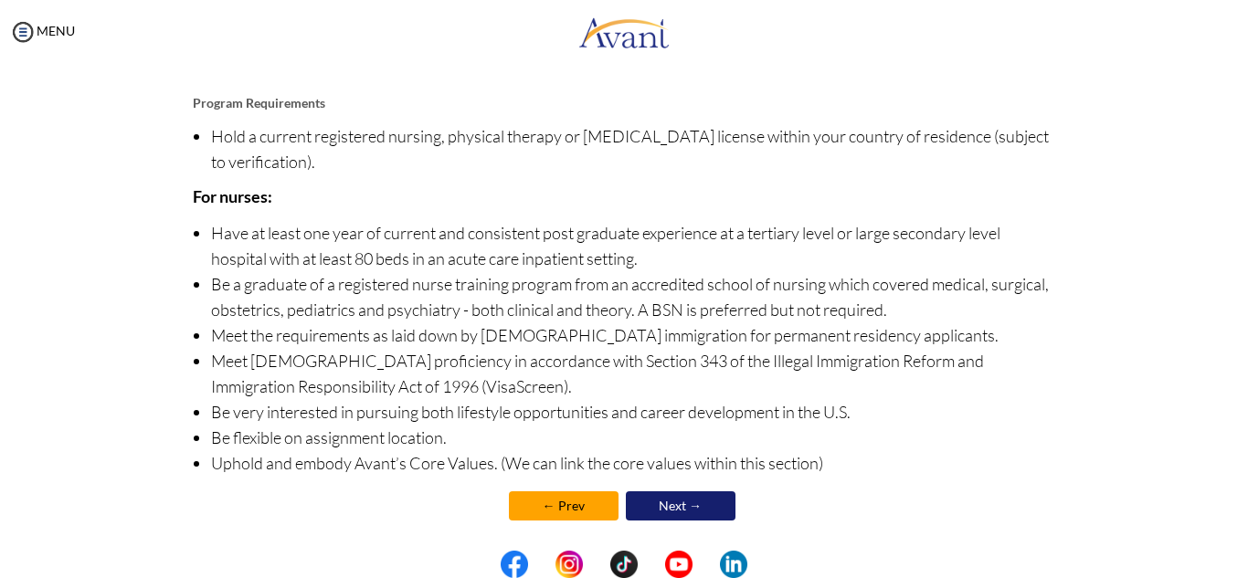
scroll to position [217, 0]
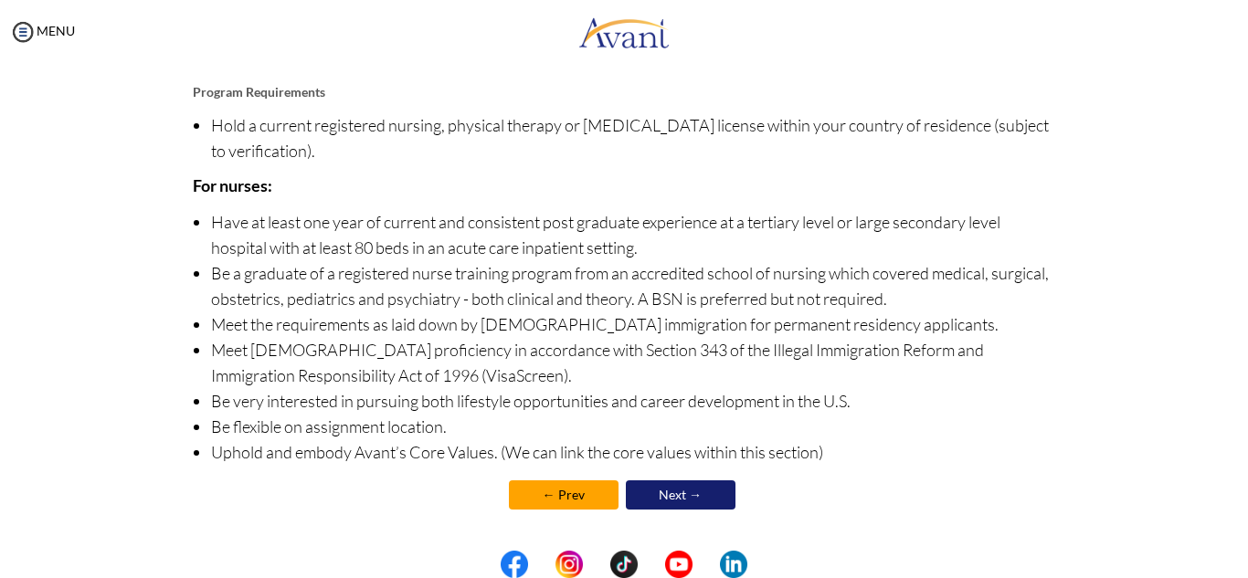
click at [682, 497] on link "Next →" at bounding box center [681, 495] width 110 height 29
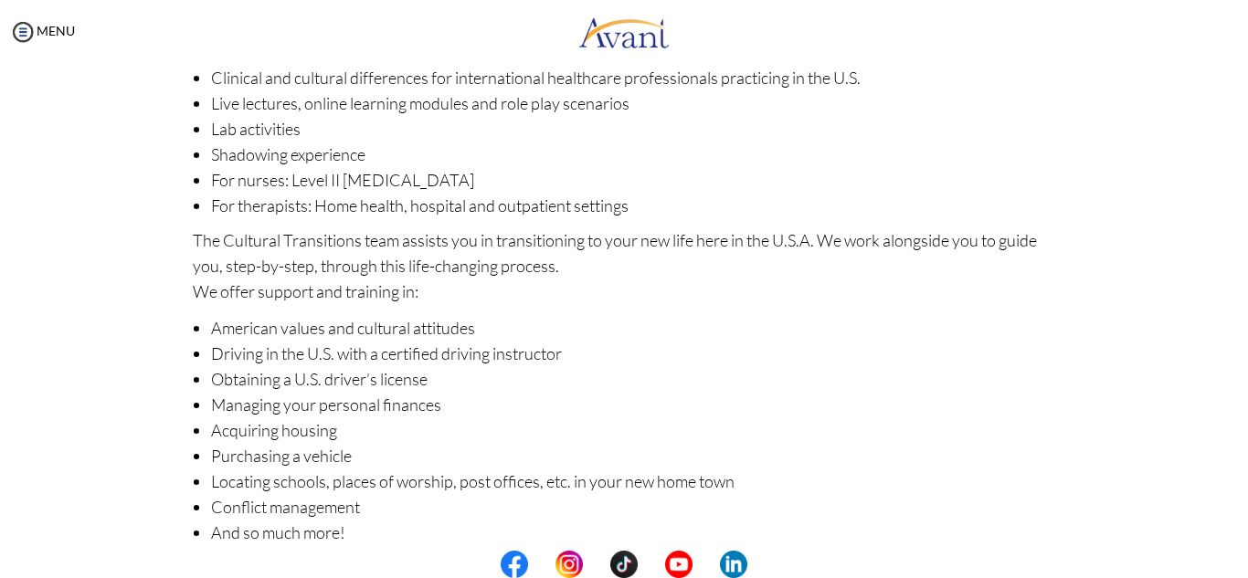
scroll to position [290, 0]
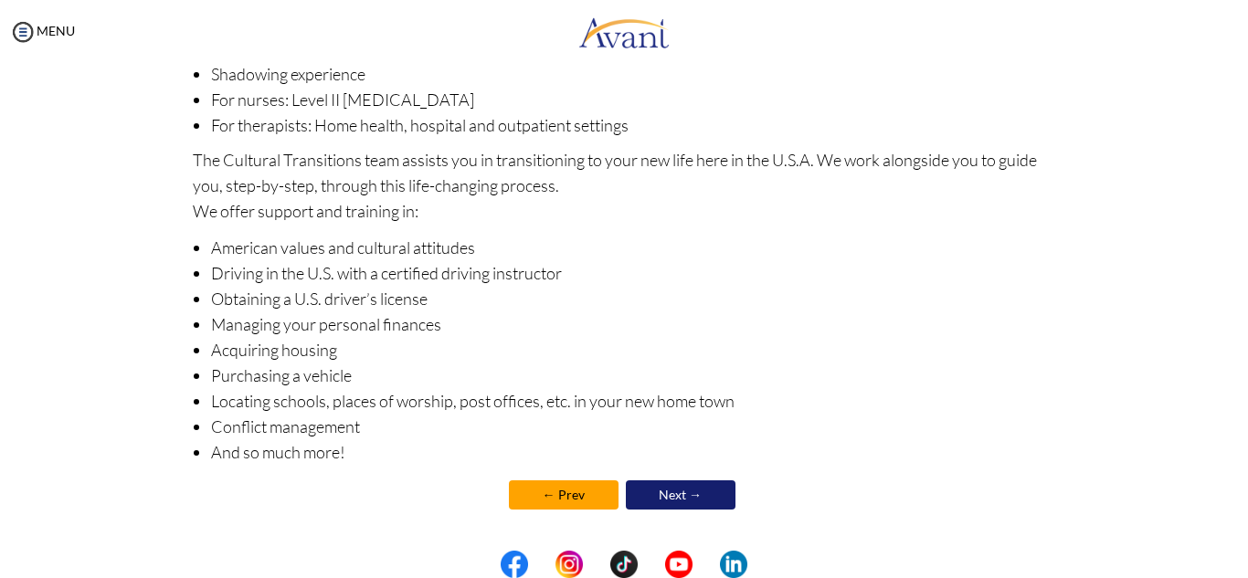
click at [680, 495] on link "Next →" at bounding box center [681, 495] width 110 height 29
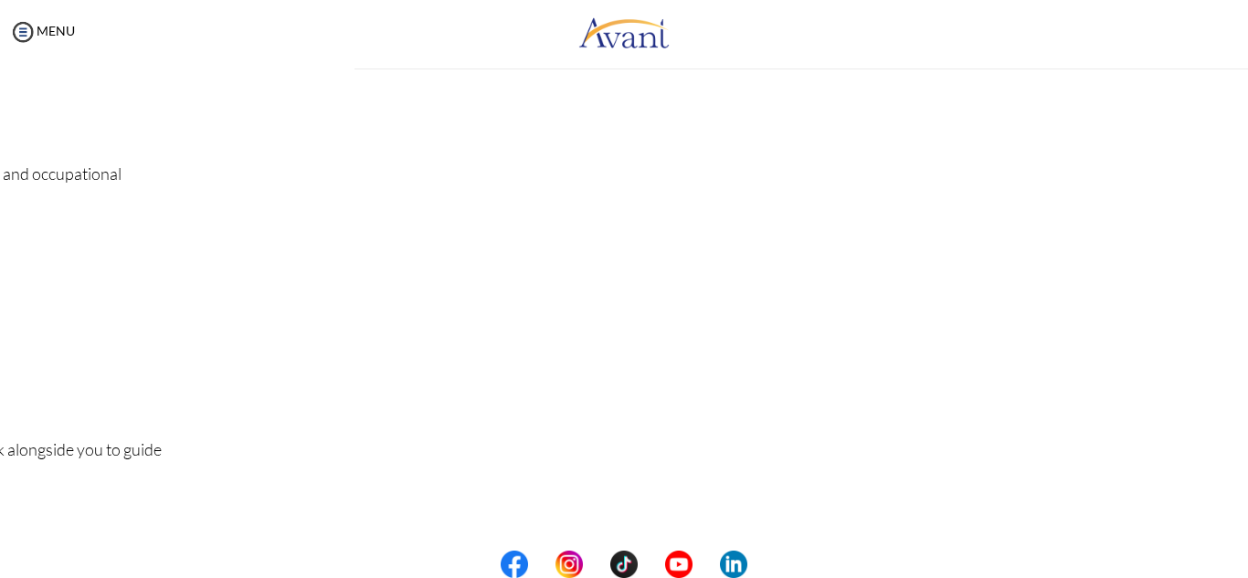
scroll to position [0, 0]
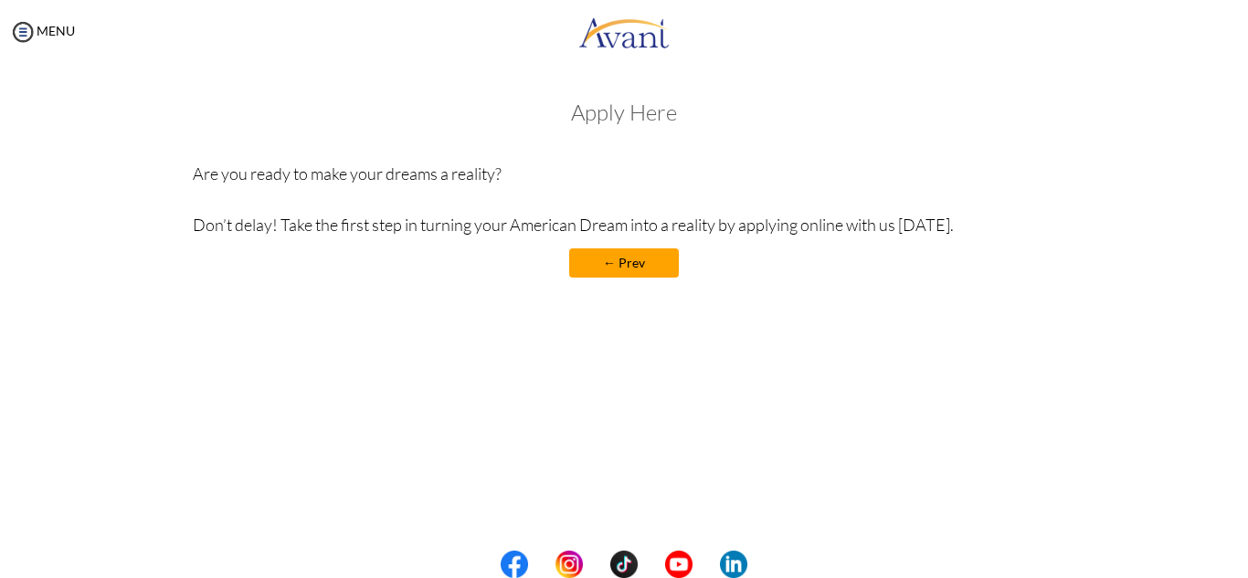
click at [1126, 208] on div "Welcome! Who we are Avant Healthcare Professionals is the premier recruiting an…" at bounding box center [624, 189] width 1069 height 214
click at [972, 265] on center "← Prev" at bounding box center [624, 262] width 863 height 29
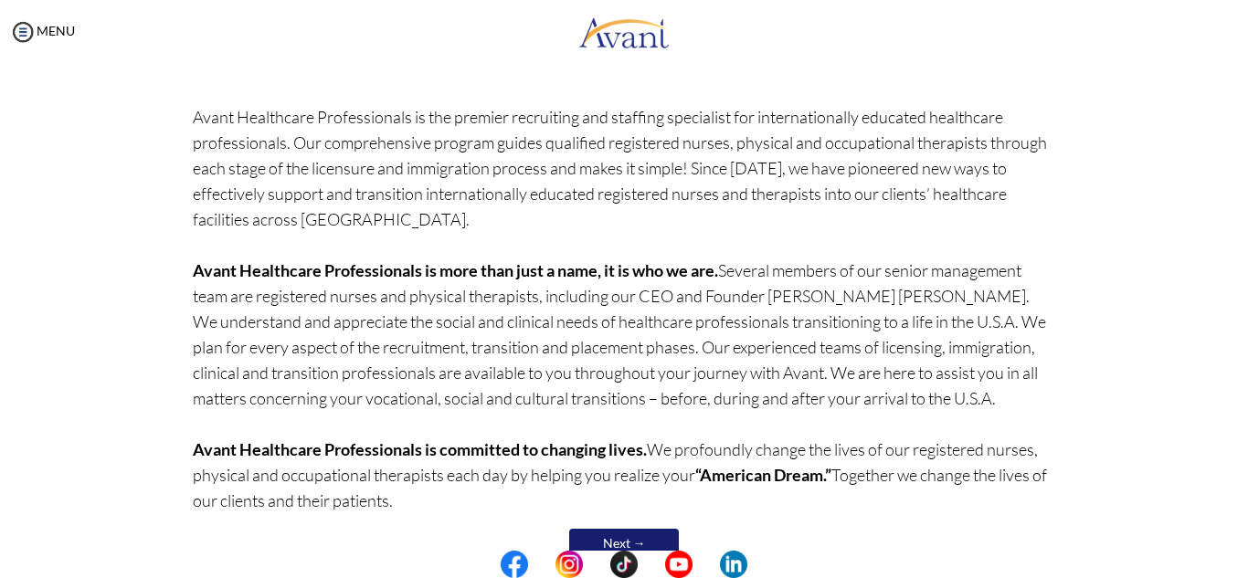
scroll to position [160, 0]
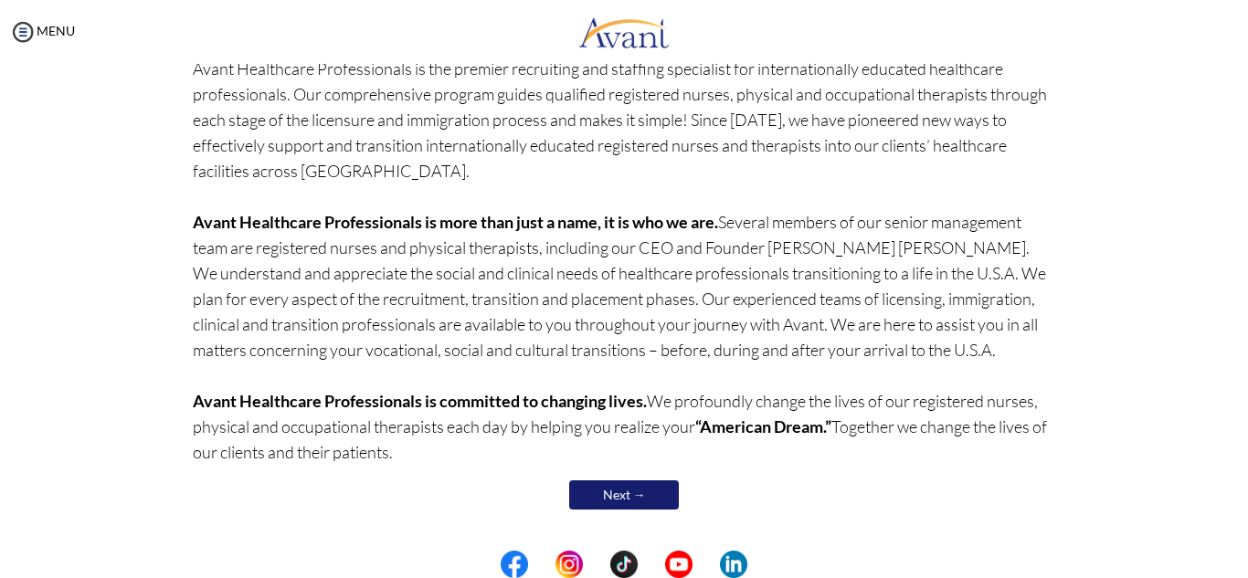
click at [633, 488] on link "Next →" at bounding box center [624, 495] width 110 height 29
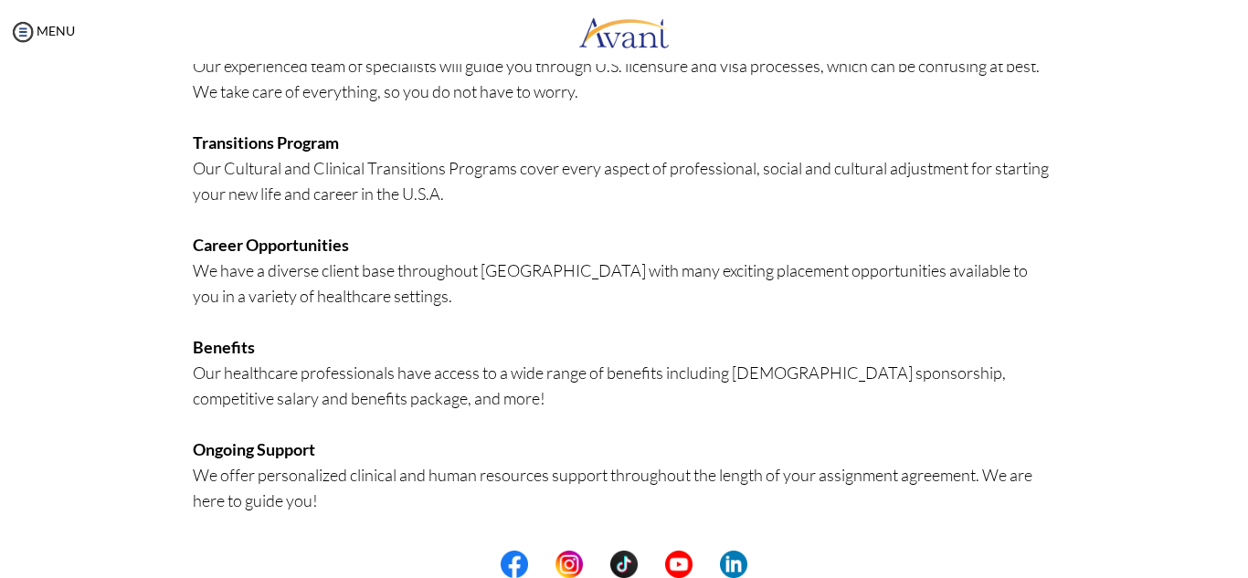
scroll to position [449, 0]
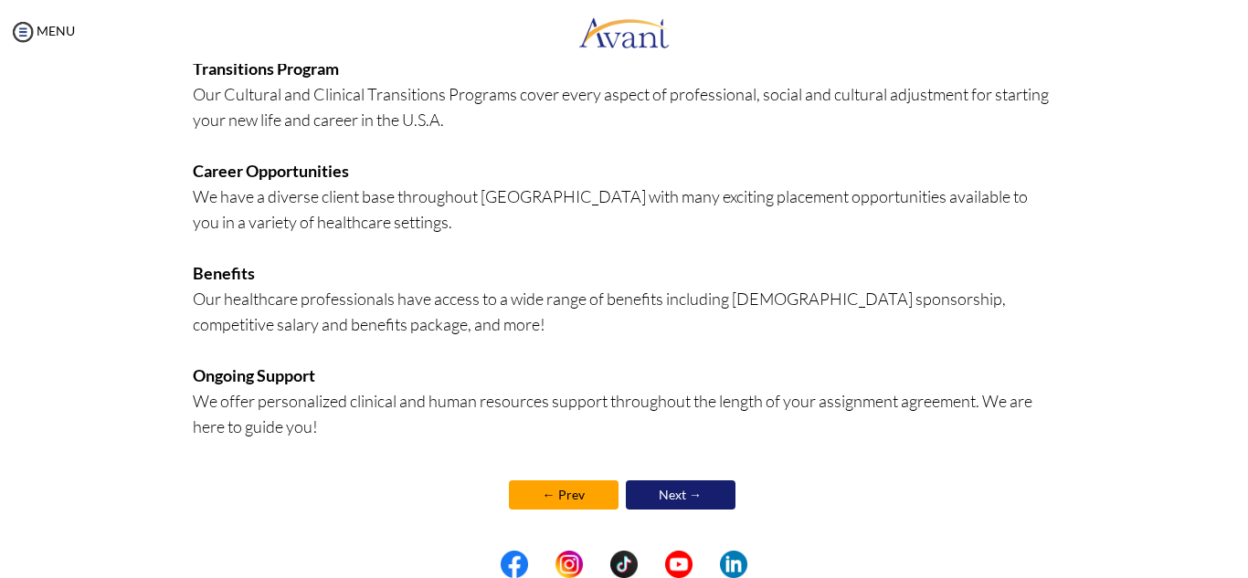
click at [662, 487] on link "Next →" at bounding box center [681, 495] width 110 height 29
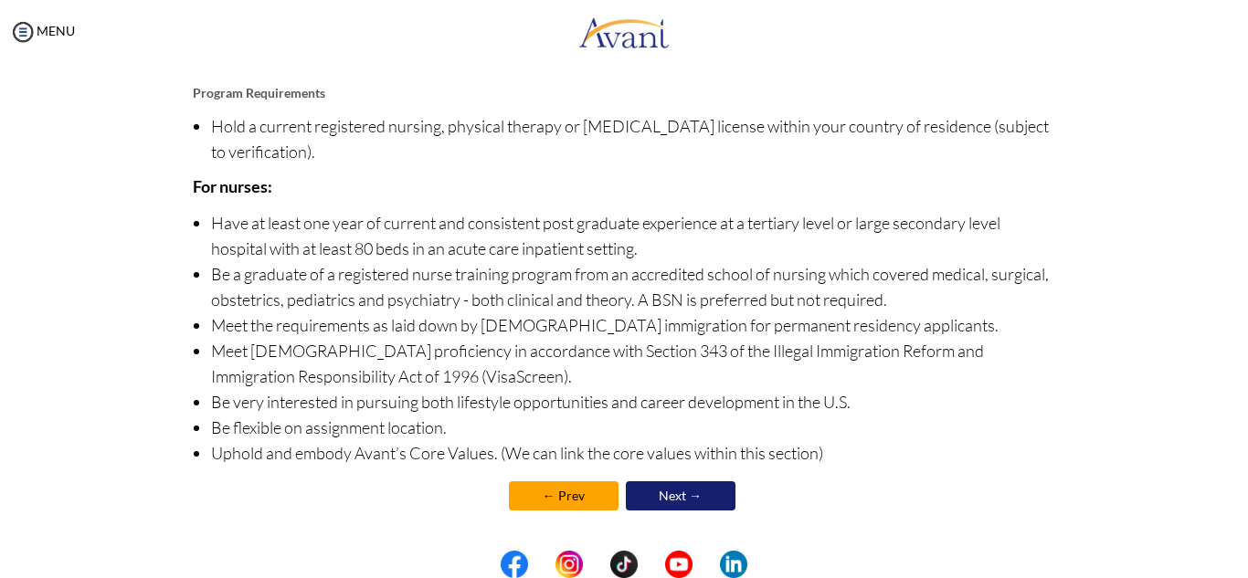
scroll to position [217, 0]
click at [695, 493] on link "Next →" at bounding box center [681, 495] width 110 height 29
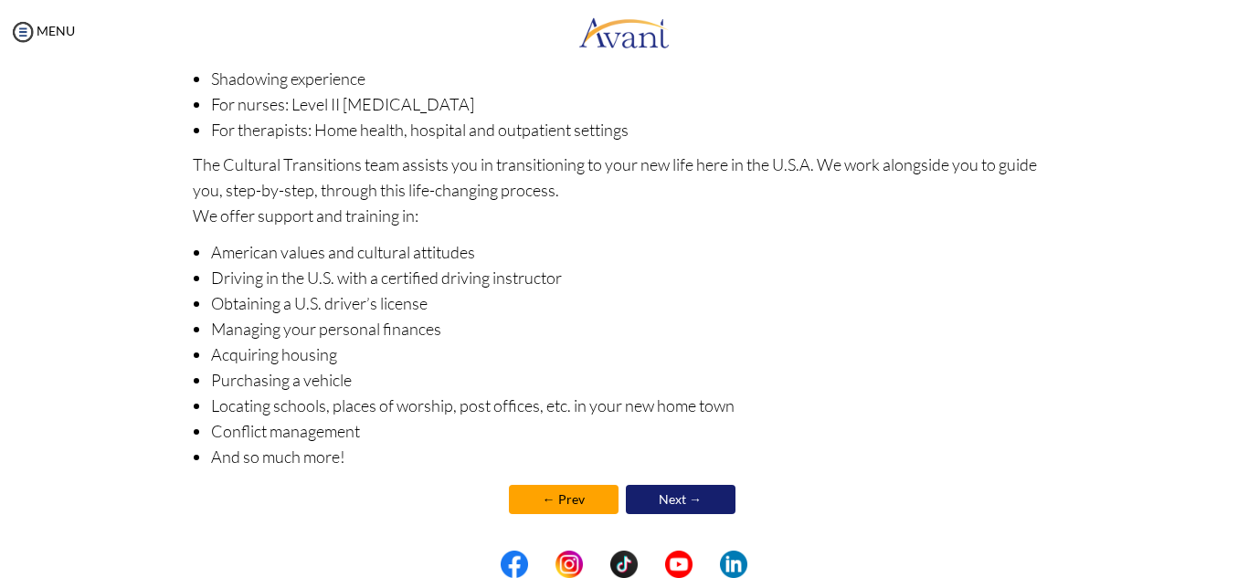
scroll to position [290, 0]
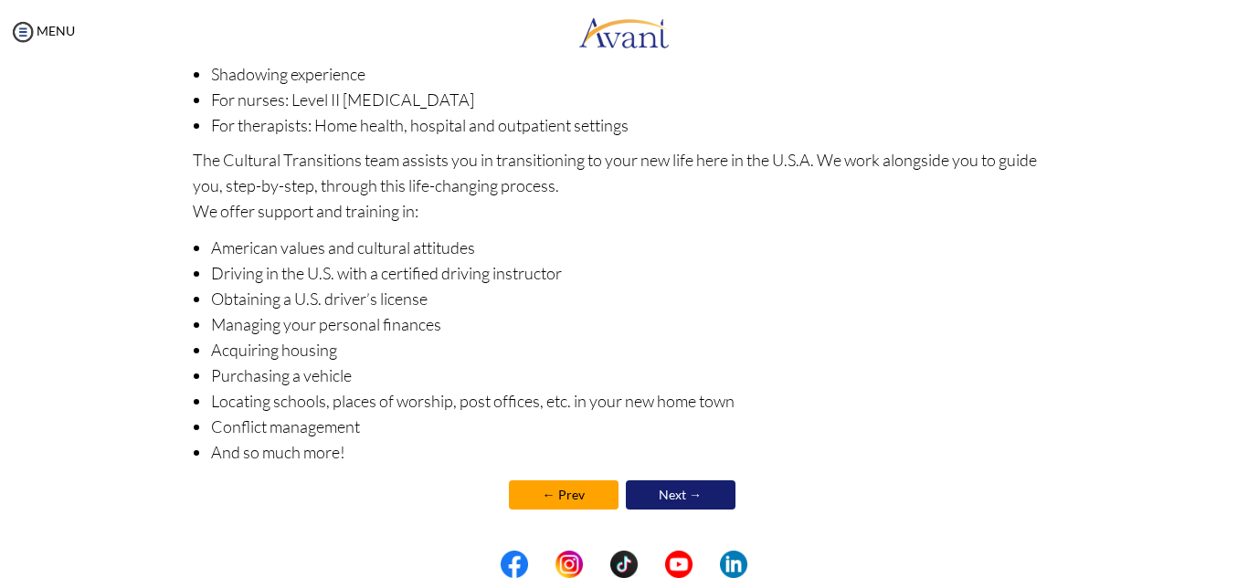
click at [659, 500] on link "Next →" at bounding box center [681, 495] width 110 height 29
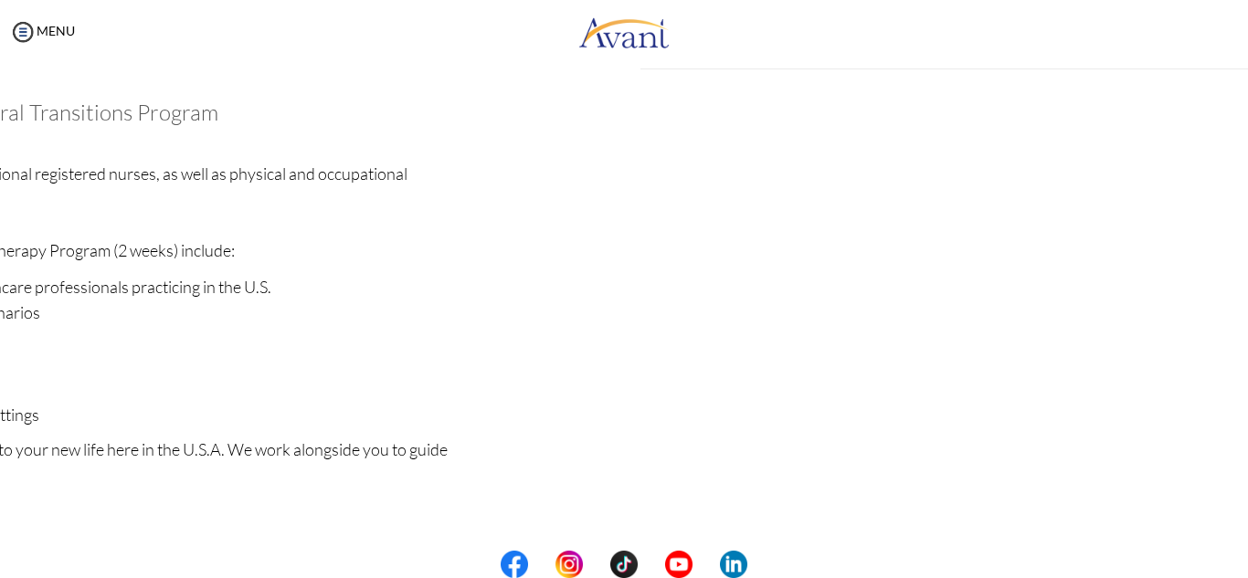
scroll to position [291, 0]
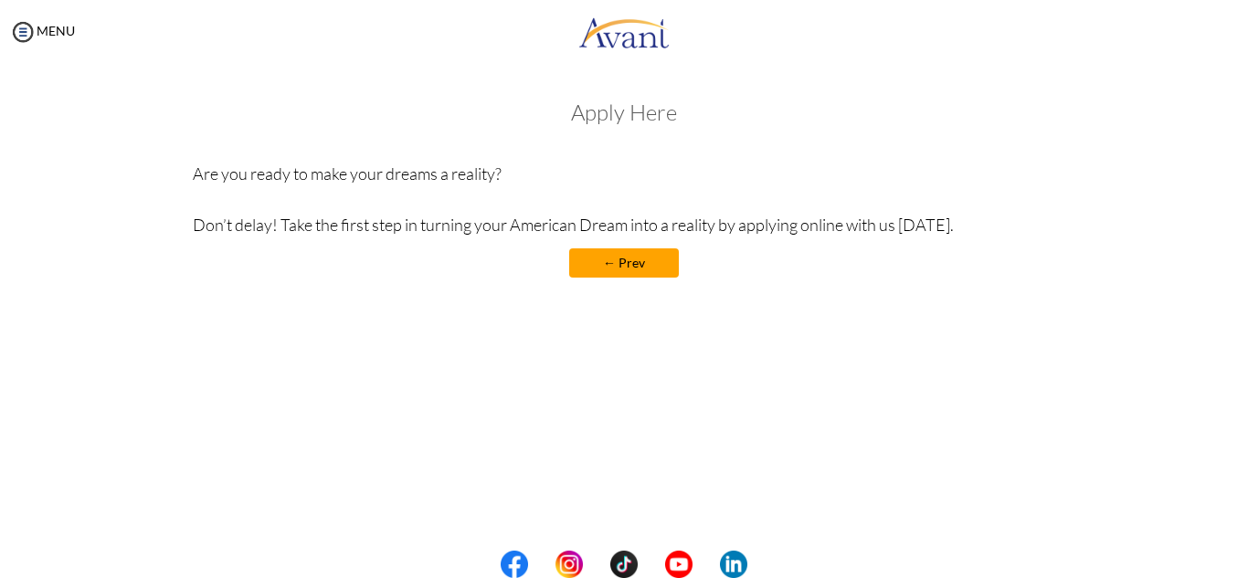
click at [537, 266] on center "← Prev" at bounding box center [624, 262] width 863 height 29
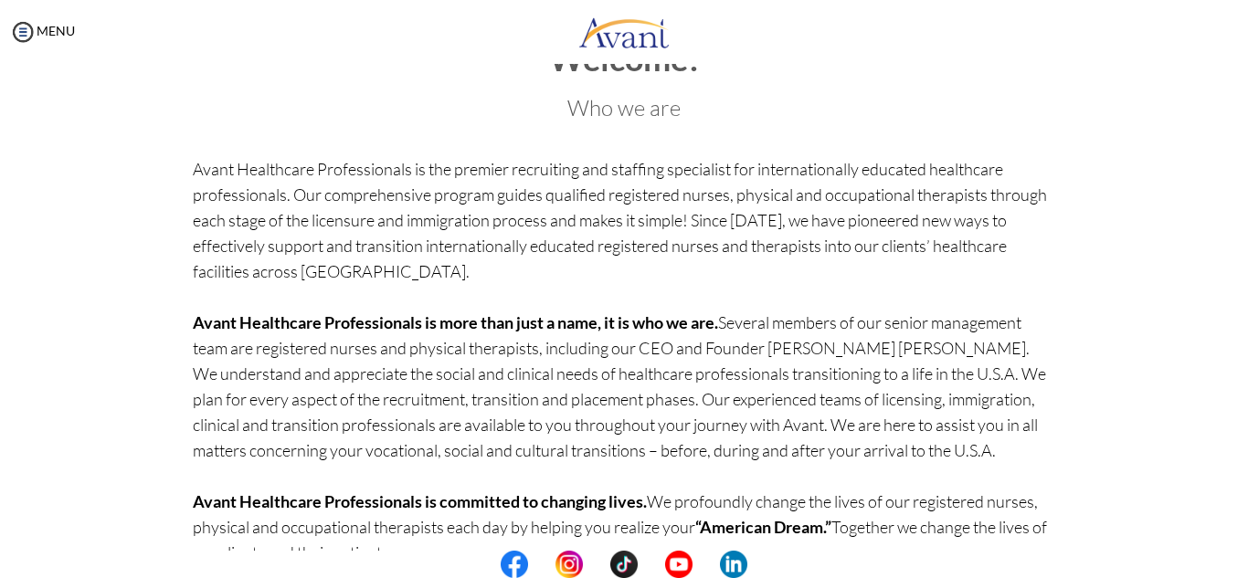
scroll to position [160, 0]
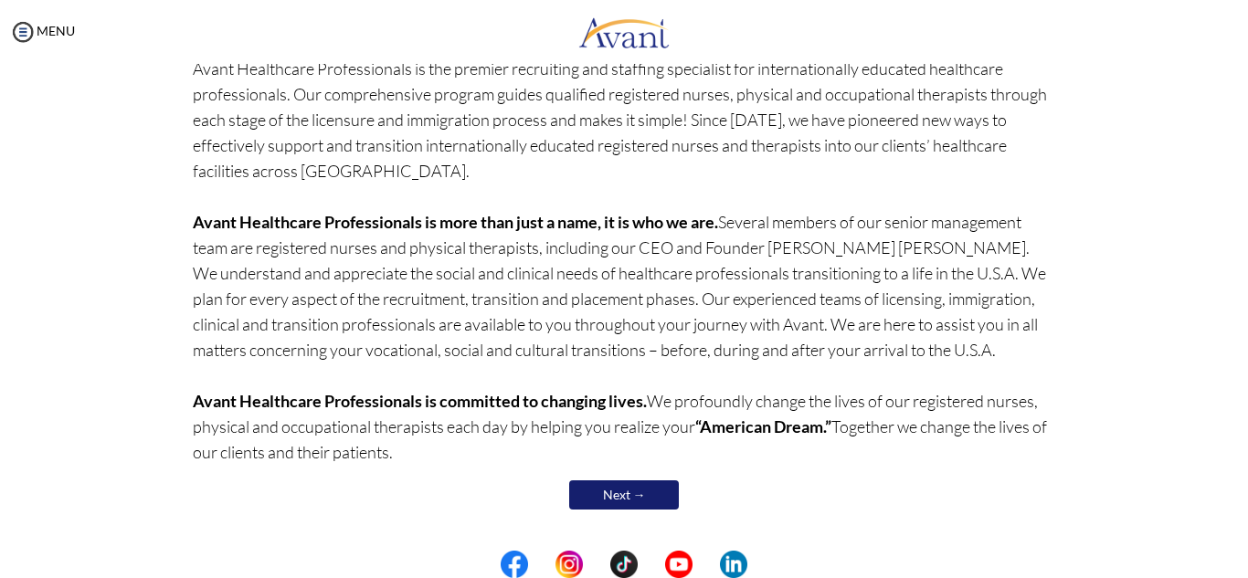
click at [616, 502] on link "Next →" at bounding box center [624, 495] width 110 height 29
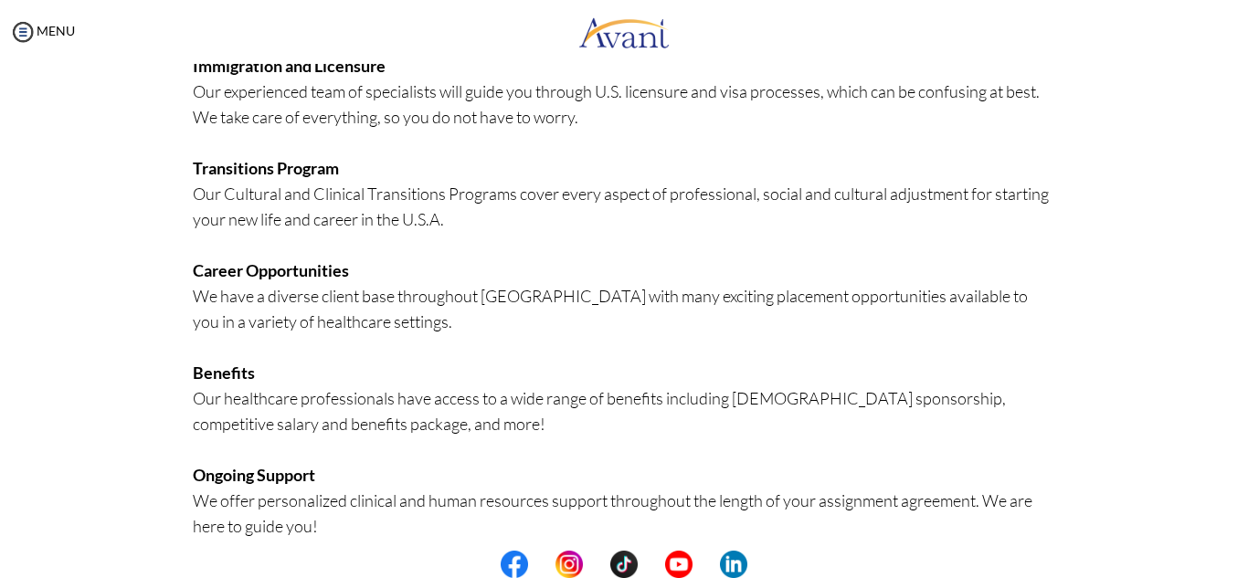
scroll to position [449, 0]
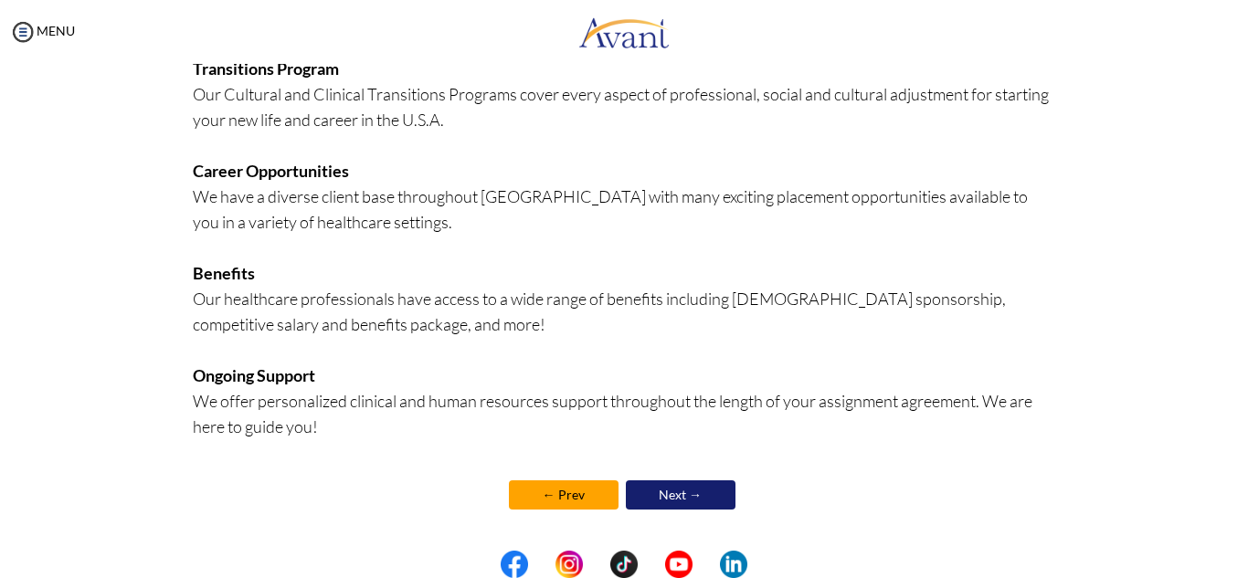
click at [679, 499] on link "Next →" at bounding box center [681, 495] width 110 height 29
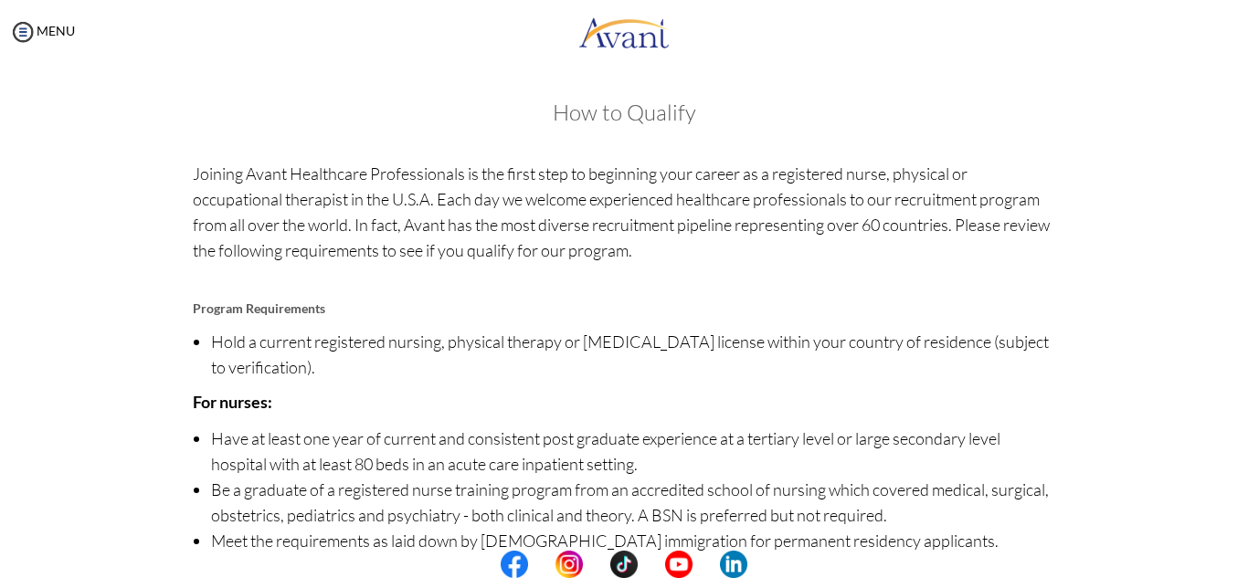
scroll to position [217, 0]
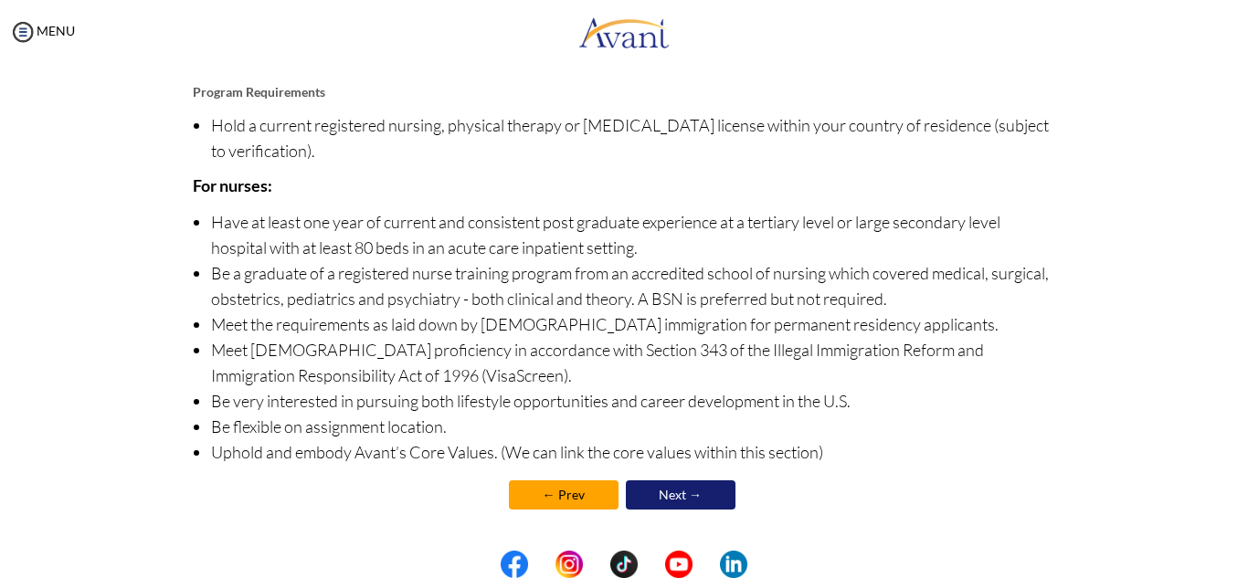
click at [678, 490] on link "Next →" at bounding box center [681, 495] width 110 height 29
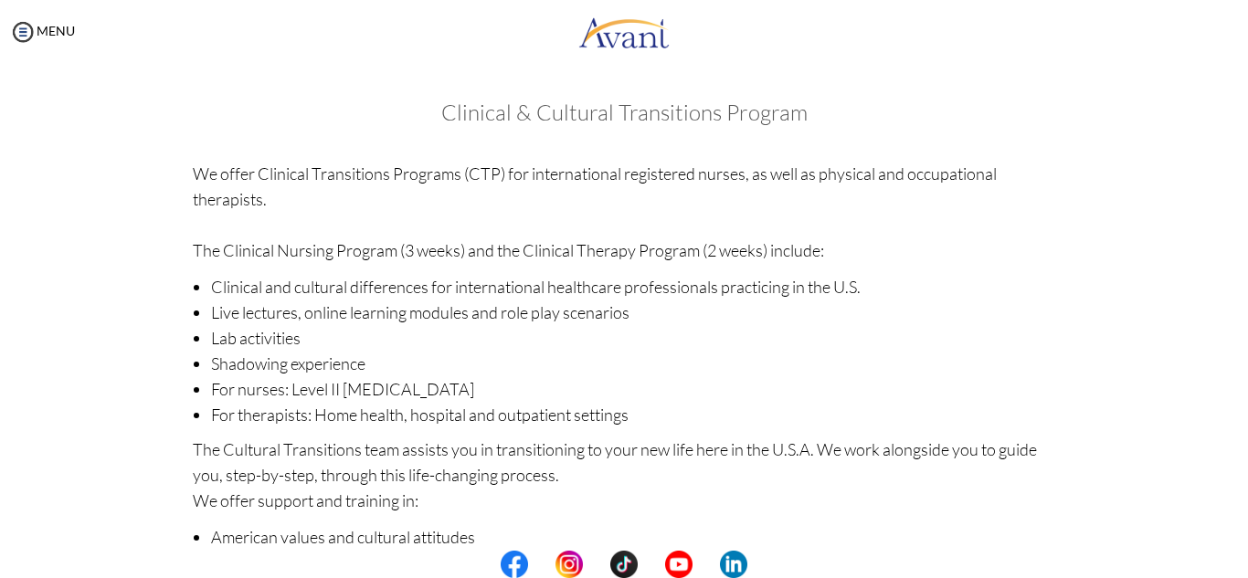
scroll to position [290, 0]
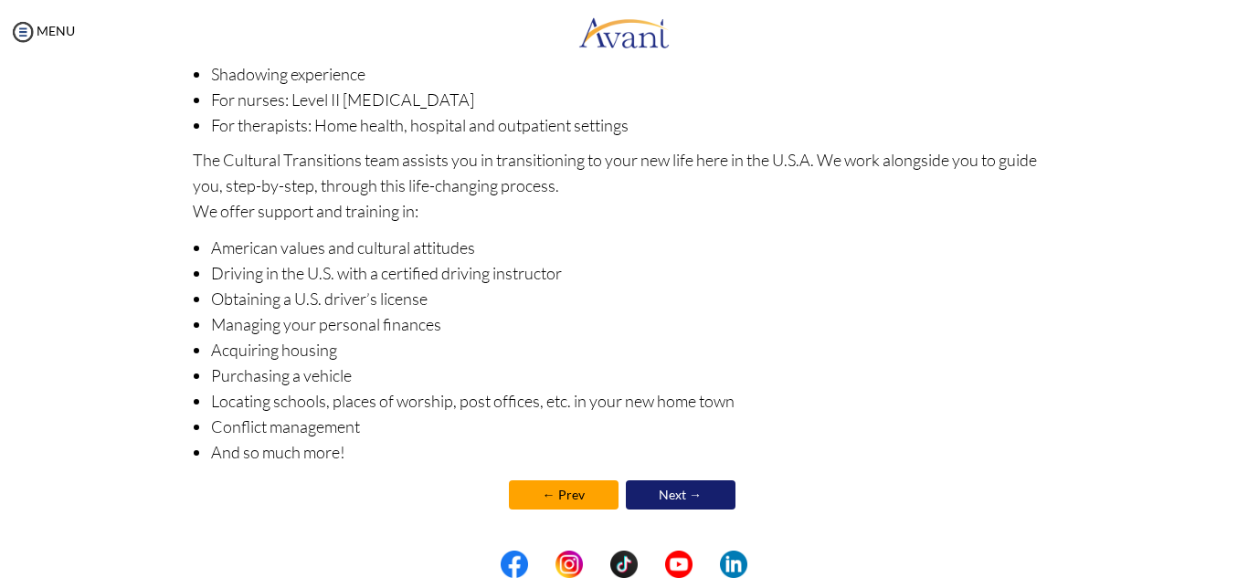
click at [674, 499] on link "Next →" at bounding box center [681, 495] width 110 height 29
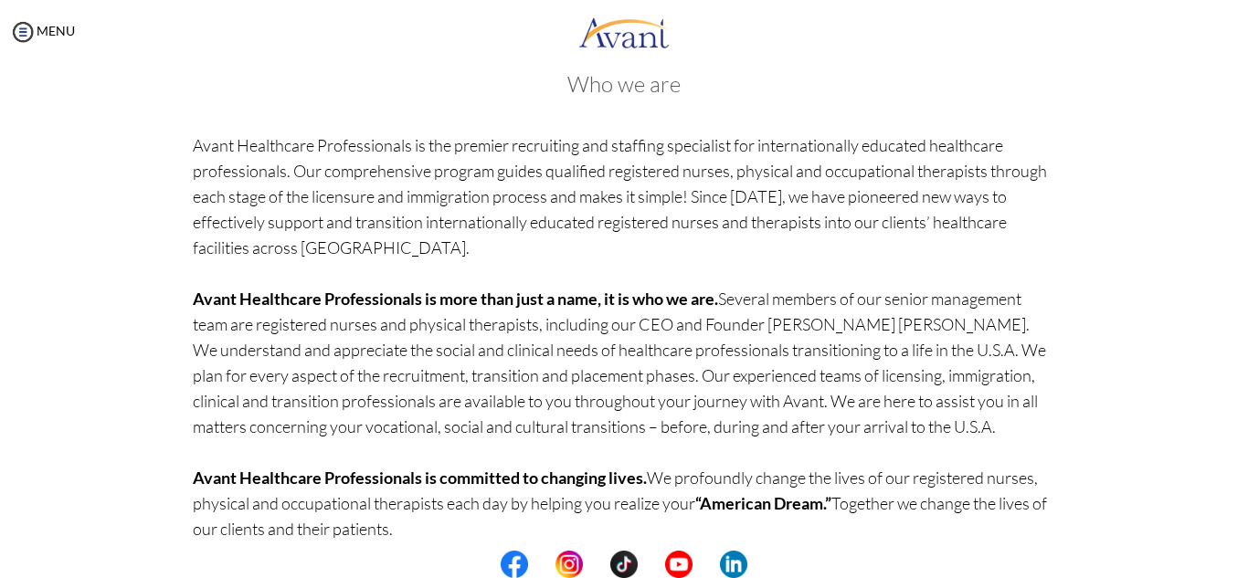
scroll to position [160, 0]
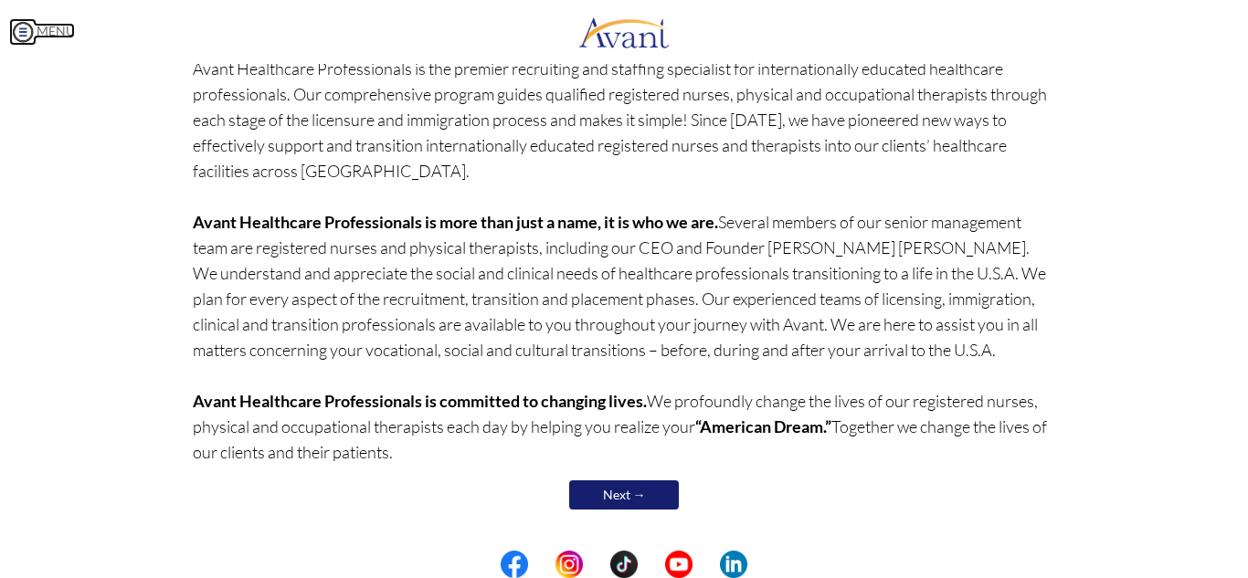
click at [15, 19] on img at bounding box center [22, 31] width 27 height 27
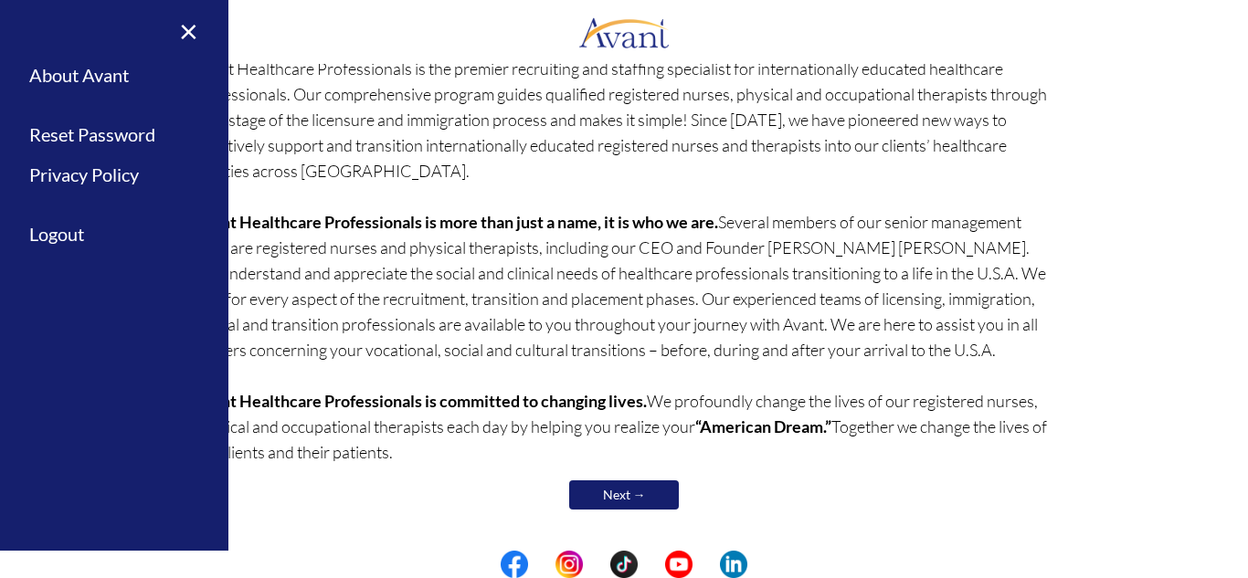
click at [1084, 265] on div "Welcome! Who we are Avant Healthcare Professionals is the premier recruiting an…" at bounding box center [624, 227] width 1069 height 610
click at [627, 495] on link "Next →" at bounding box center [624, 495] width 110 height 29
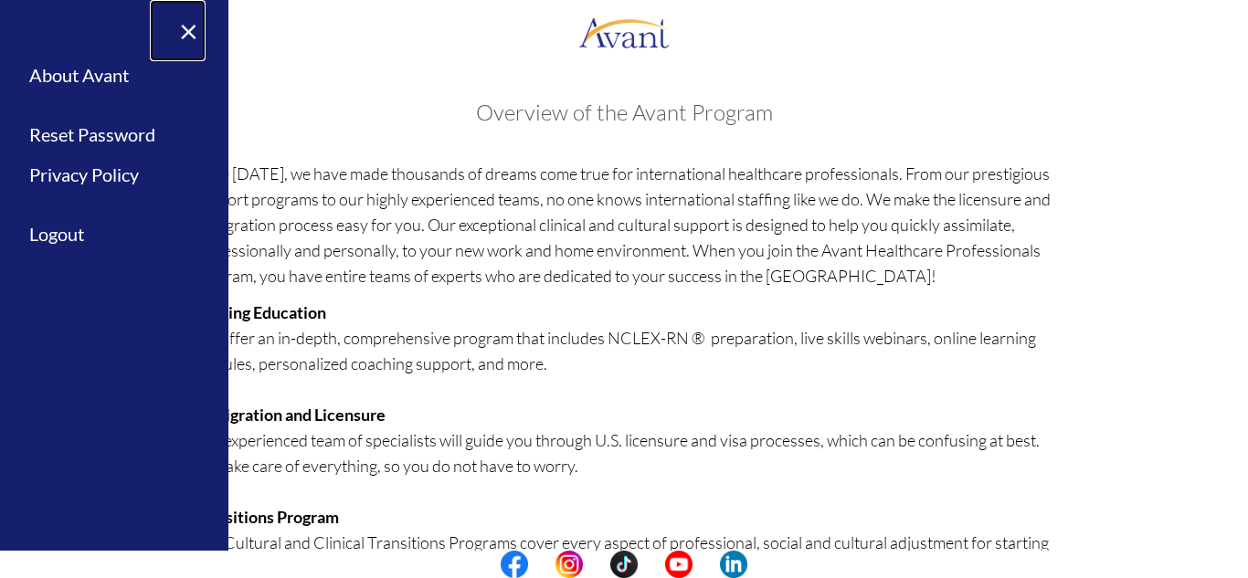
click at [184, 26] on link "×" at bounding box center [178, 30] width 56 height 61
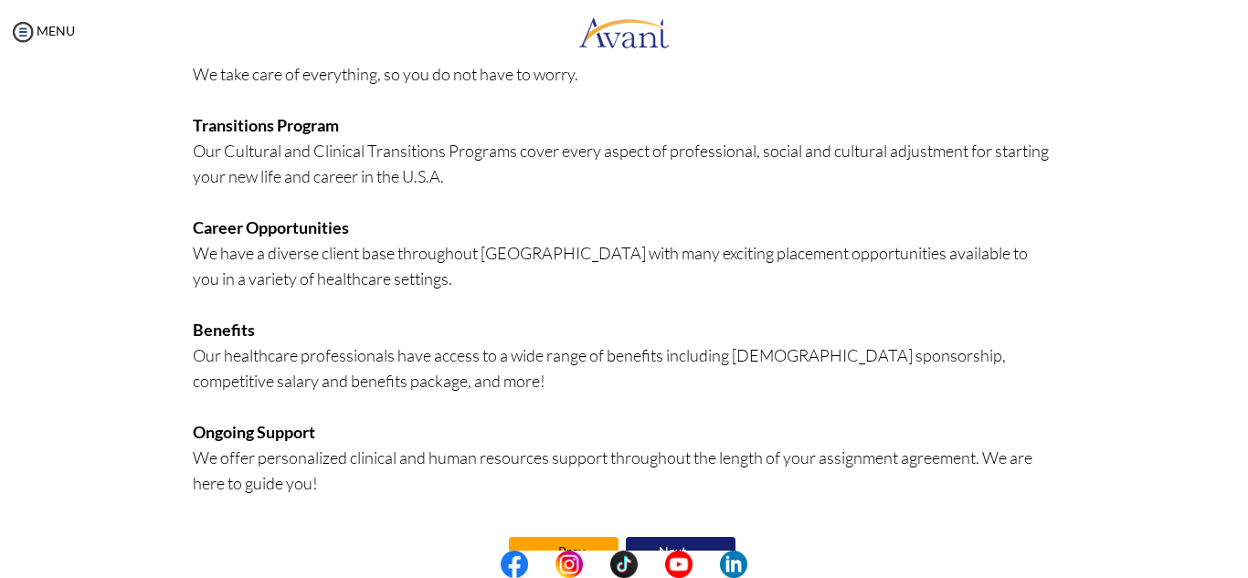
scroll to position [449, 0]
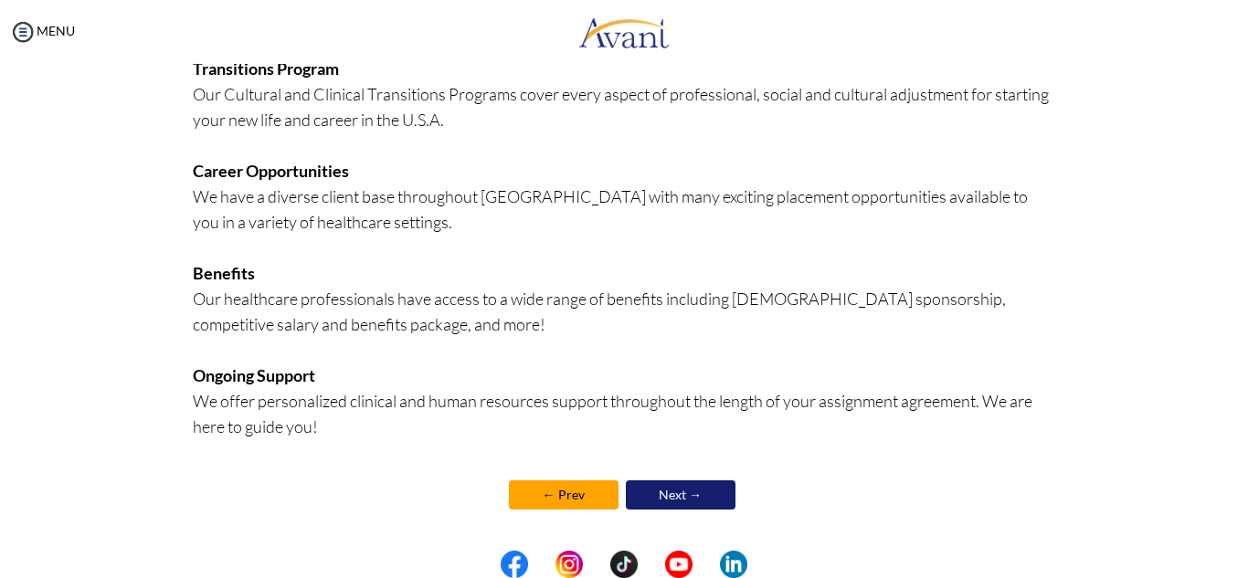
click at [694, 500] on link "Next →" at bounding box center [681, 495] width 110 height 29
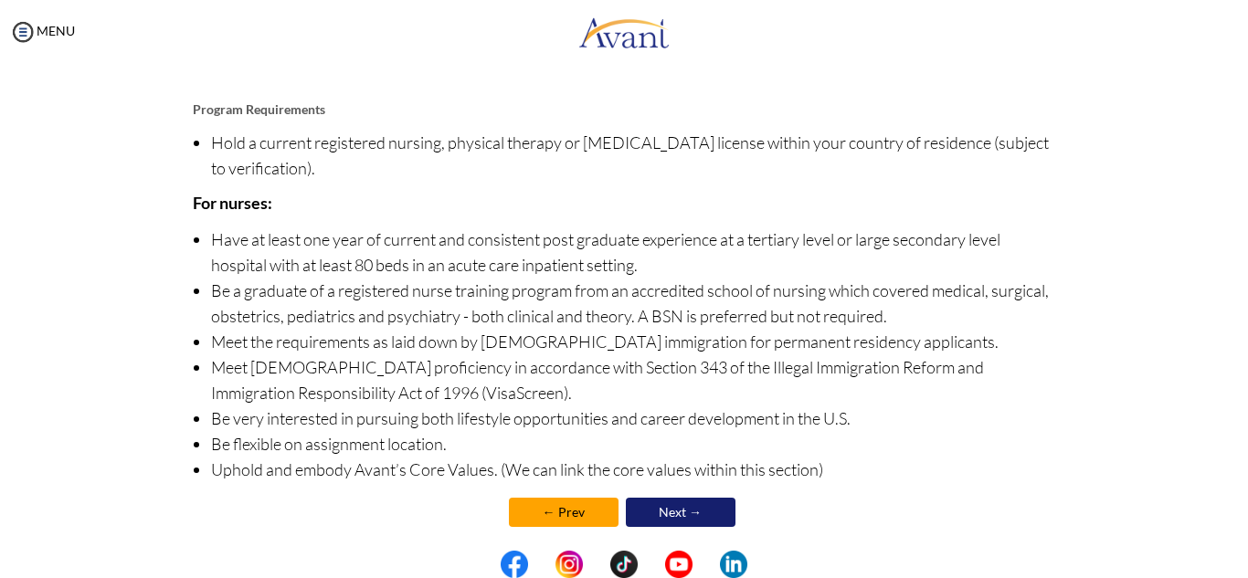
scroll to position [217, 0]
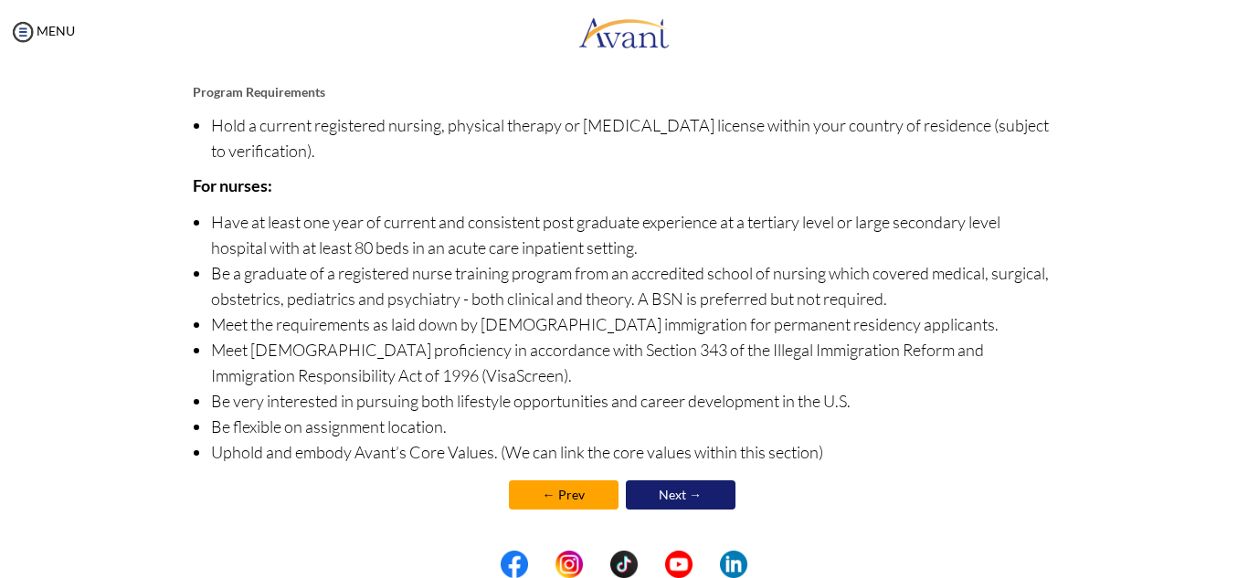
click at [681, 497] on link "Next →" at bounding box center [681, 495] width 110 height 29
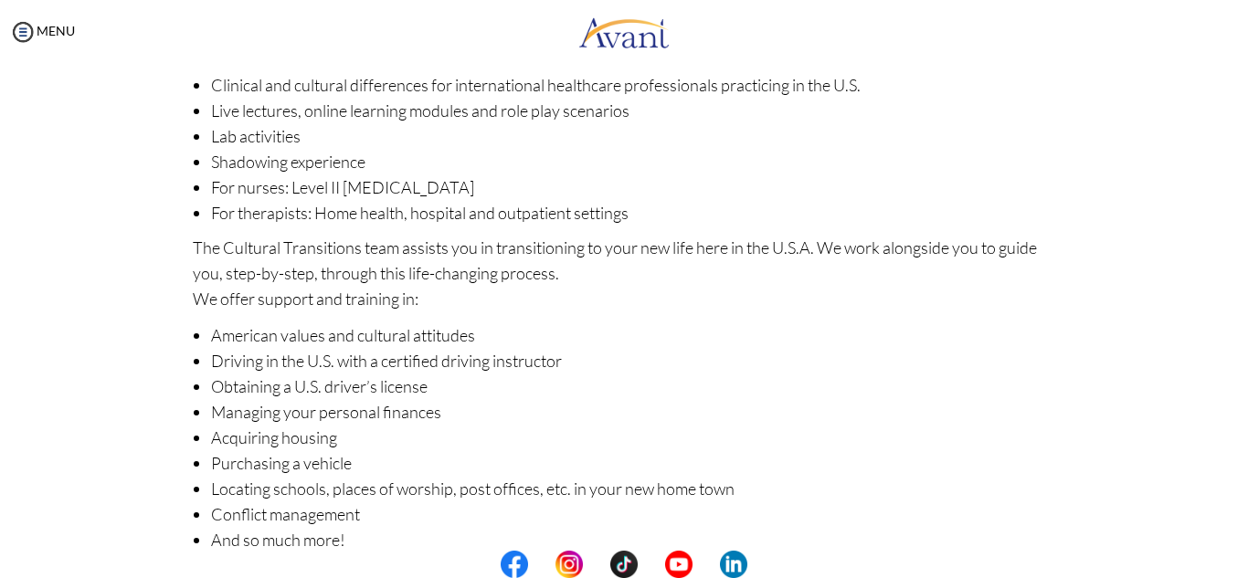
scroll to position [290, 0]
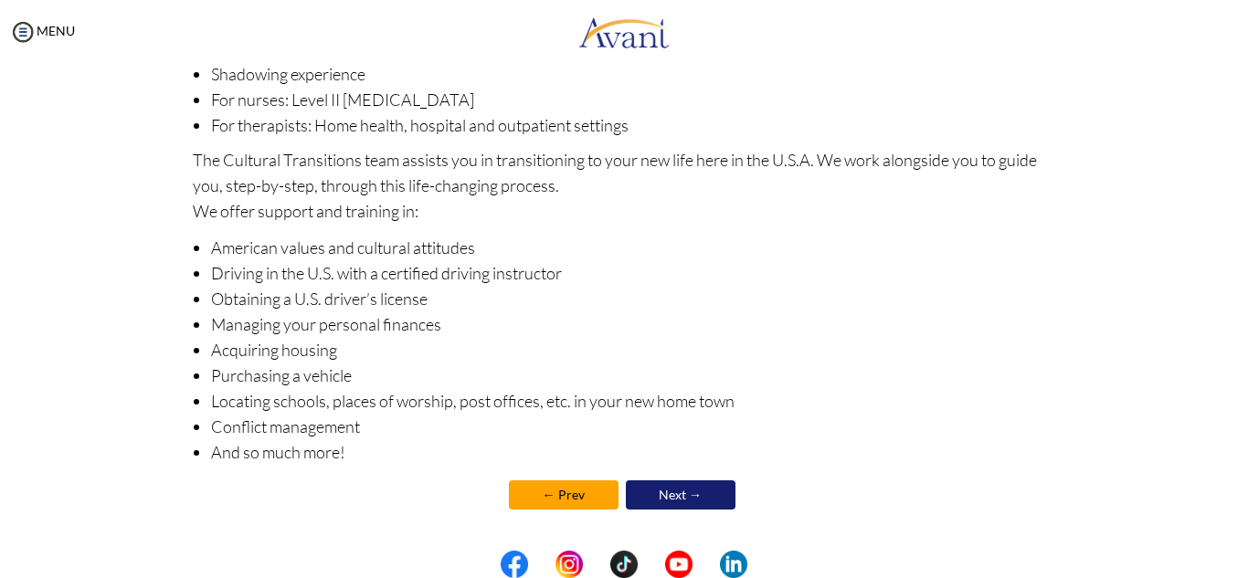
click at [674, 489] on link "Next →" at bounding box center [681, 495] width 110 height 29
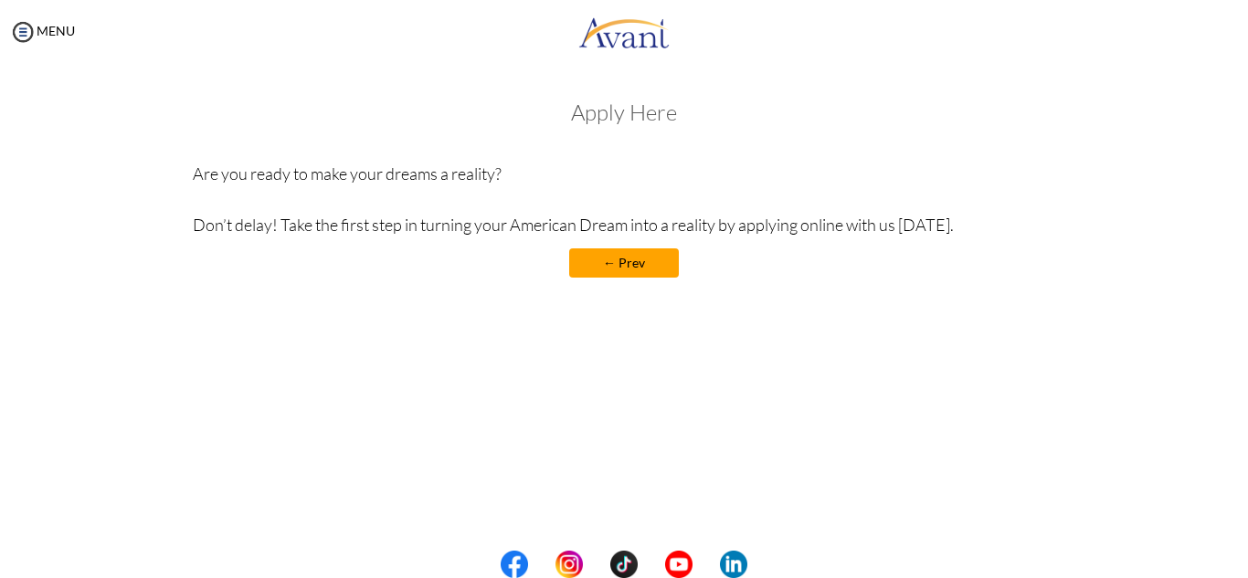
click at [38, 39] on div "MENU" at bounding box center [37, 289] width 75 height 578
click at [57, 34] on link "MENU" at bounding box center [42, 31] width 66 height 16
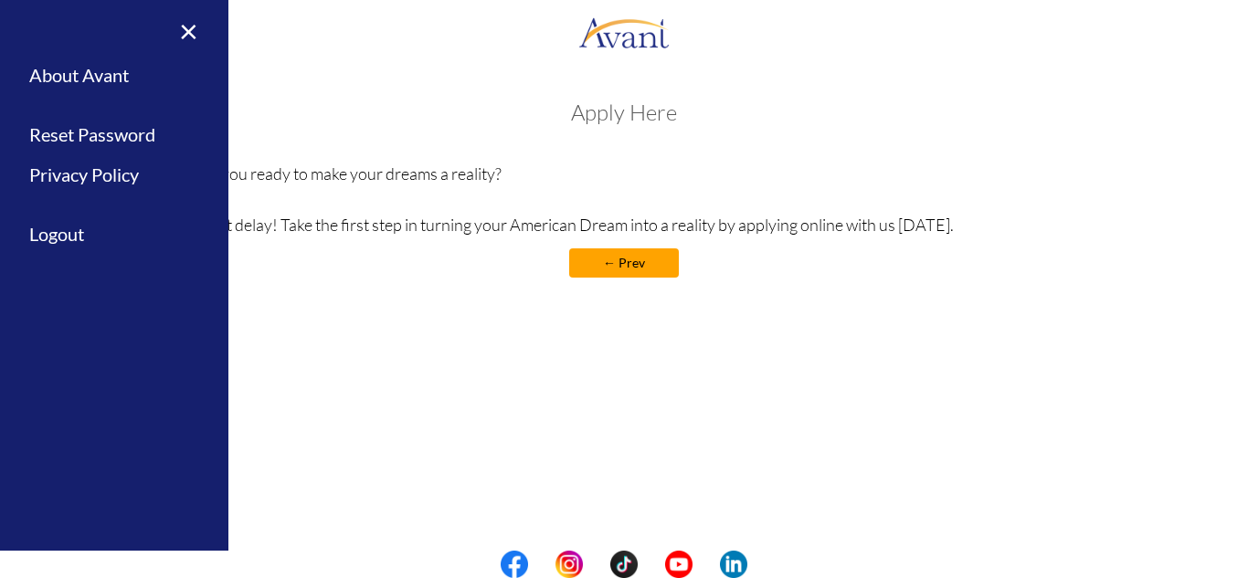
click at [386, 387] on div "Welcome! Who we are Avant Healthcare Professionals is the premier recruiting an…" at bounding box center [623, 234] width 1211 height 305
click at [184, 37] on link "×" at bounding box center [178, 30] width 56 height 61
